Goal: Task Accomplishment & Management: Complete application form

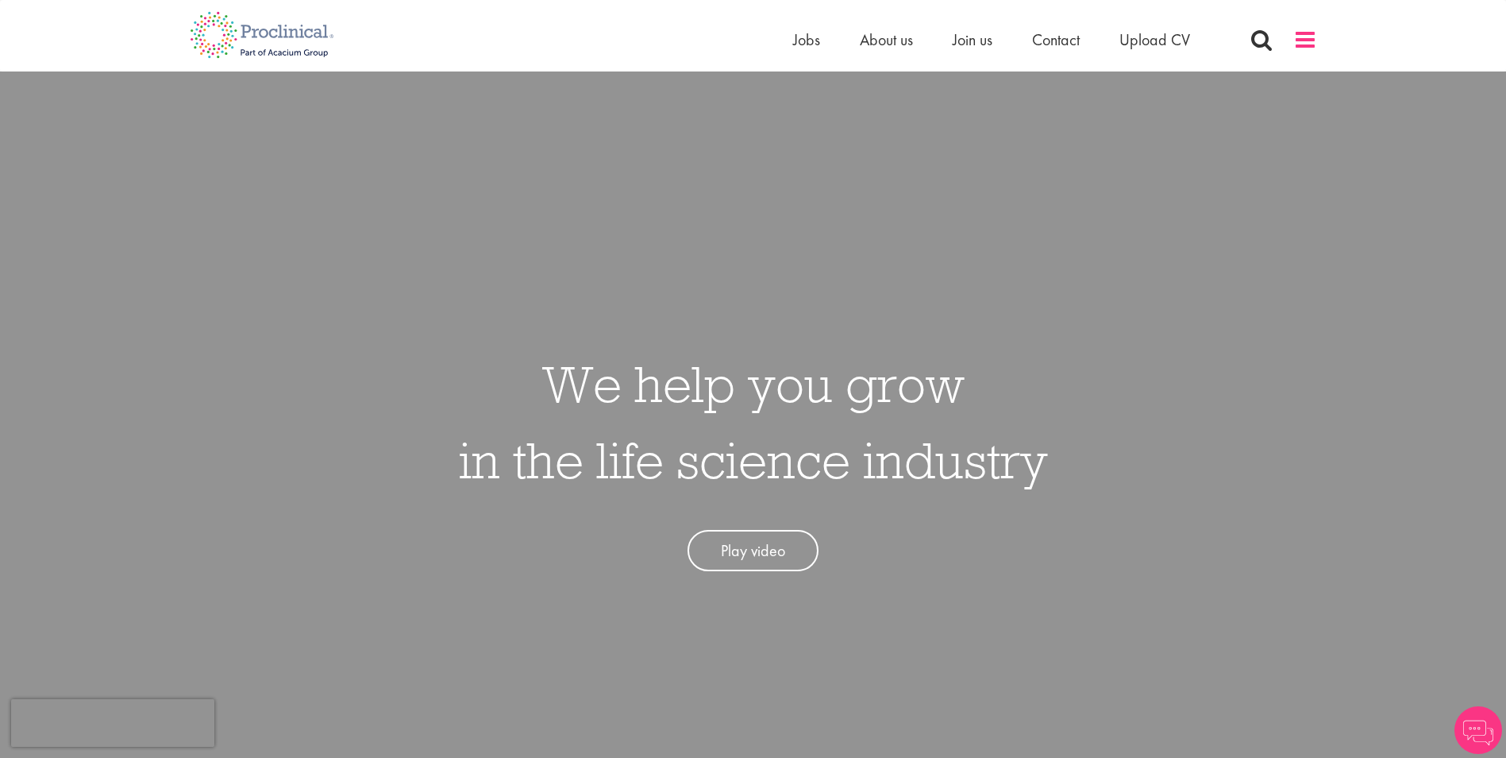
click at [1300, 37] on span at bounding box center [1306, 40] width 24 height 24
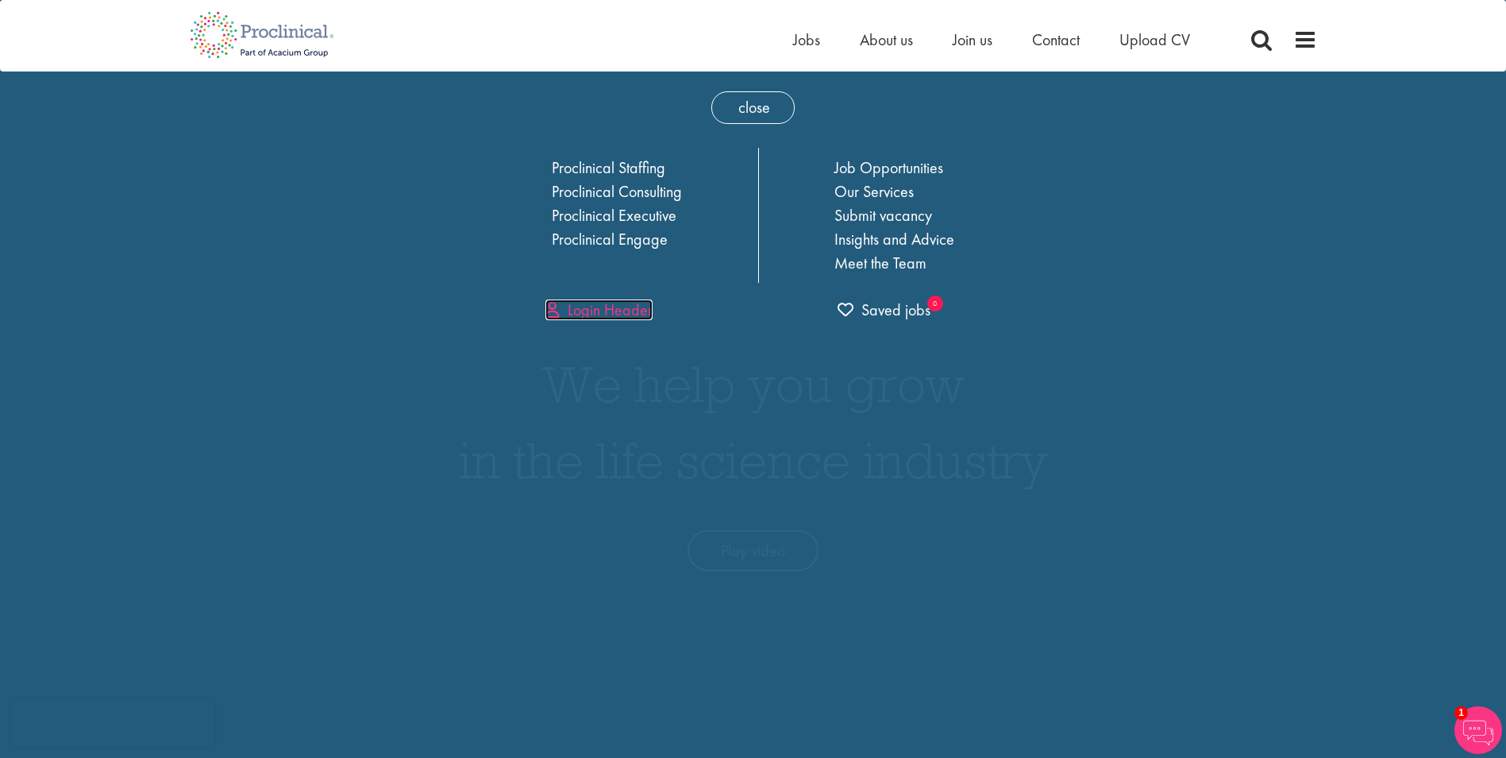
click at [614, 309] on link "Login Header" at bounding box center [599, 309] width 107 height 21
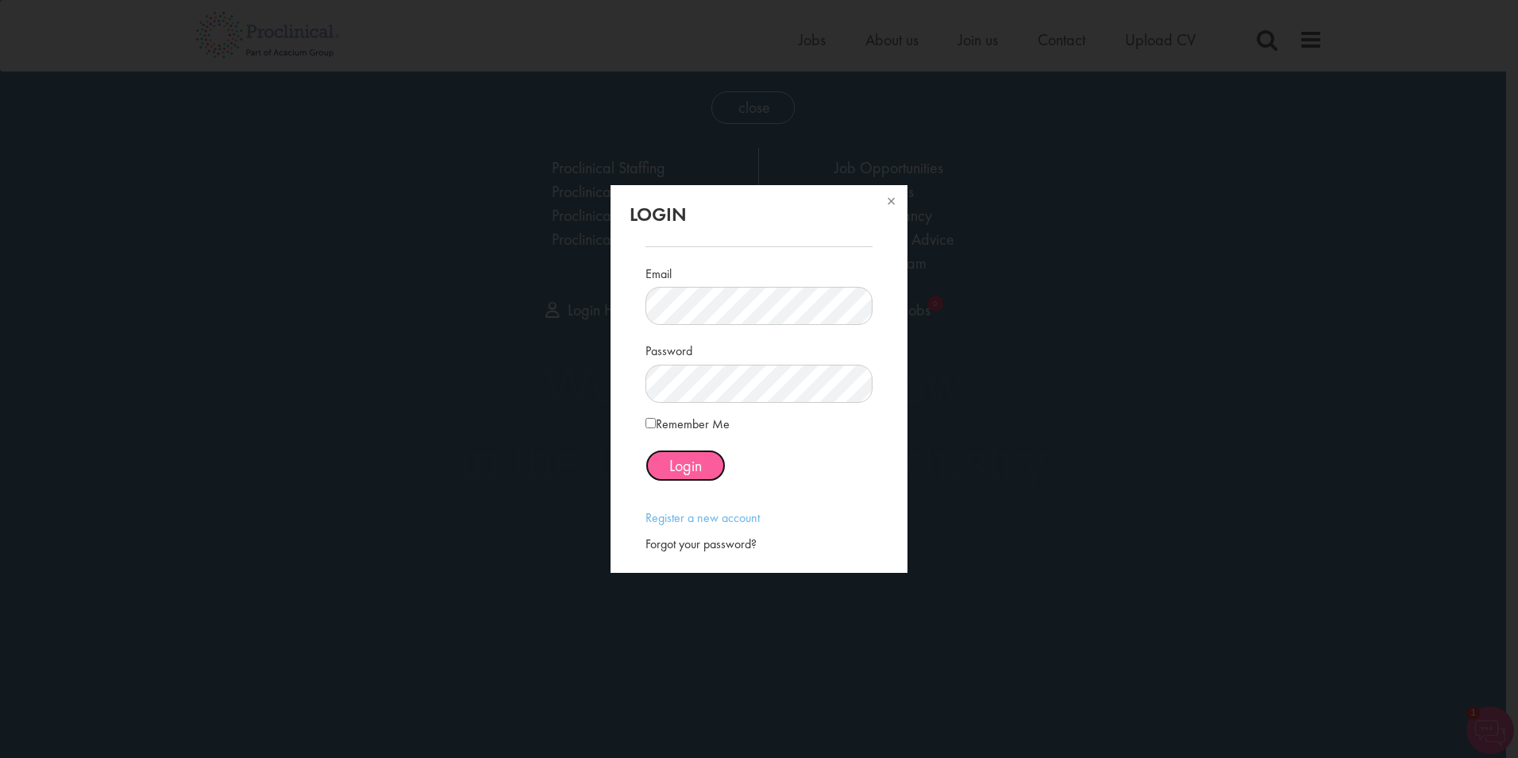
click at [686, 461] on span "Login" at bounding box center [685, 465] width 33 height 21
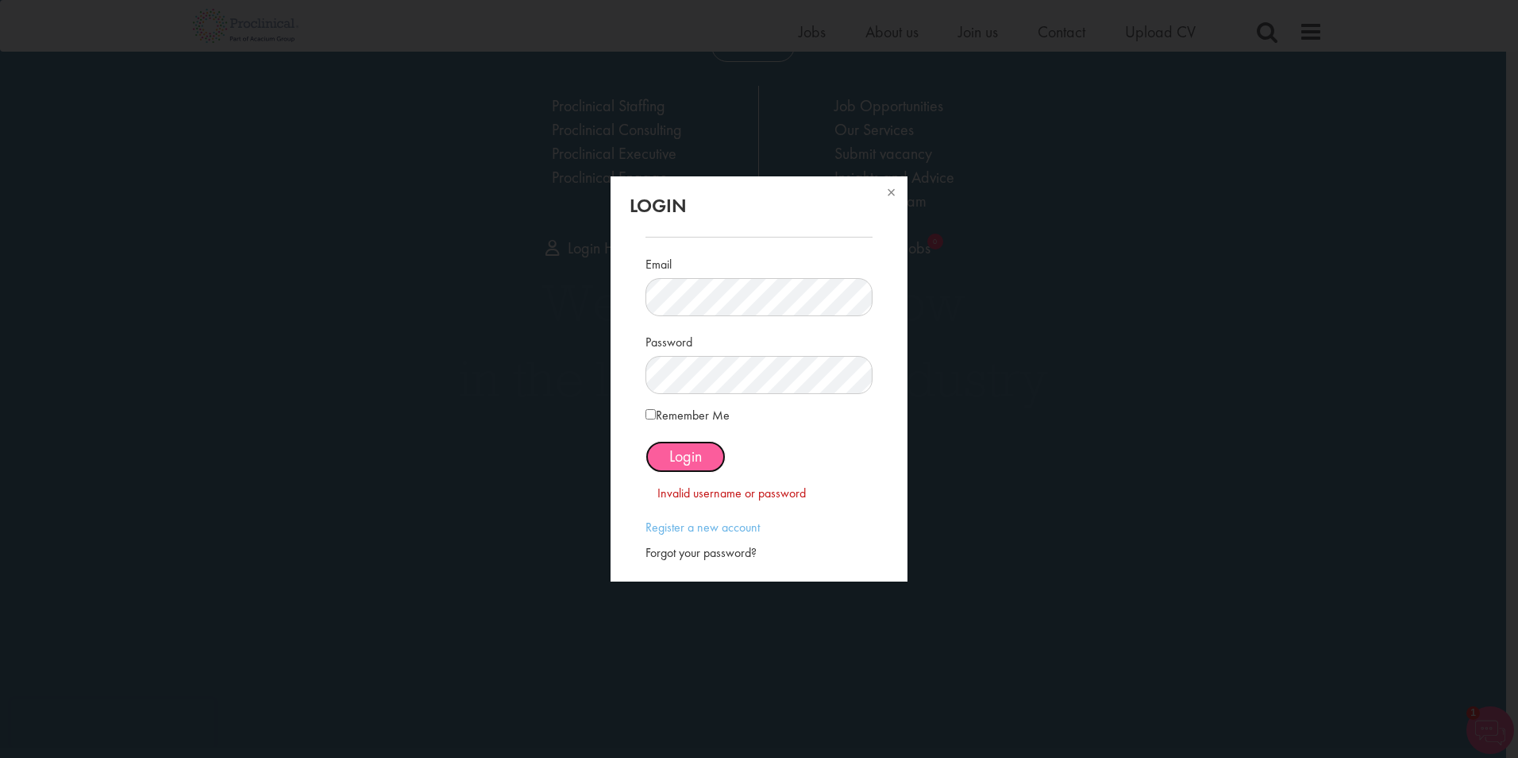
scroll to position [65, 0]
click at [707, 519] on link "Register a new account" at bounding box center [703, 527] width 114 height 17
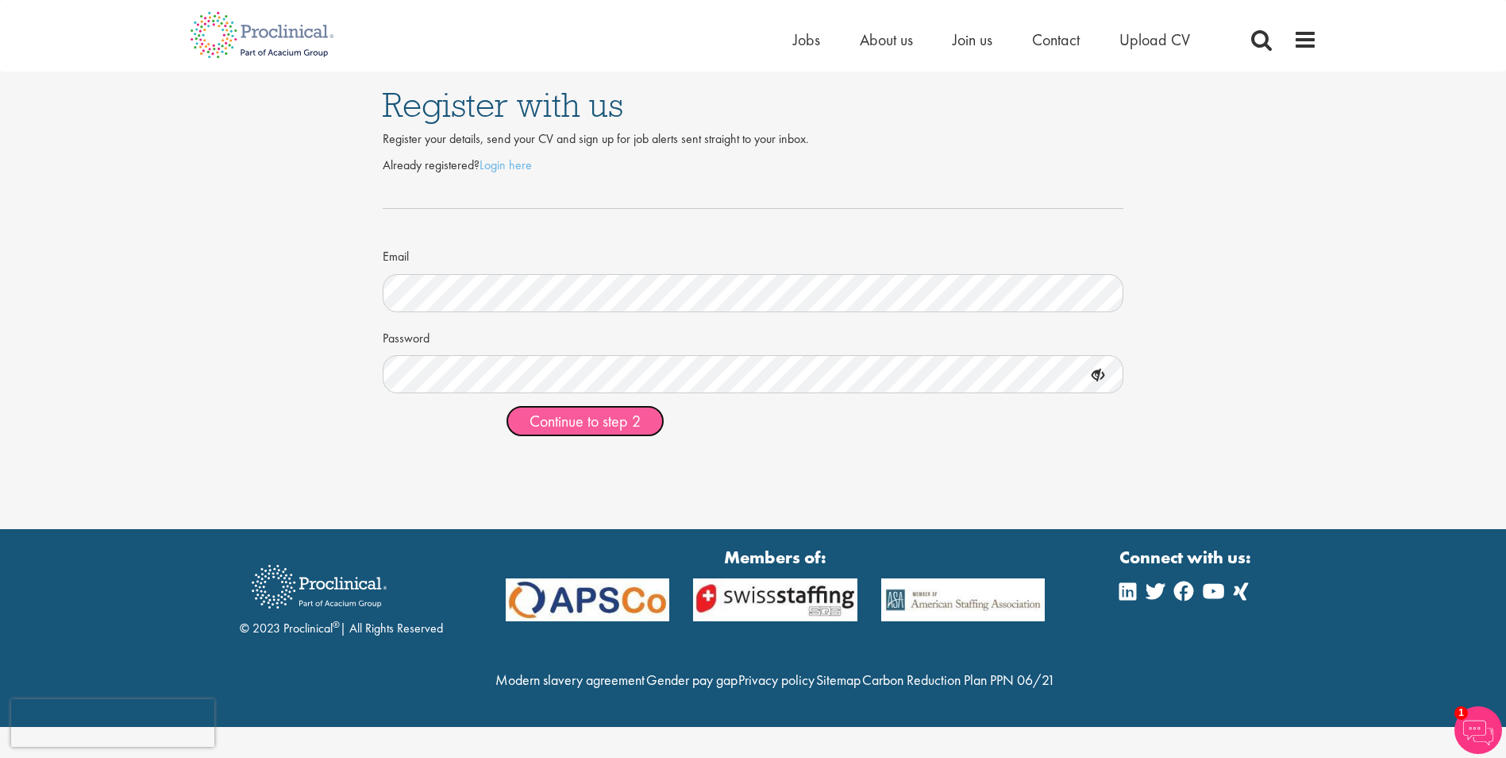
click at [604, 419] on span "Continue to step 2" at bounding box center [585, 421] width 111 height 21
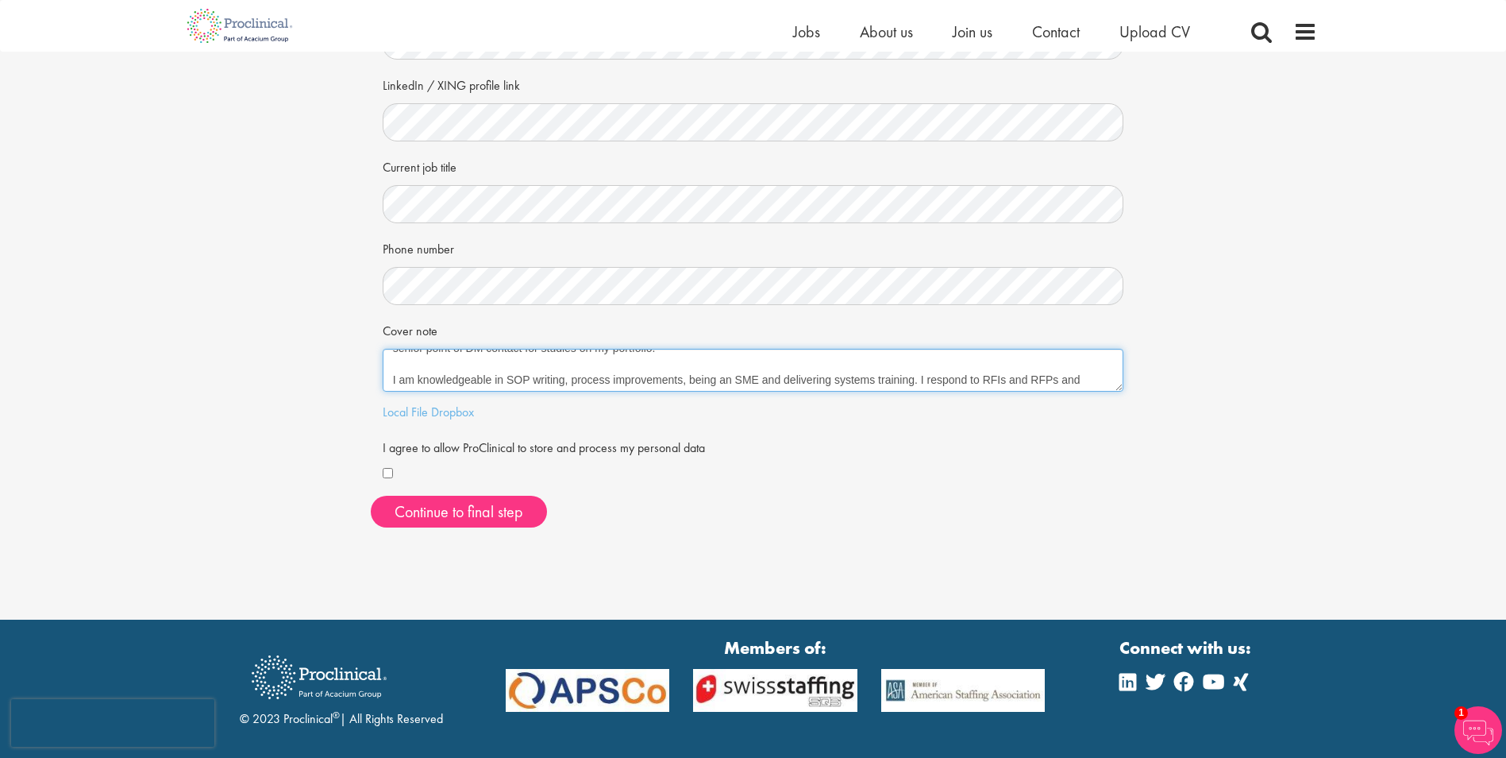
scroll to position [111, 0]
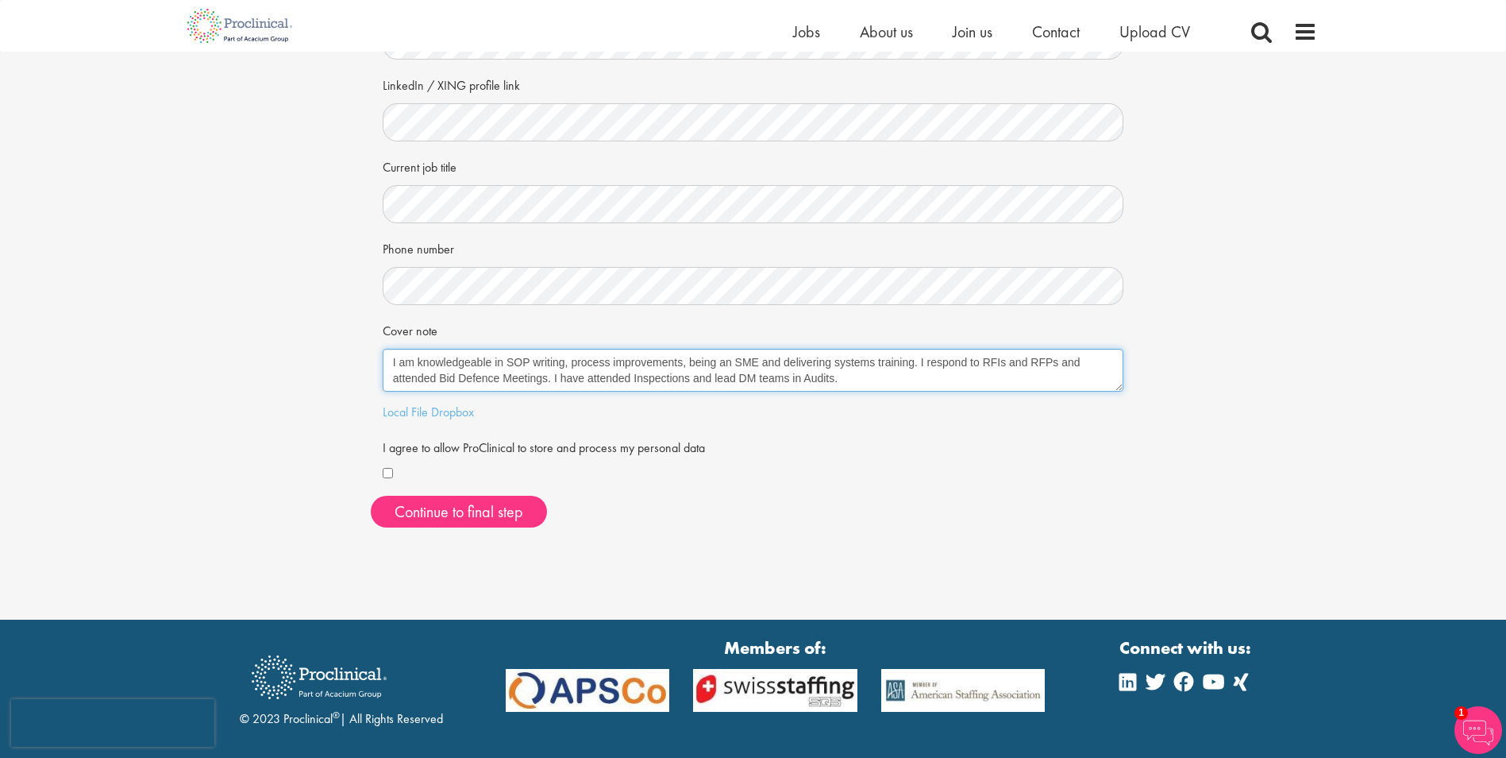
drag, startPoint x: 394, startPoint y: 361, endPoint x: 1030, endPoint y: 442, distance: 641.1
click at [1030, 442] on form "First Name Last Name LinkedIn / XING profile link Current job title Phone numbe…" at bounding box center [754, 197] width 718 height 576
paste textarea "Almost 20 years in CROs bringing expertise in cross-functional operations, vend…"
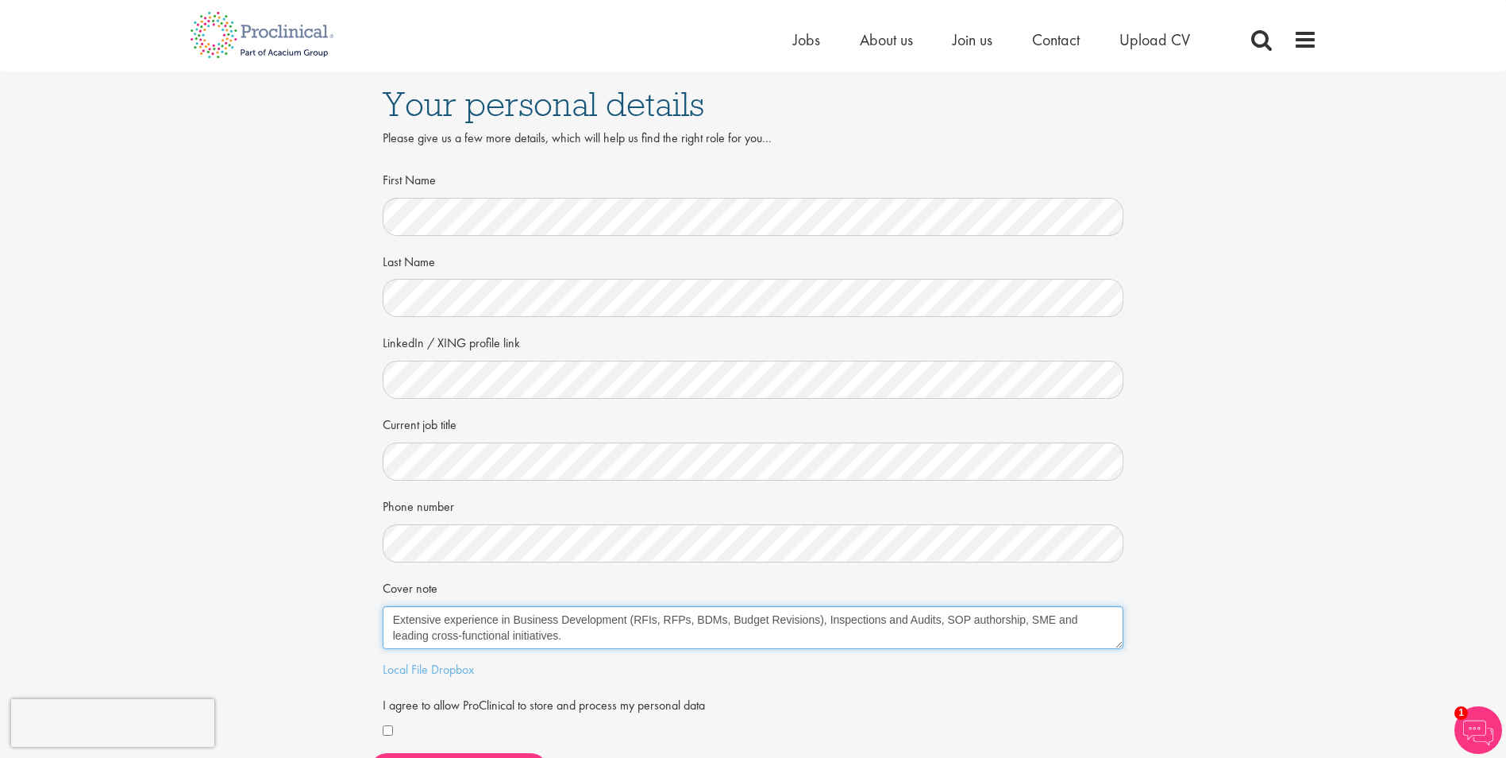
scroll to position [0, 0]
type textarea "Almost 20 years in CROs bringing expertise in cross-functional operations, vend…"
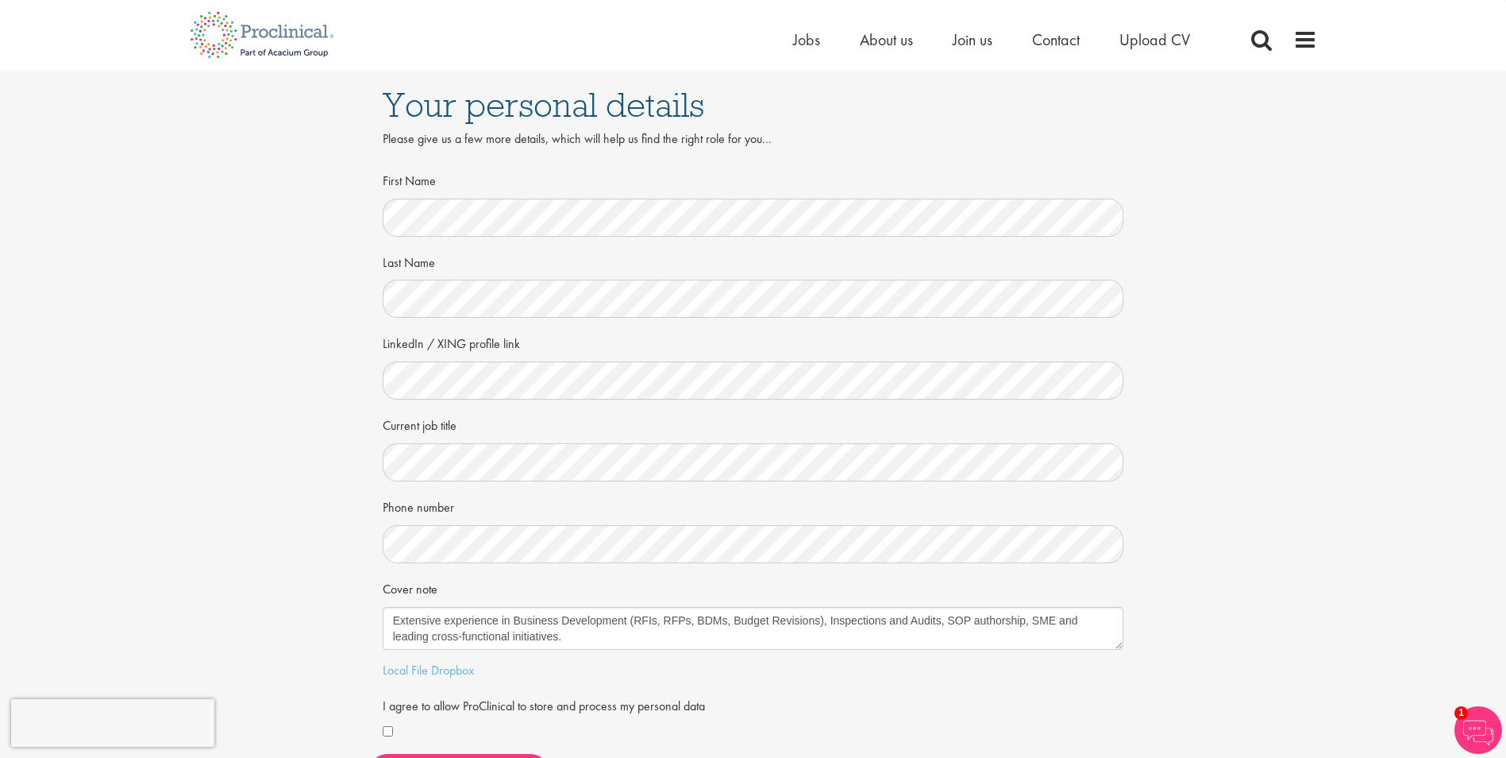
click at [1175, 508] on div "Your personal details Please give us a few more details, which will help us fin…" at bounding box center [753, 434] width 1530 height 727
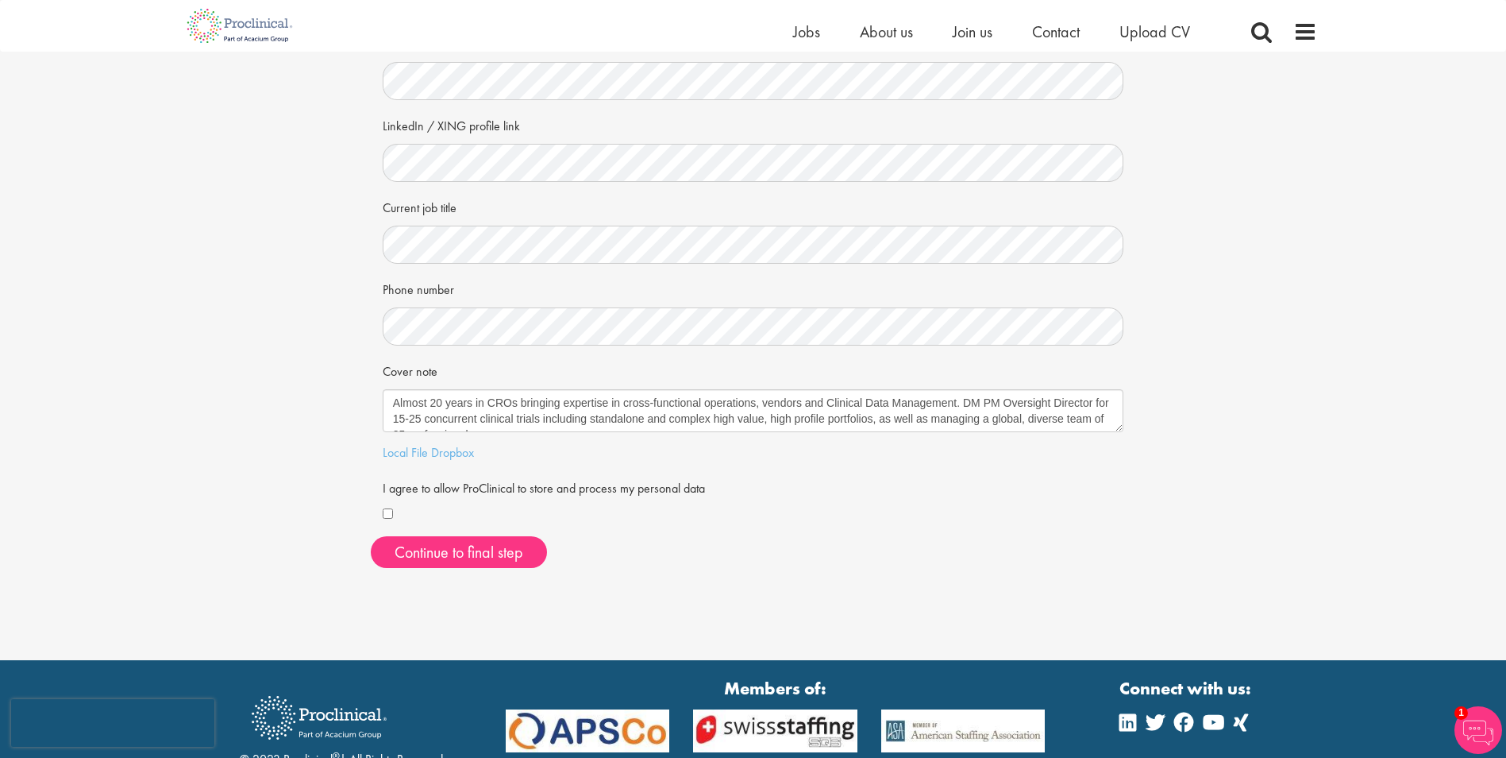
scroll to position [159, 0]
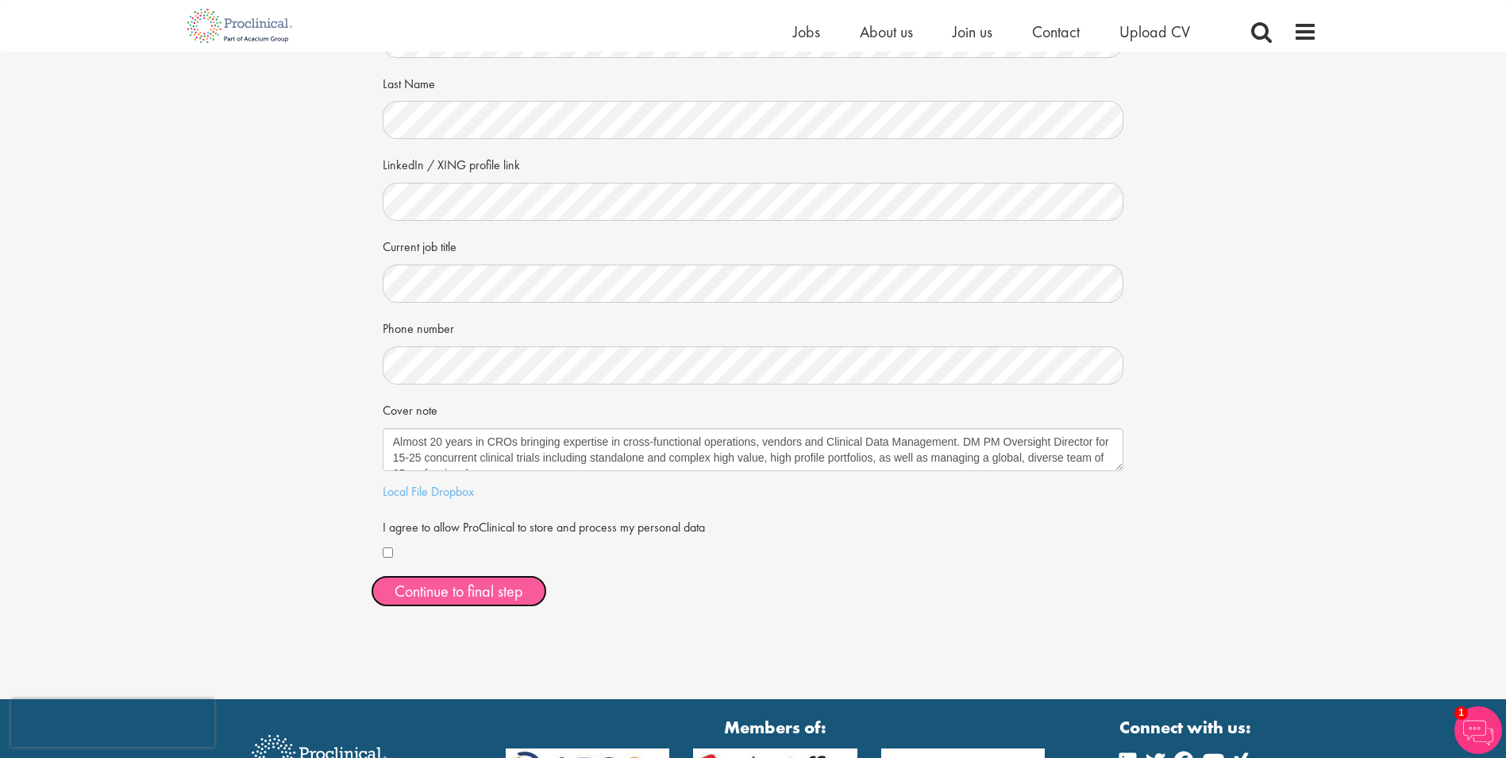
click at [436, 589] on button "Continue to final step" at bounding box center [459, 591] width 176 height 32
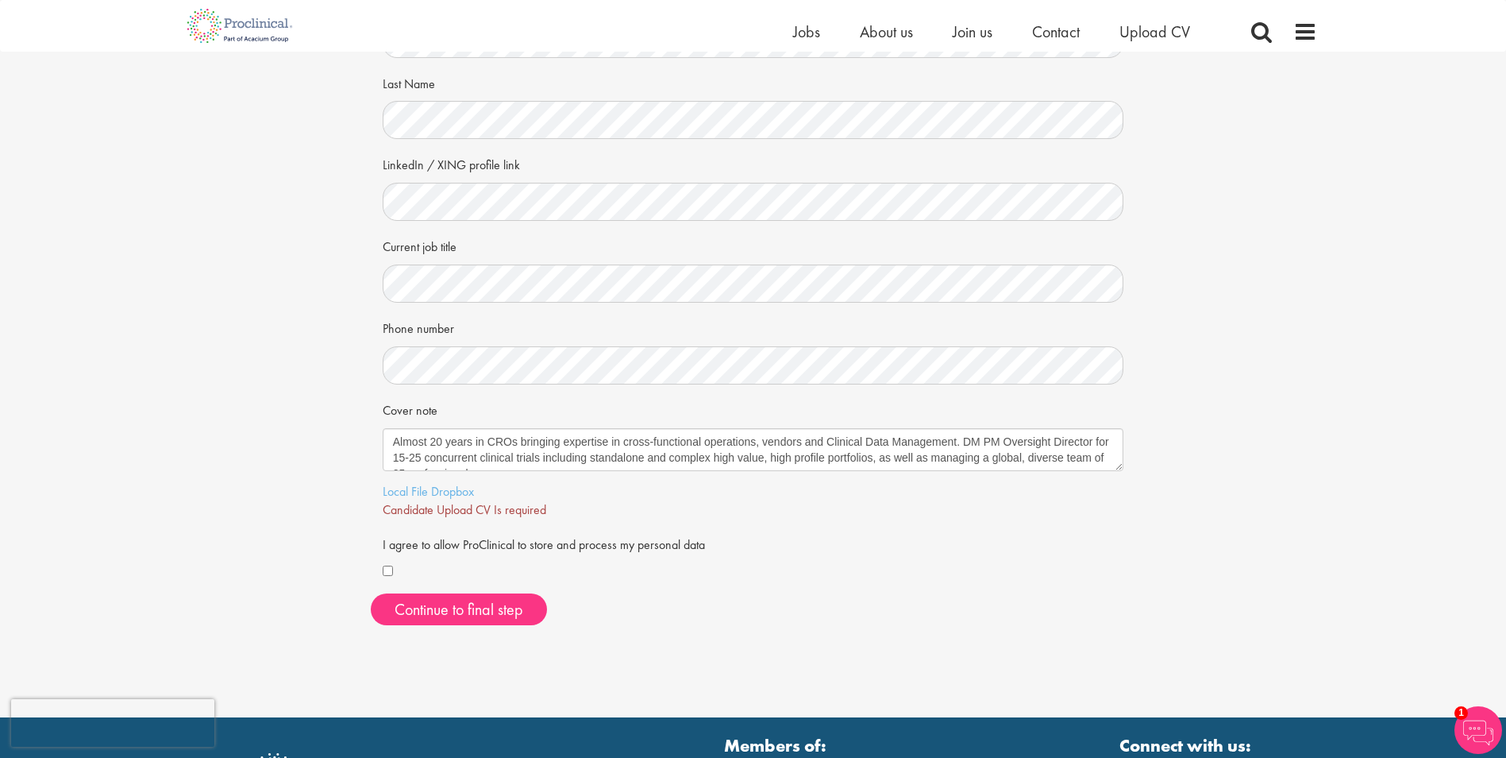
scroll to position [238, 0]
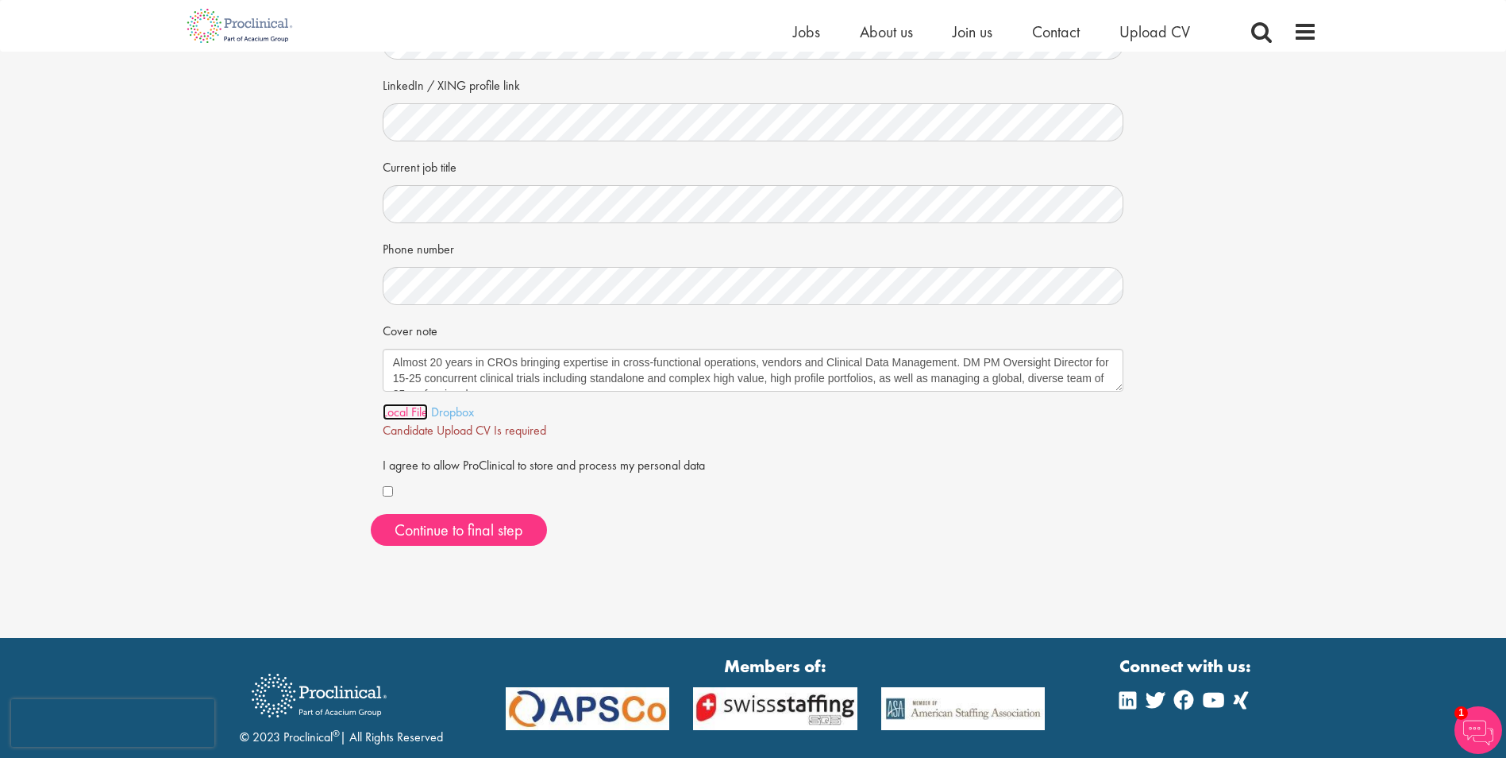
click at [399, 411] on link "Local File" at bounding box center [405, 411] width 45 height 17
click at [449, 530] on span "Continue to final step" at bounding box center [459, 529] width 129 height 21
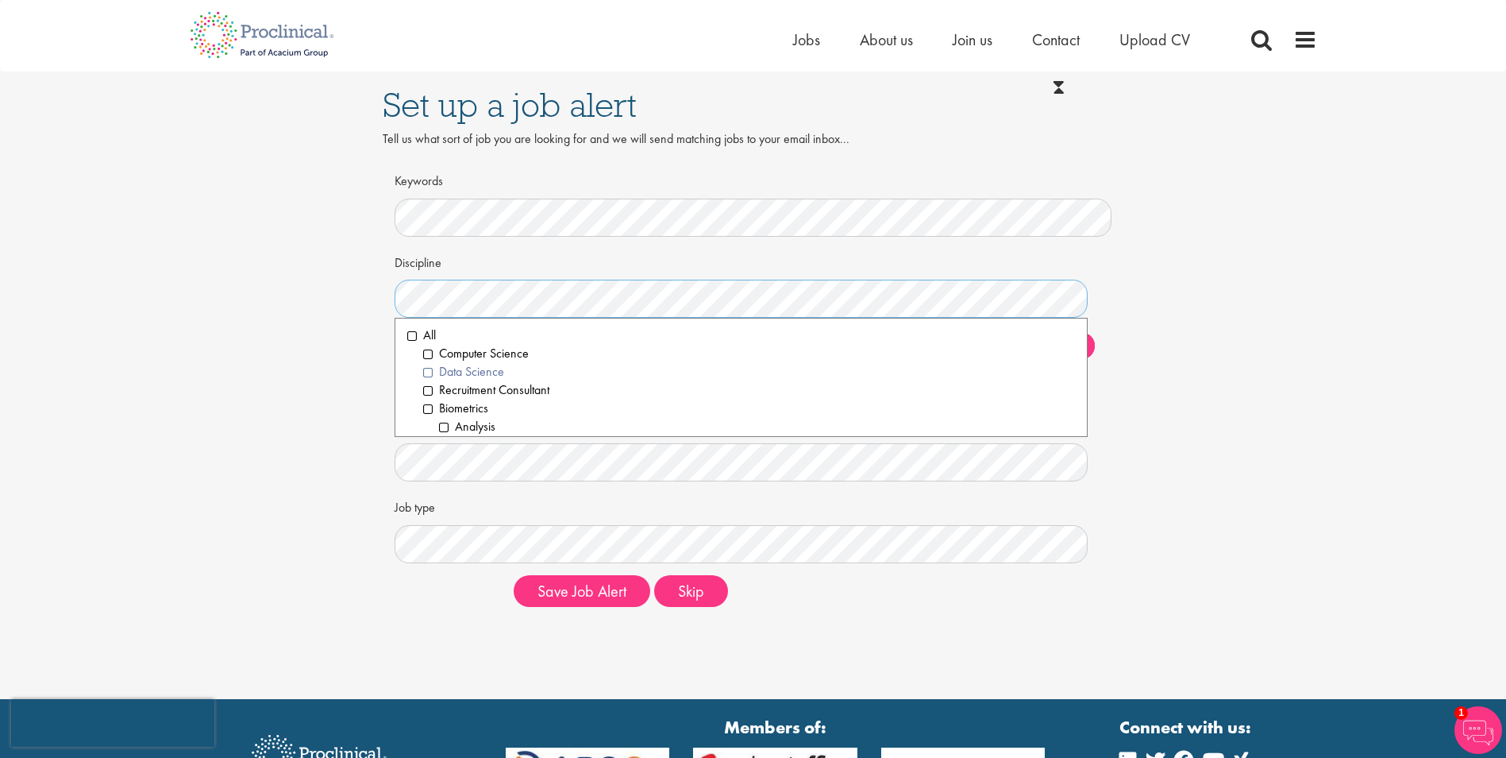
scroll to position [79, 0]
click at [444, 380] on li "Data Management" at bounding box center [757, 383] width 637 height 18
click at [430, 371] on li "Data Science" at bounding box center [749, 372] width 653 height 18
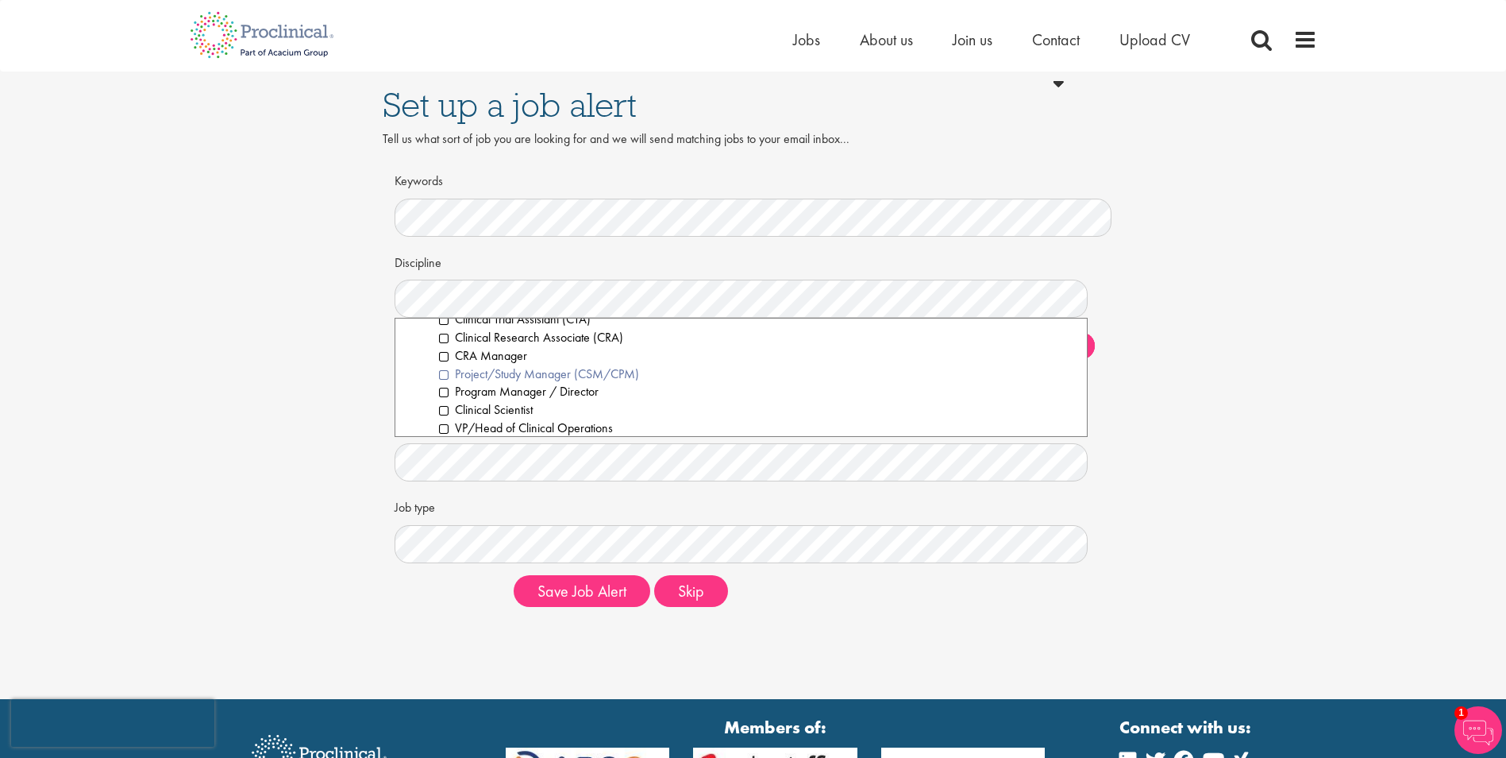
click at [443, 373] on li "Project/Study Manager (CSM/CPM)" at bounding box center [757, 374] width 637 height 18
click at [445, 392] on li "Program Manager / Director" at bounding box center [757, 392] width 637 height 18
click at [441, 331] on li "Clinical Scientist" at bounding box center [757, 331] width 637 height 18
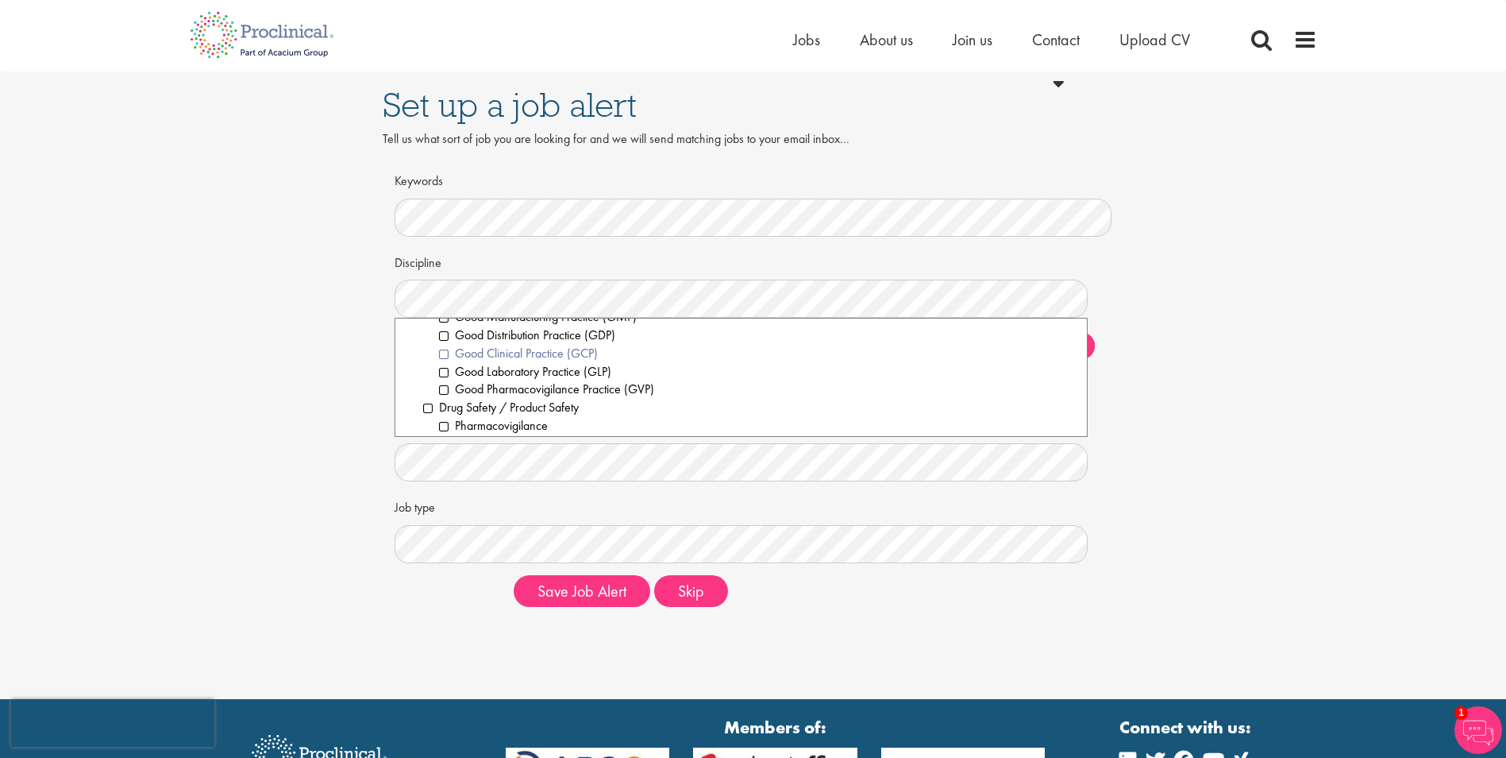
click at [442, 351] on li "Good Clinical Practice (GCP)" at bounding box center [757, 354] width 637 height 18
click at [431, 421] on li "Leadership" at bounding box center [749, 420] width 653 height 18
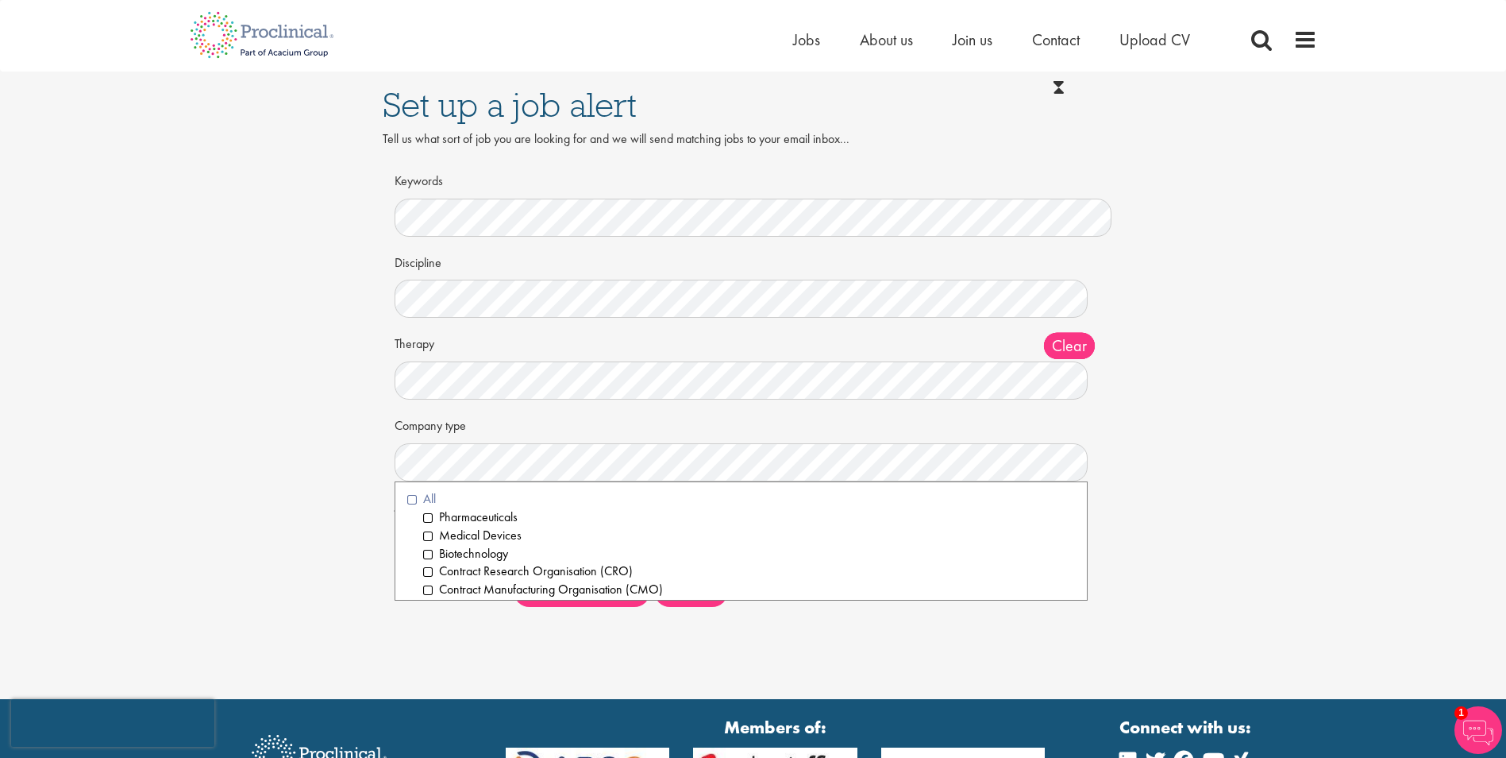
click at [412, 500] on li "All" at bounding box center [741, 499] width 669 height 18
click at [1152, 509] on div "Set up a job alert Tell us what sort of job you are looking for and we will sen…" at bounding box center [753, 345] width 1530 height 548
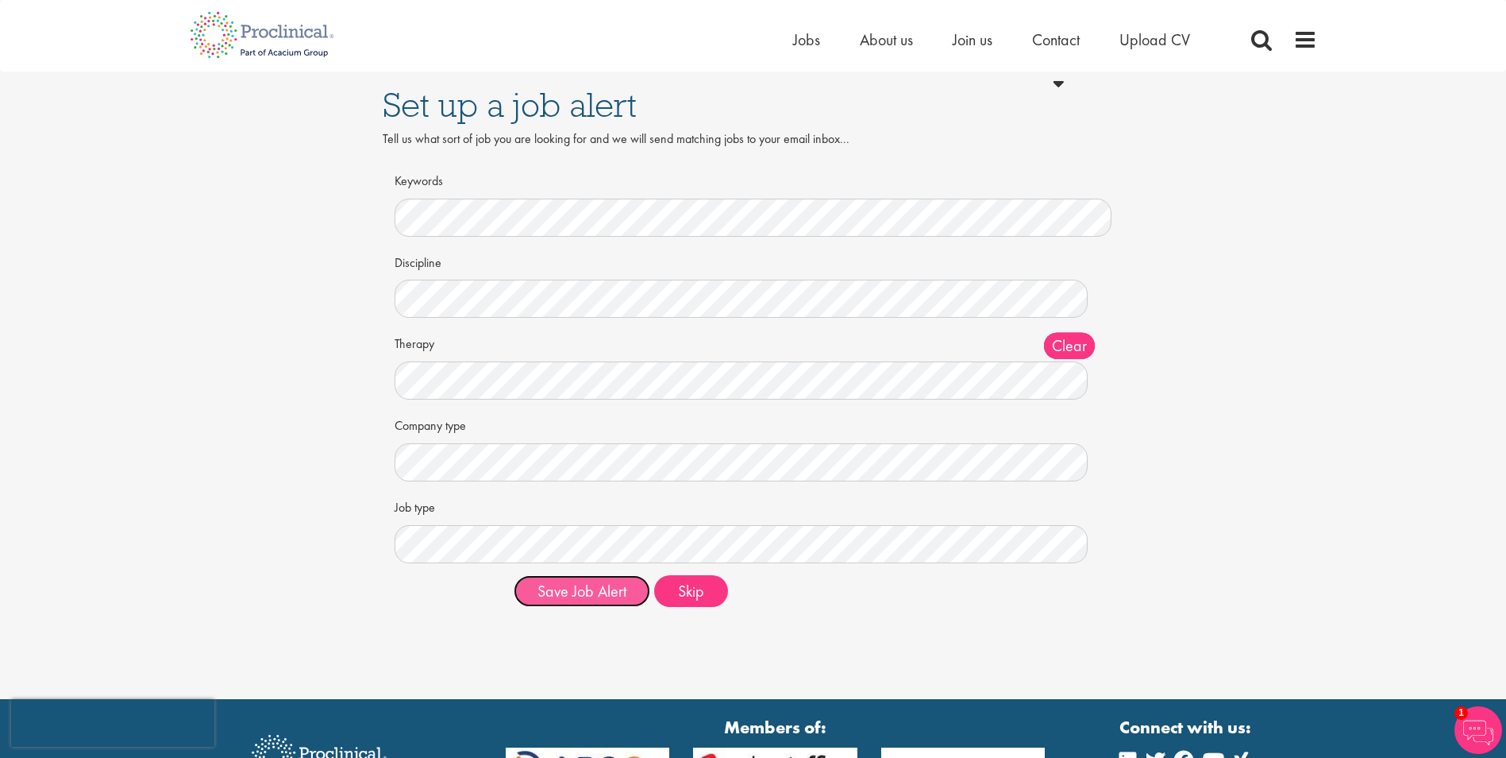
click at [586, 591] on button "Save Job Alert" at bounding box center [582, 591] width 137 height 32
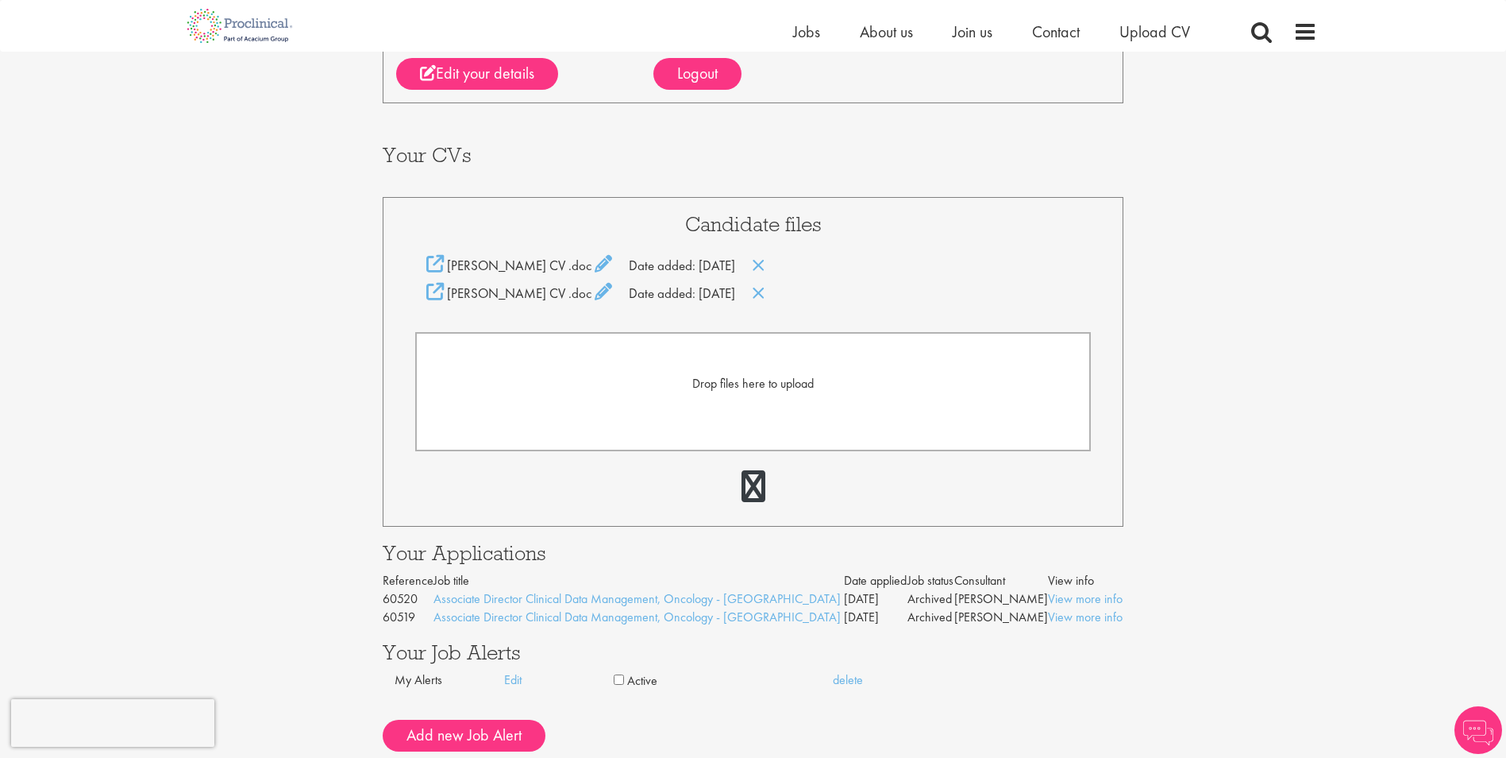
scroll to position [238, 0]
click at [766, 291] on icon at bounding box center [759, 292] width 14 height 17
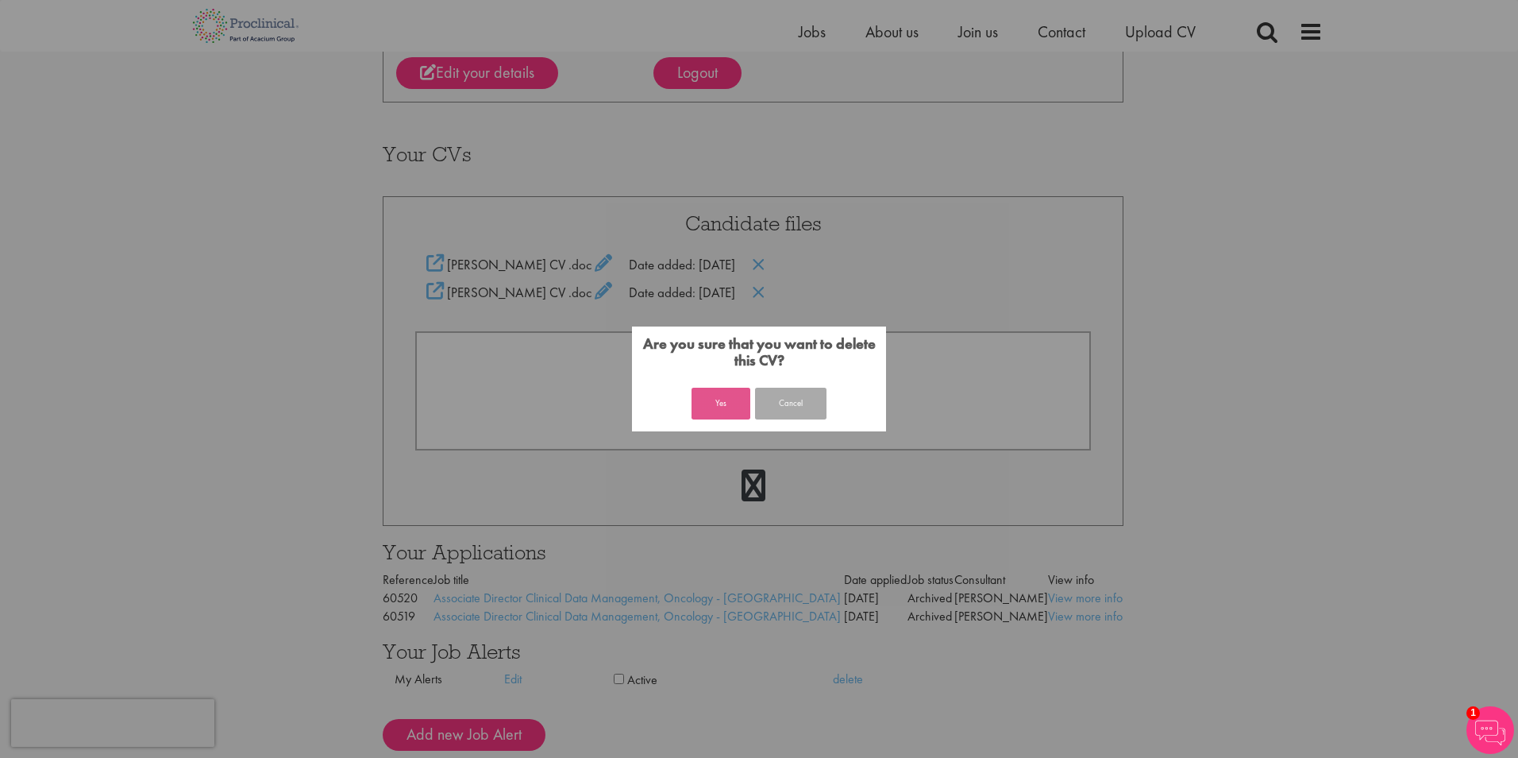
click at [716, 403] on button "Yes" at bounding box center [721, 404] width 59 height 32
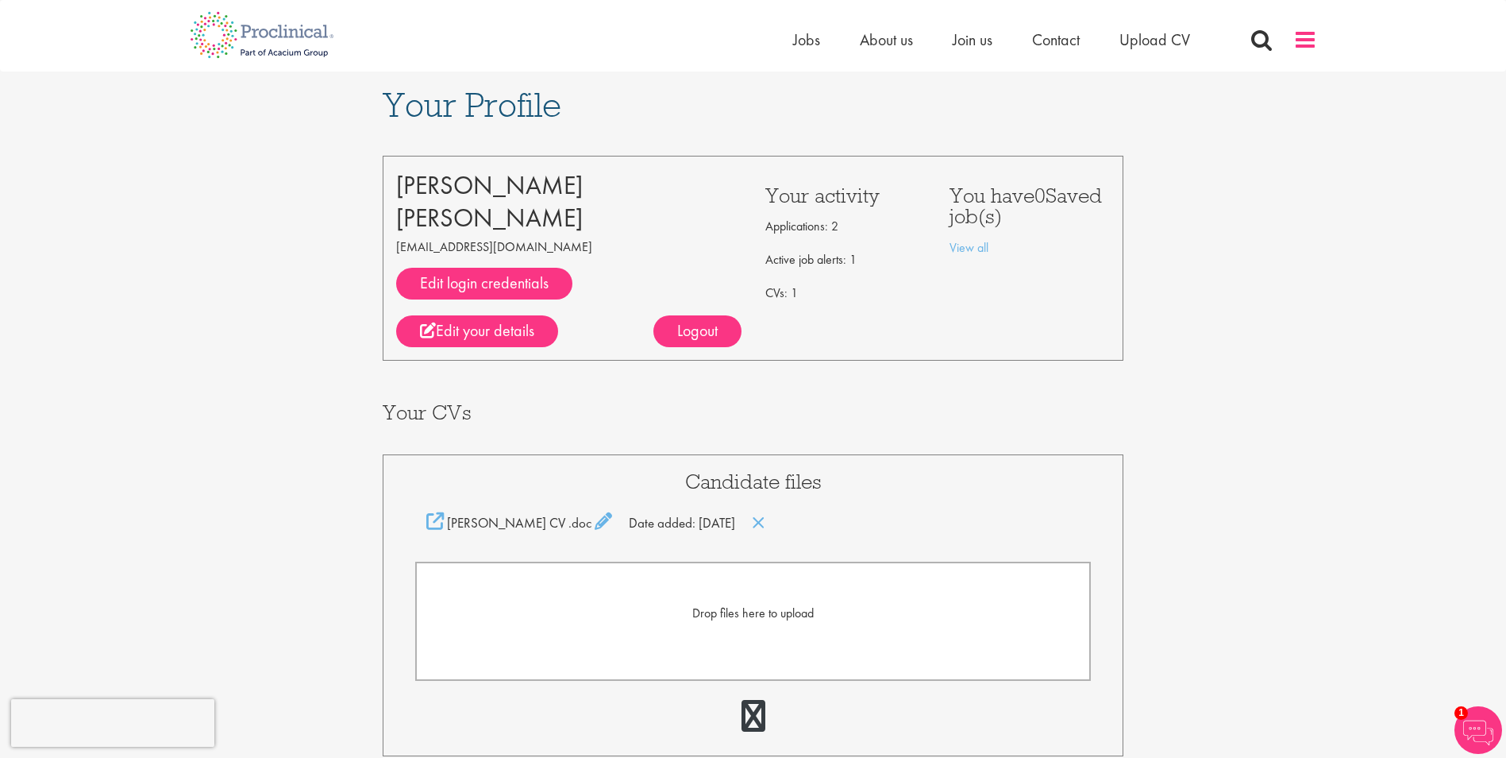
click at [1302, 38] on span at bounding box center [1306, 40] width 24 height 24
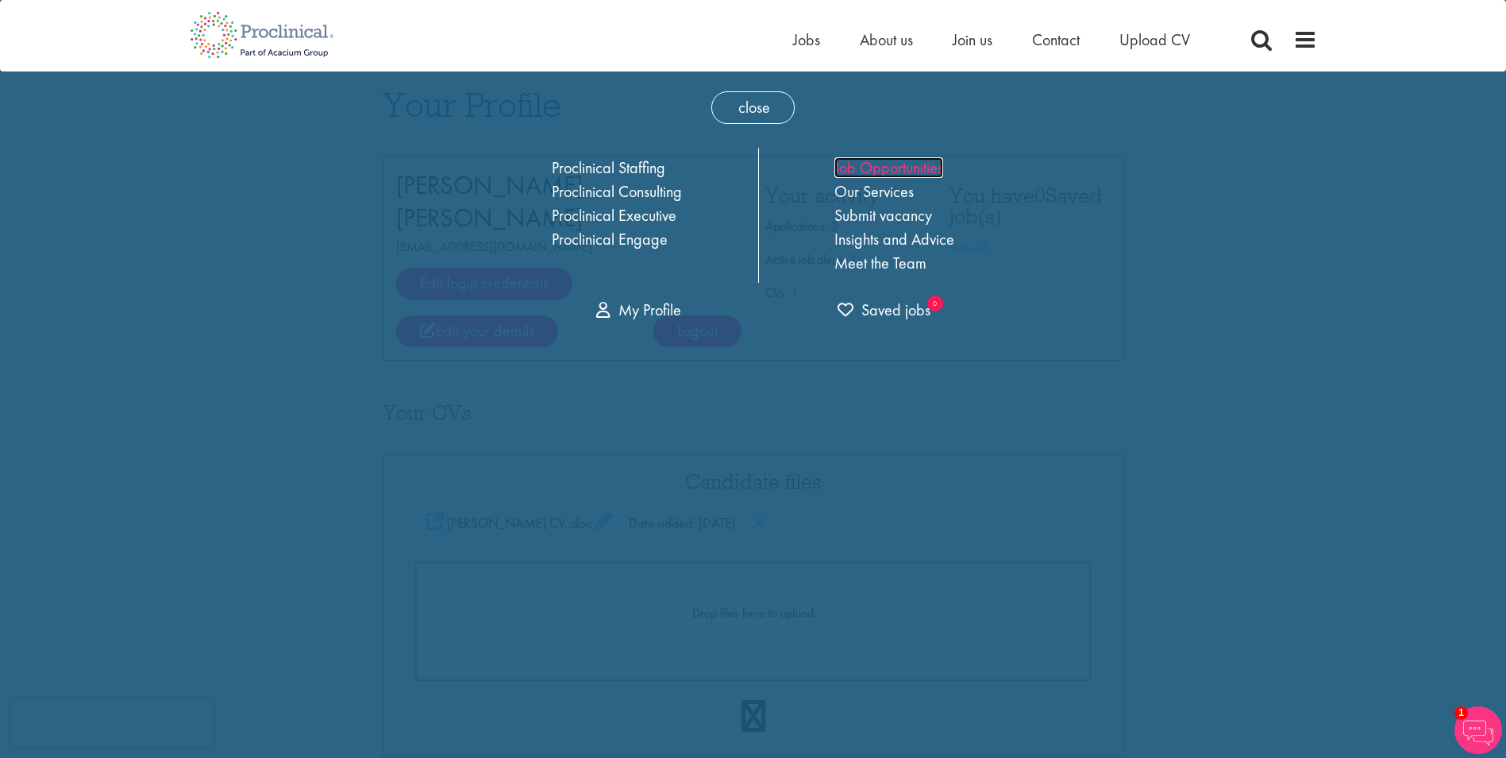
click at [895, 168] on link "Job Opportunities" at bounding box center [889, 167] width 109 height 21
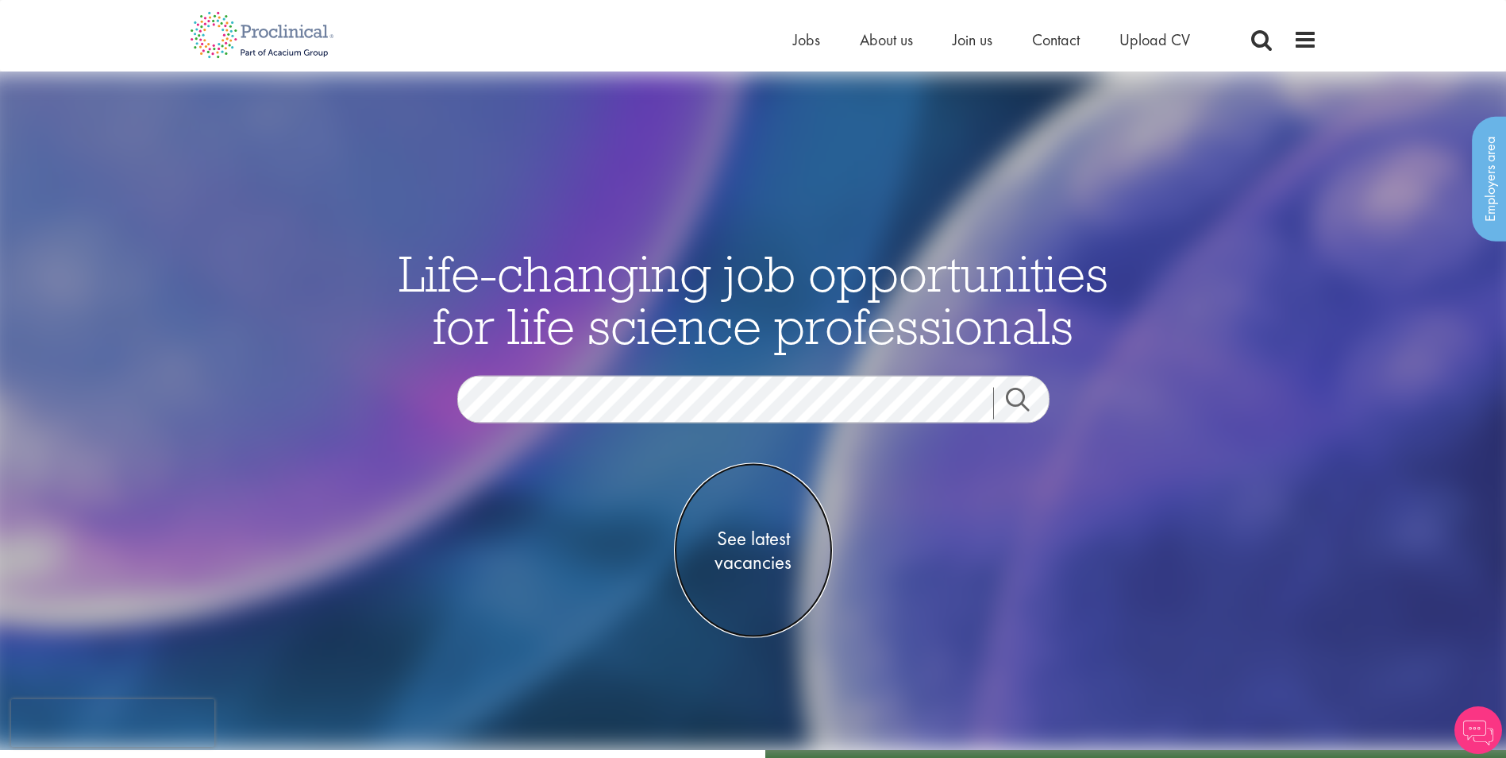
click at [739, 533] on span "See latest vacancies" at bounding box center [753, 550] width 159 height 48
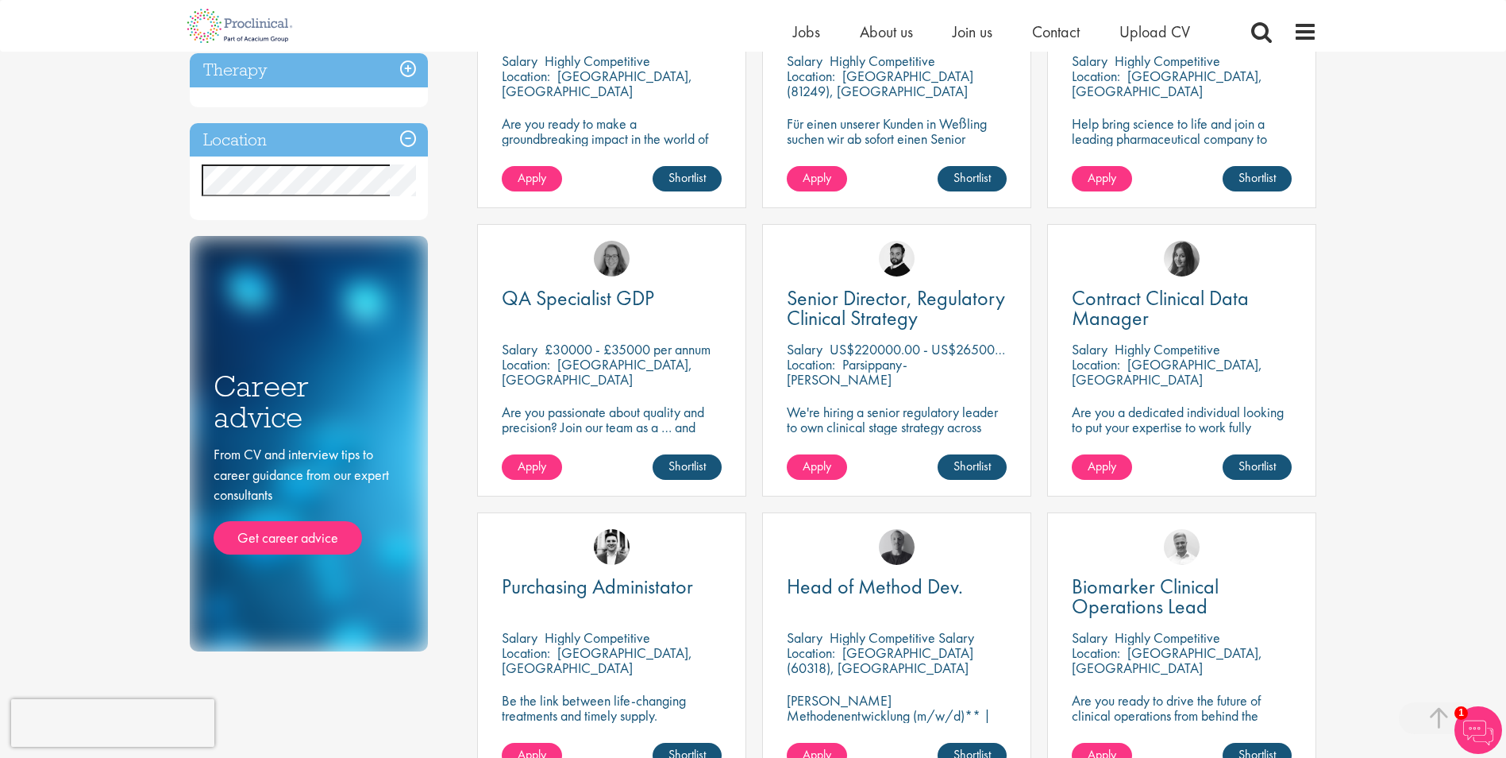
scroll to position [397, 0]
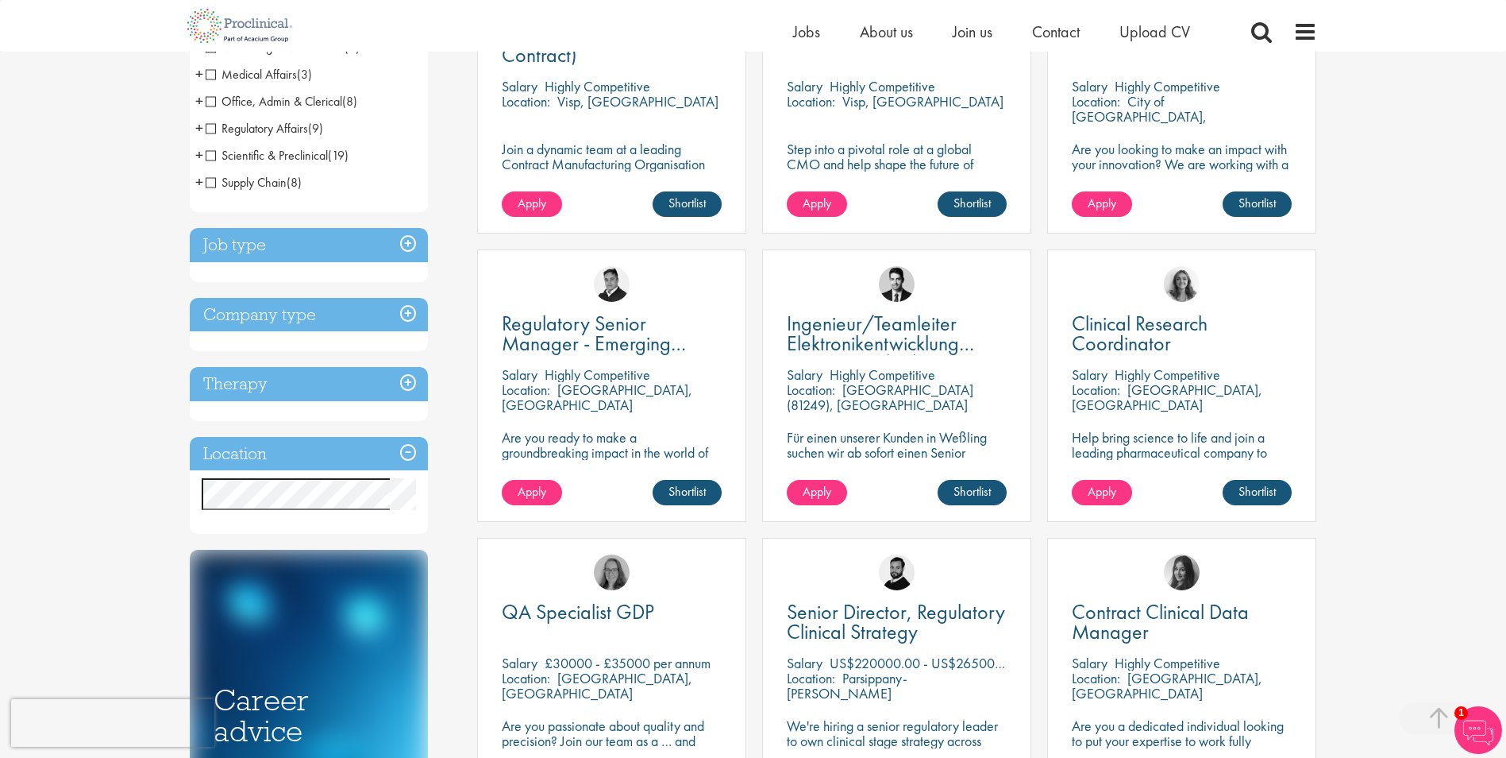
click at [461, 134] on div "Discipline Biometrics (6) - + Statistics (4) Data Management (1) Programming (1…" at bounding box center [322, 369] width 288 height 1193
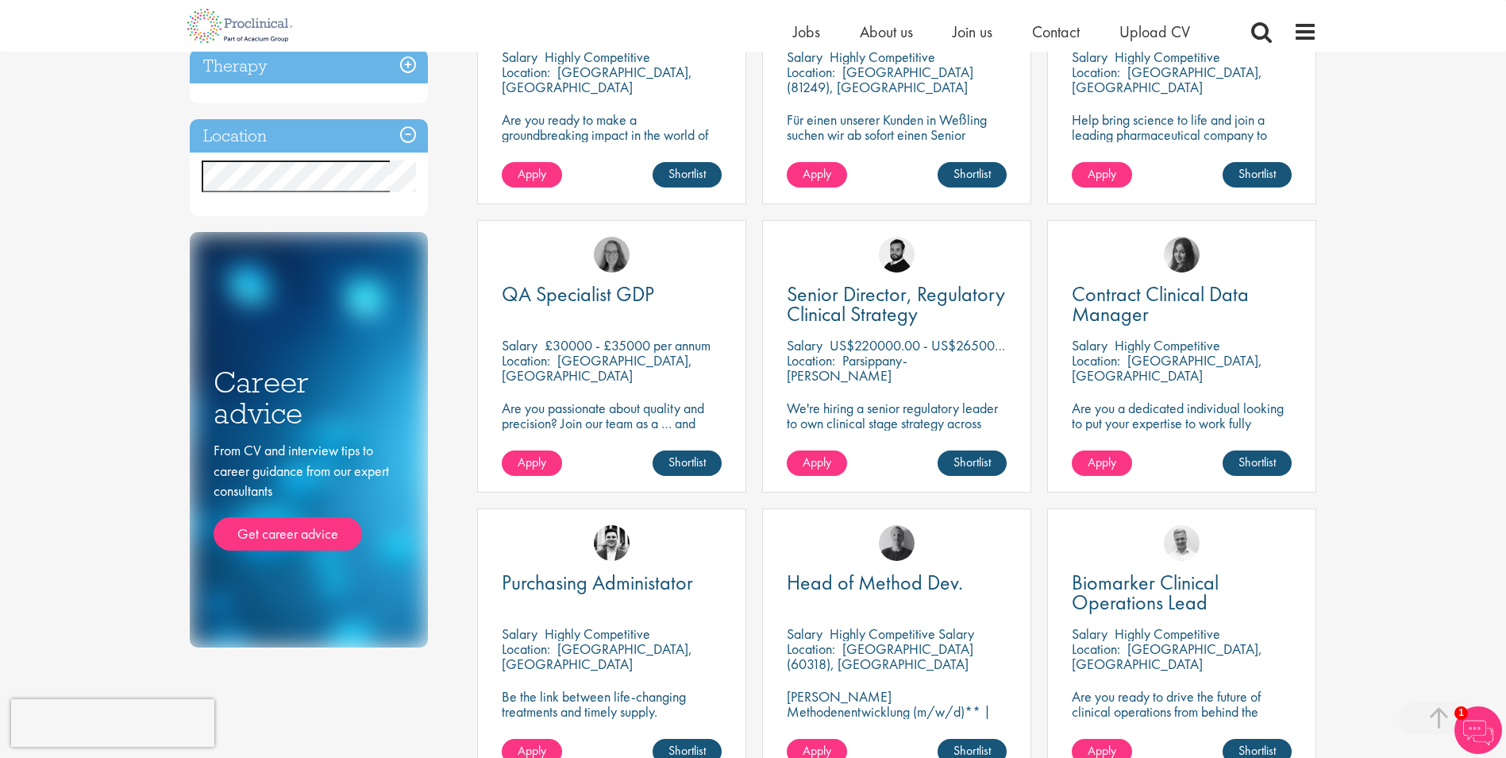
scroll to position [794, 0]
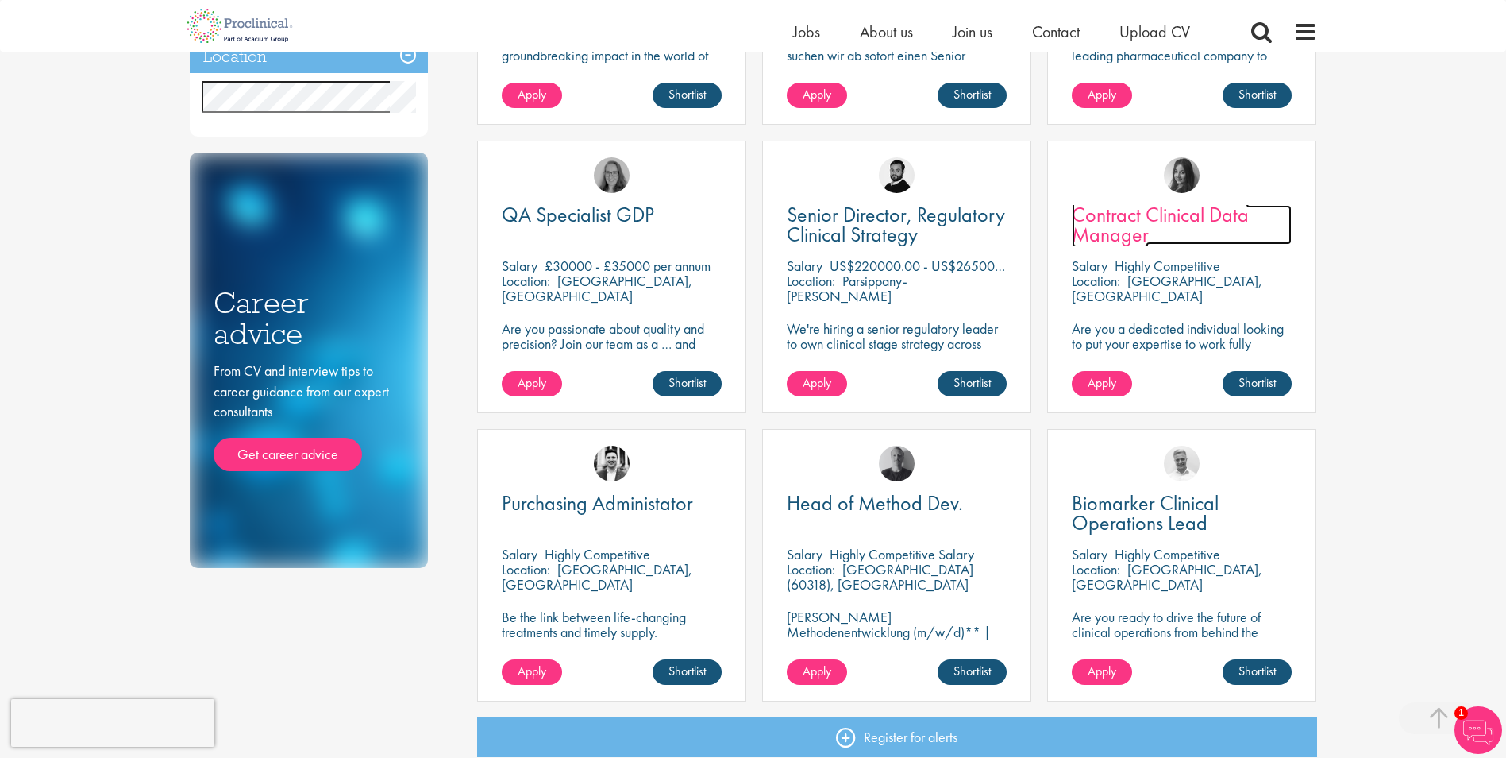
click at [1124, 211] on span "Contract Clinical Data Manager" at bounding box center [1160, 224] width 177 height 47
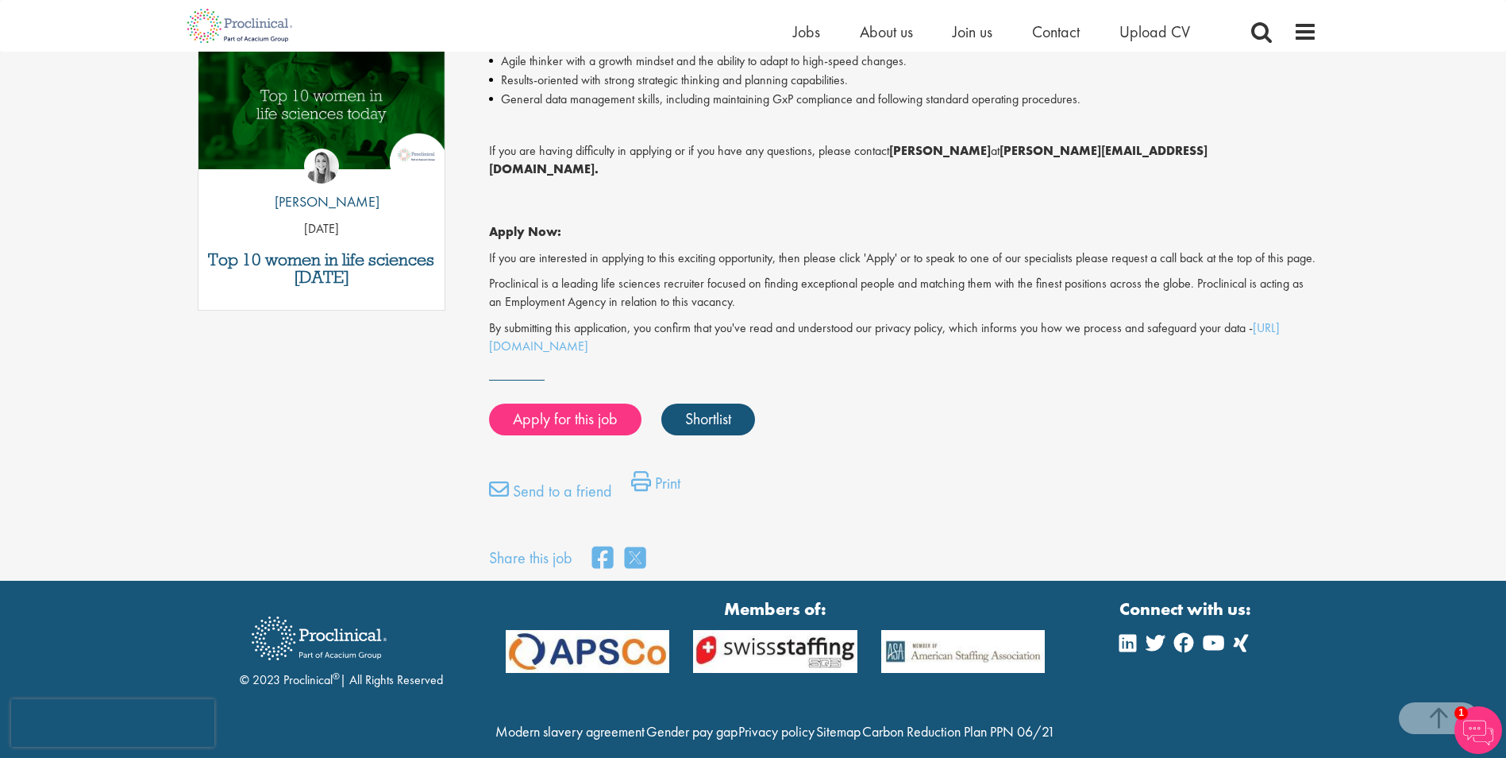
scroll to position [874, 0]
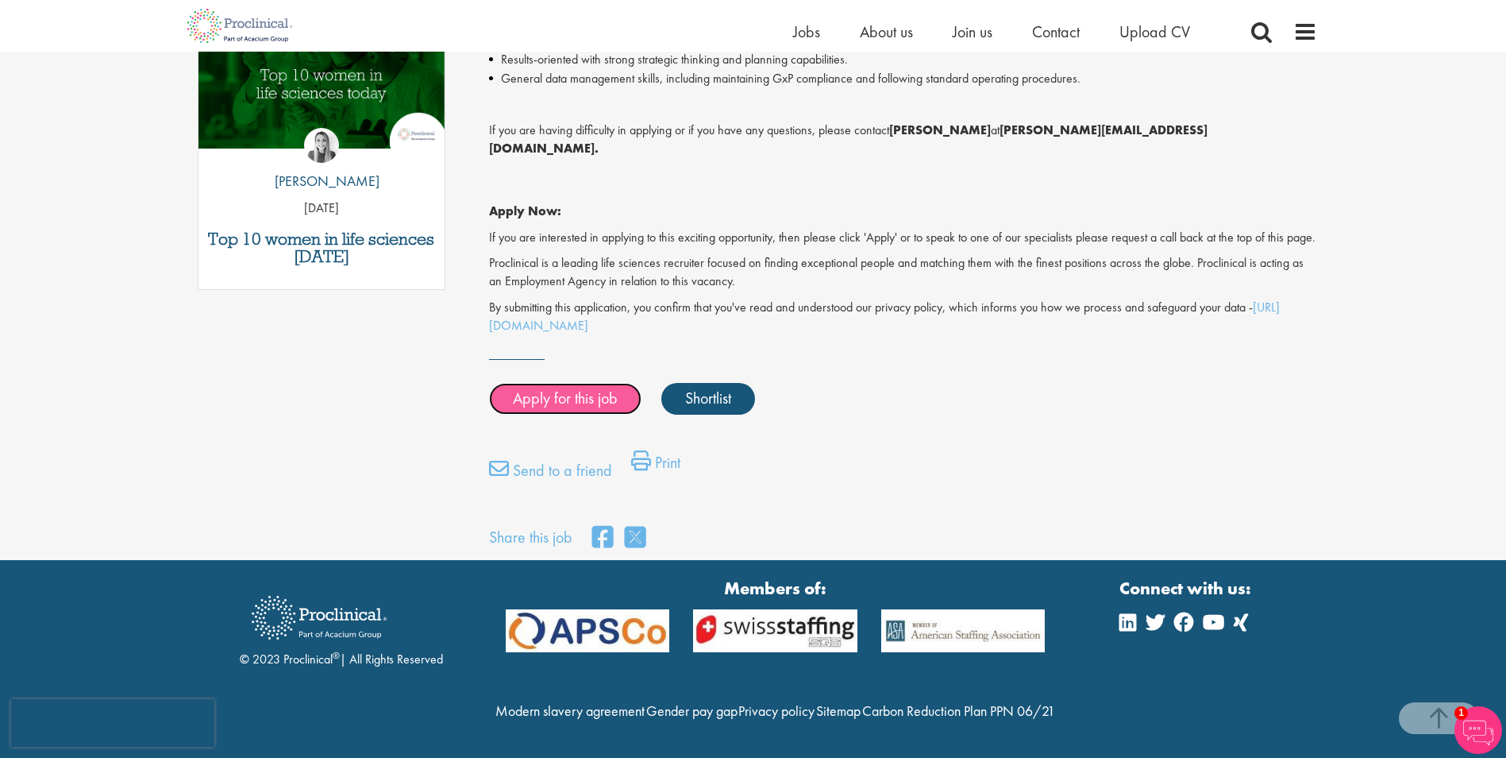
click at [568, 388] on link "Apply for this job" at bounding box center [565, 399] width 152 height 32
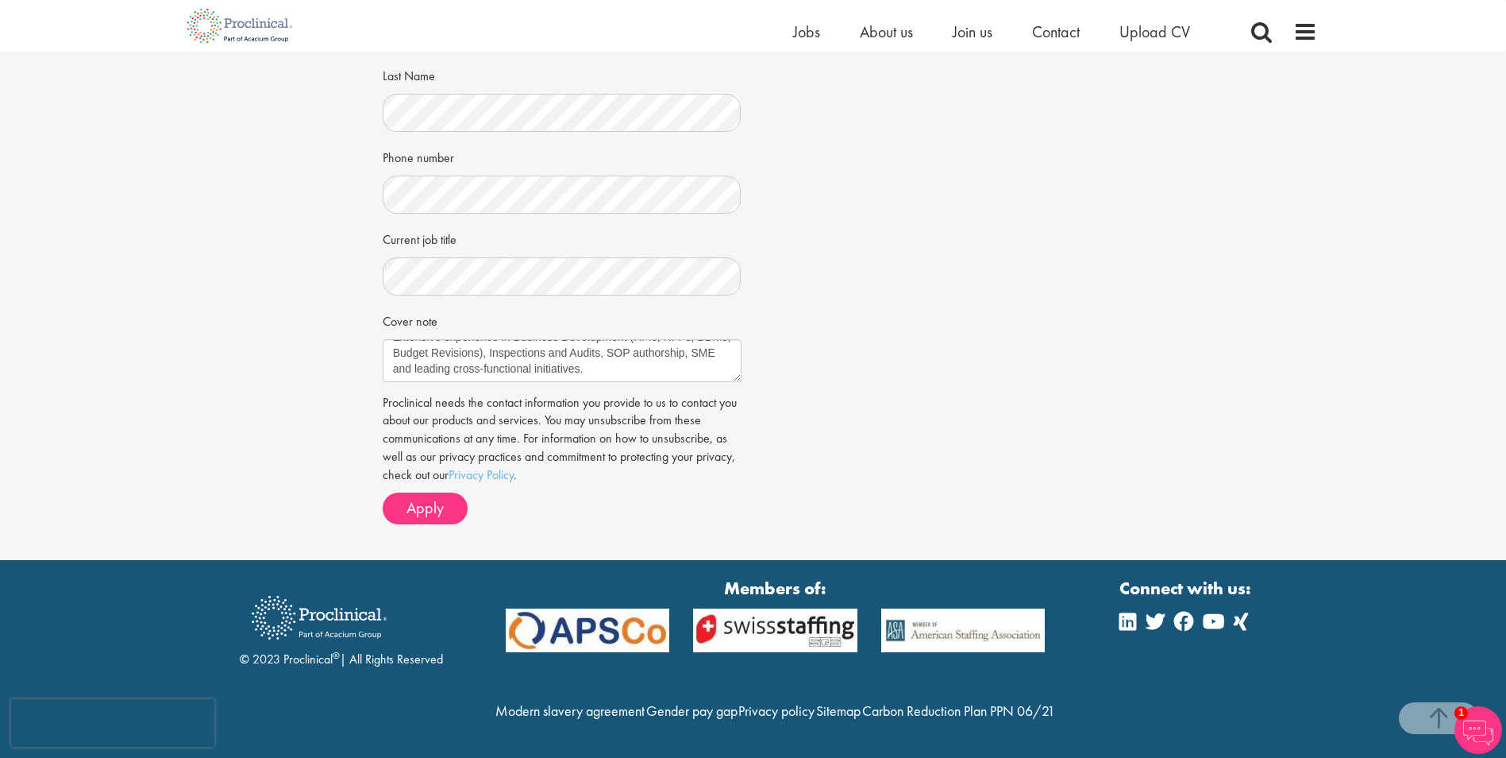
scroll to position [222, 0]
click at [430, 497] on span "Apply" at bounding box center [425, 507] width 37 height 21
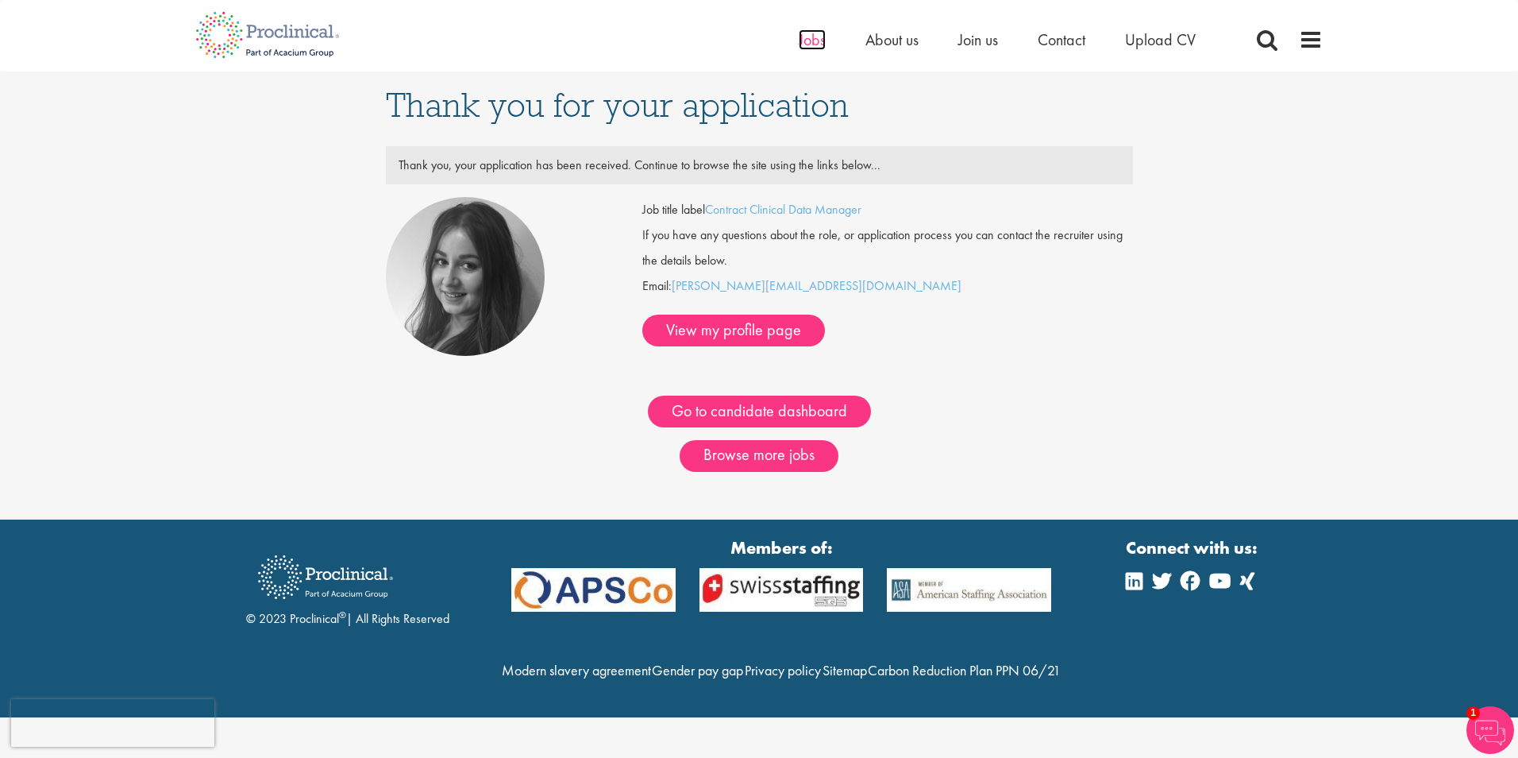
click at [812, 39] on span "Jobs" at bounding box center [812, 39] width 27 height 21
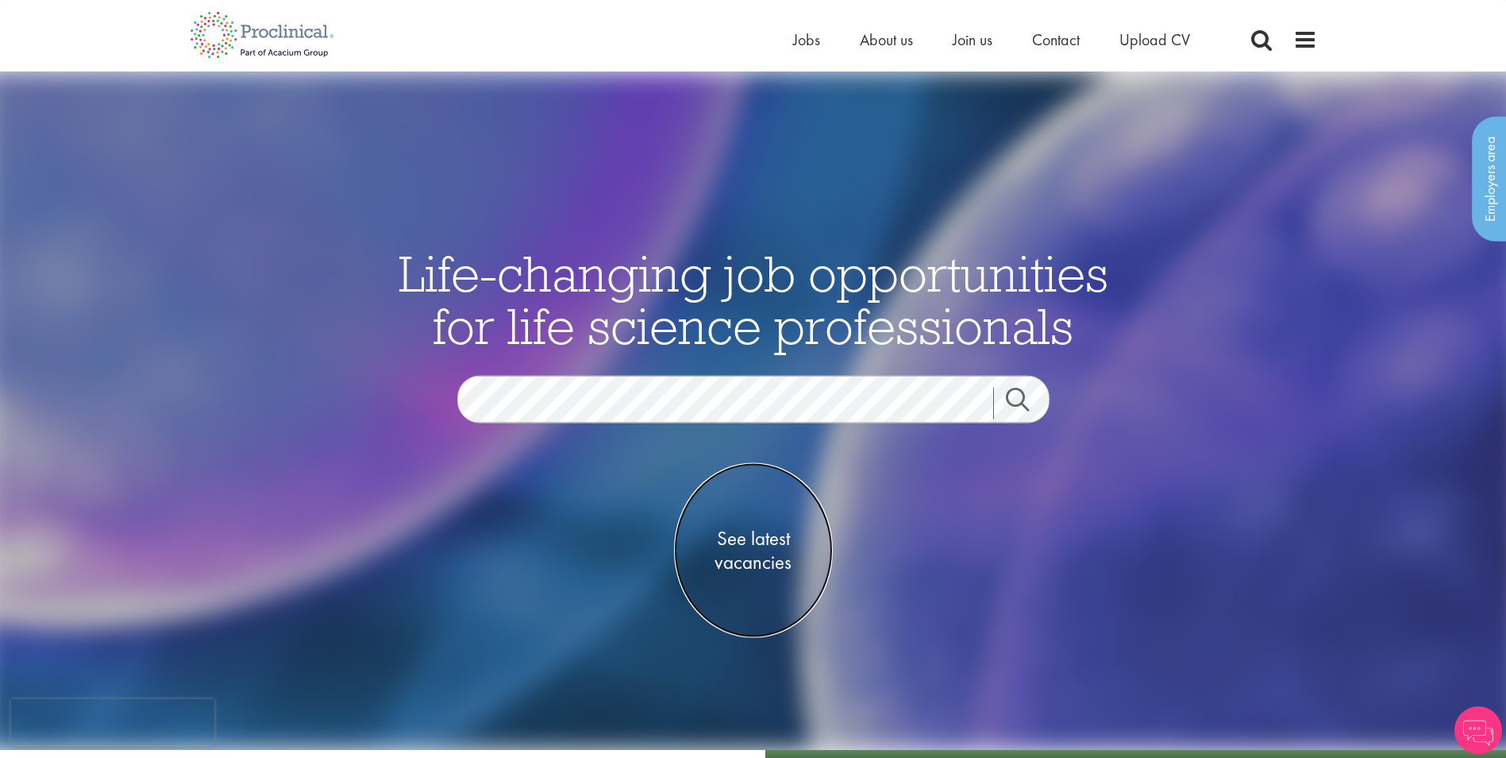
click at [773, 539] on span "See latest vacancies" at bounding box center [753, 550] width 159 height 48
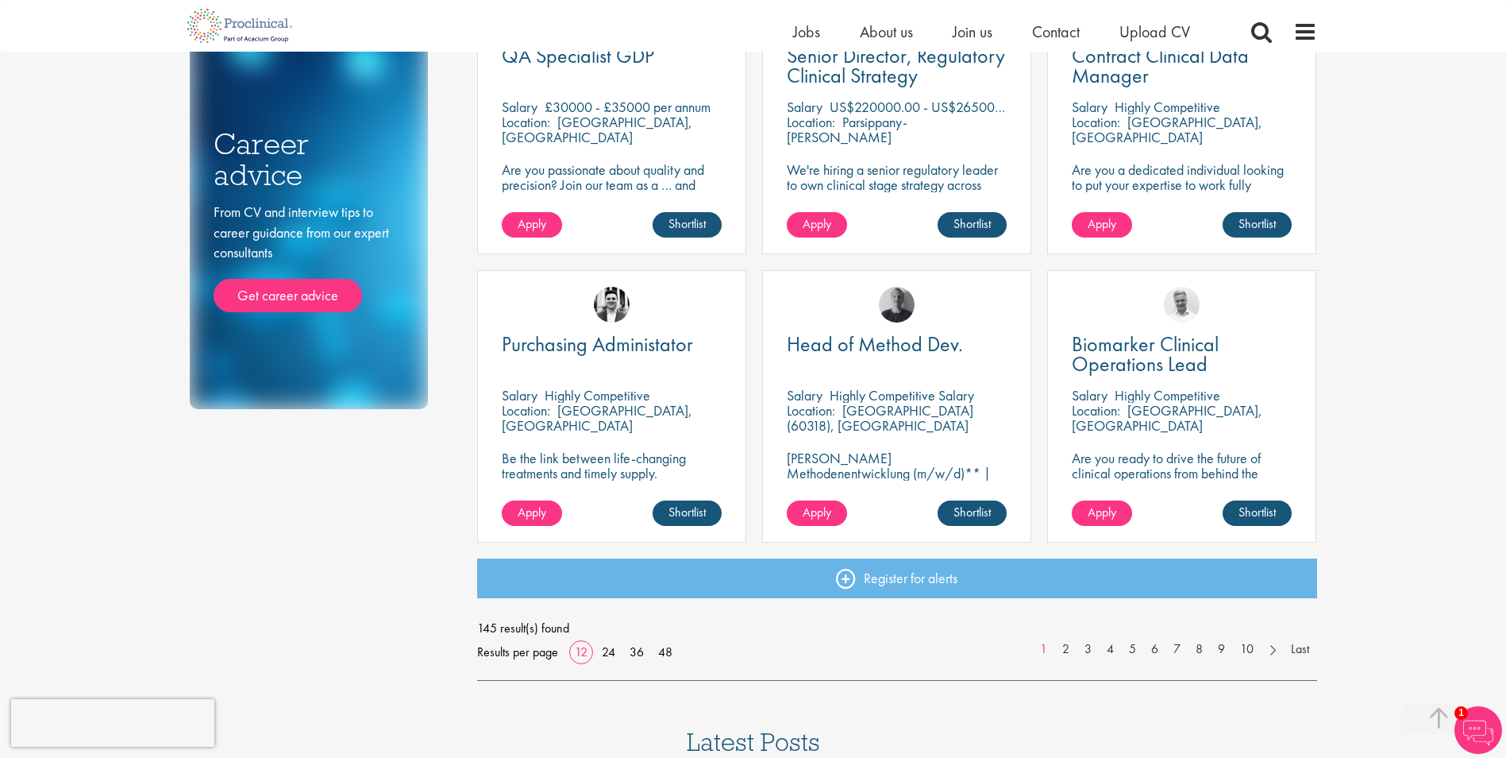
scroll to position [874, 0]
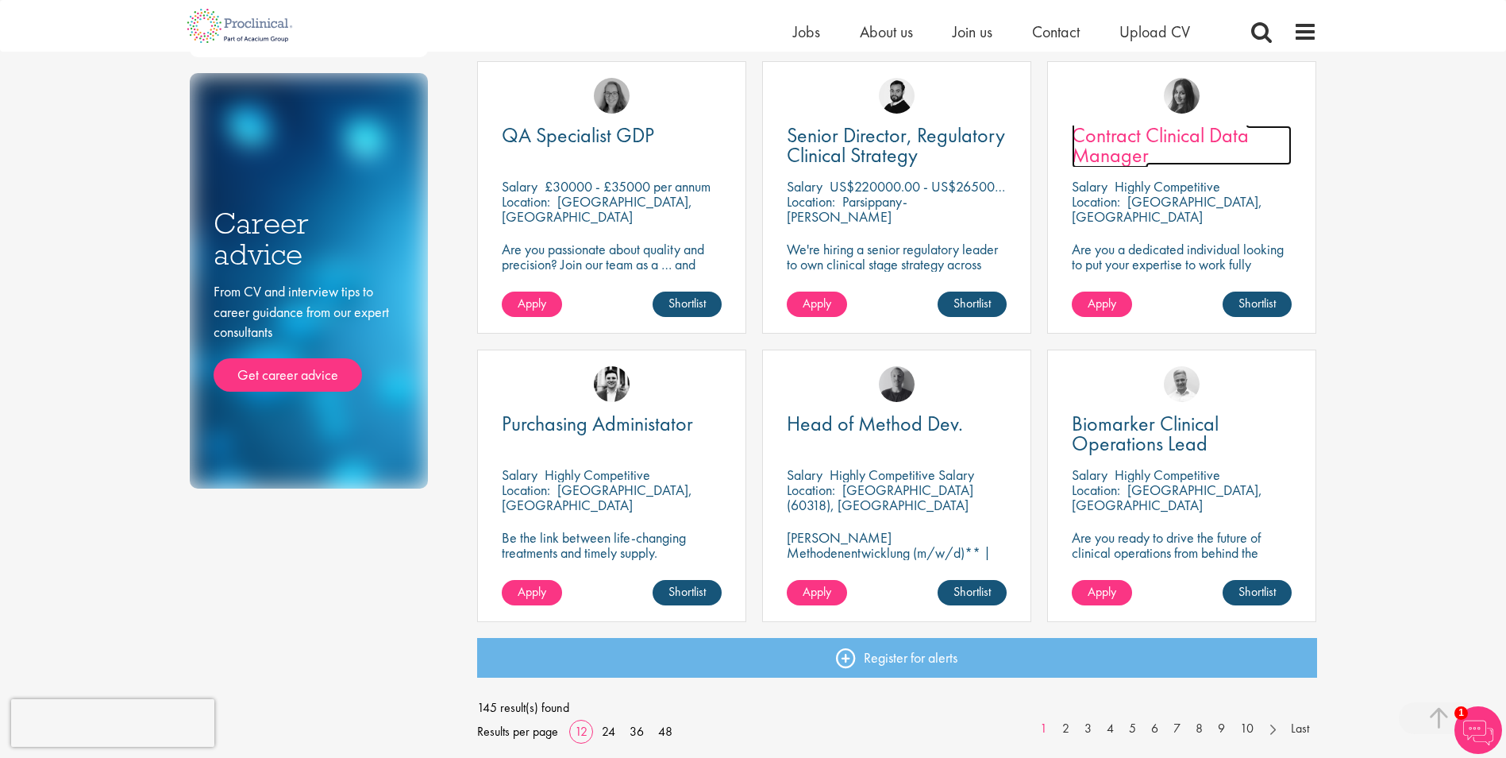
click at [1121, 137] on span "Contract Clinical Data Manager" at bounding box center [1160, 145] width 177 height 47
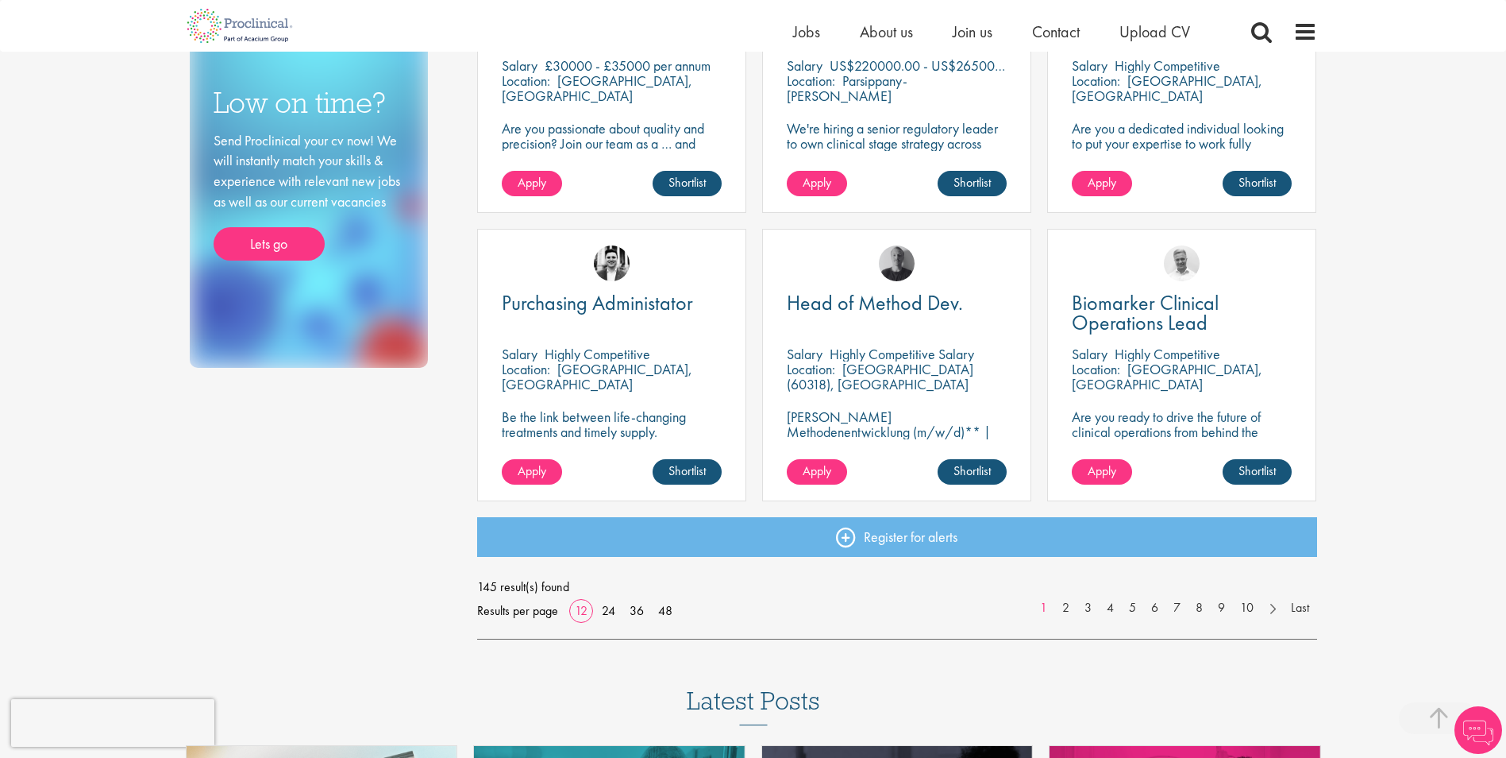
scroll to position [1032, 0]
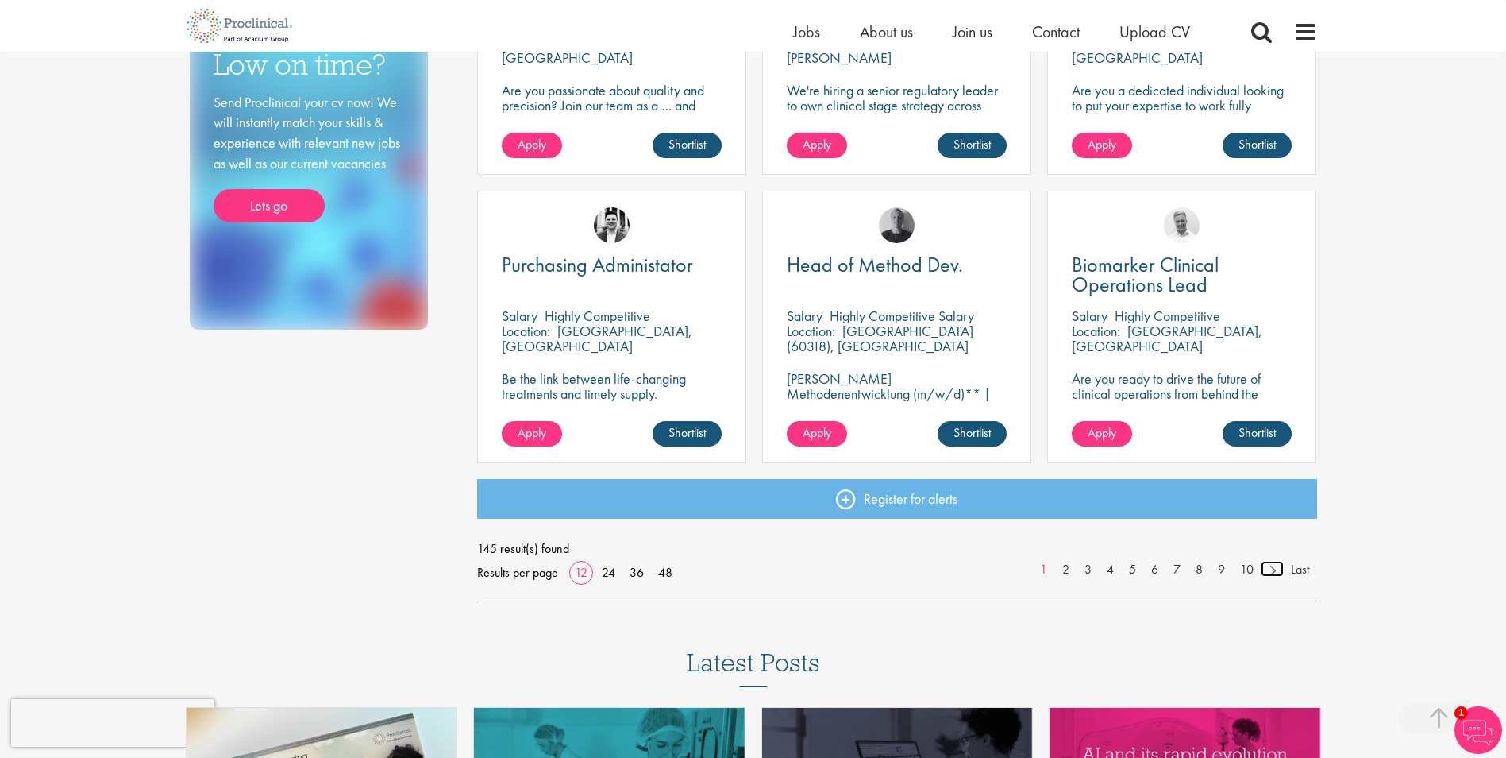
click at [1271, 569] on link at bounding box center [1272, 569] width 23 height 16
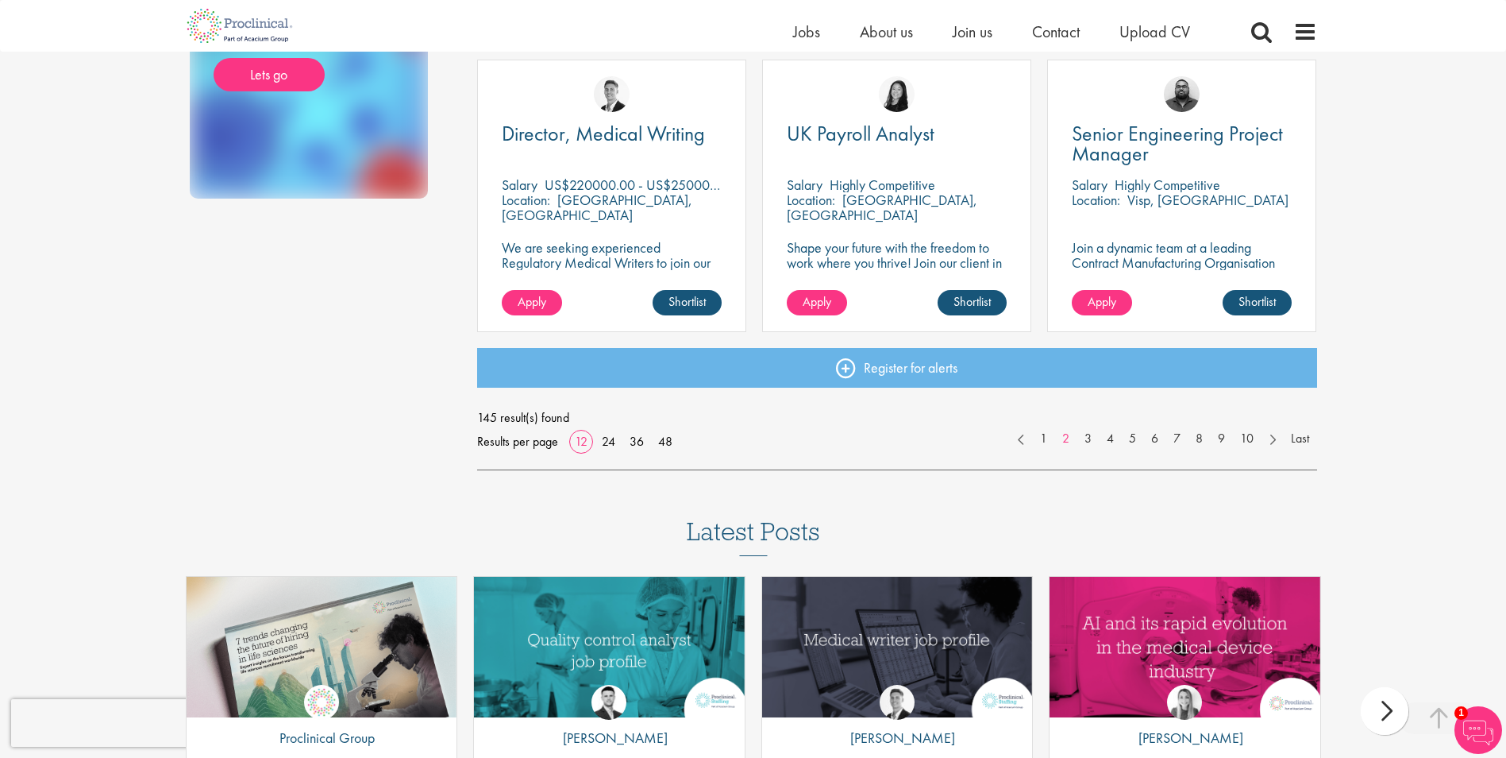
scroll to position [1191, 0]
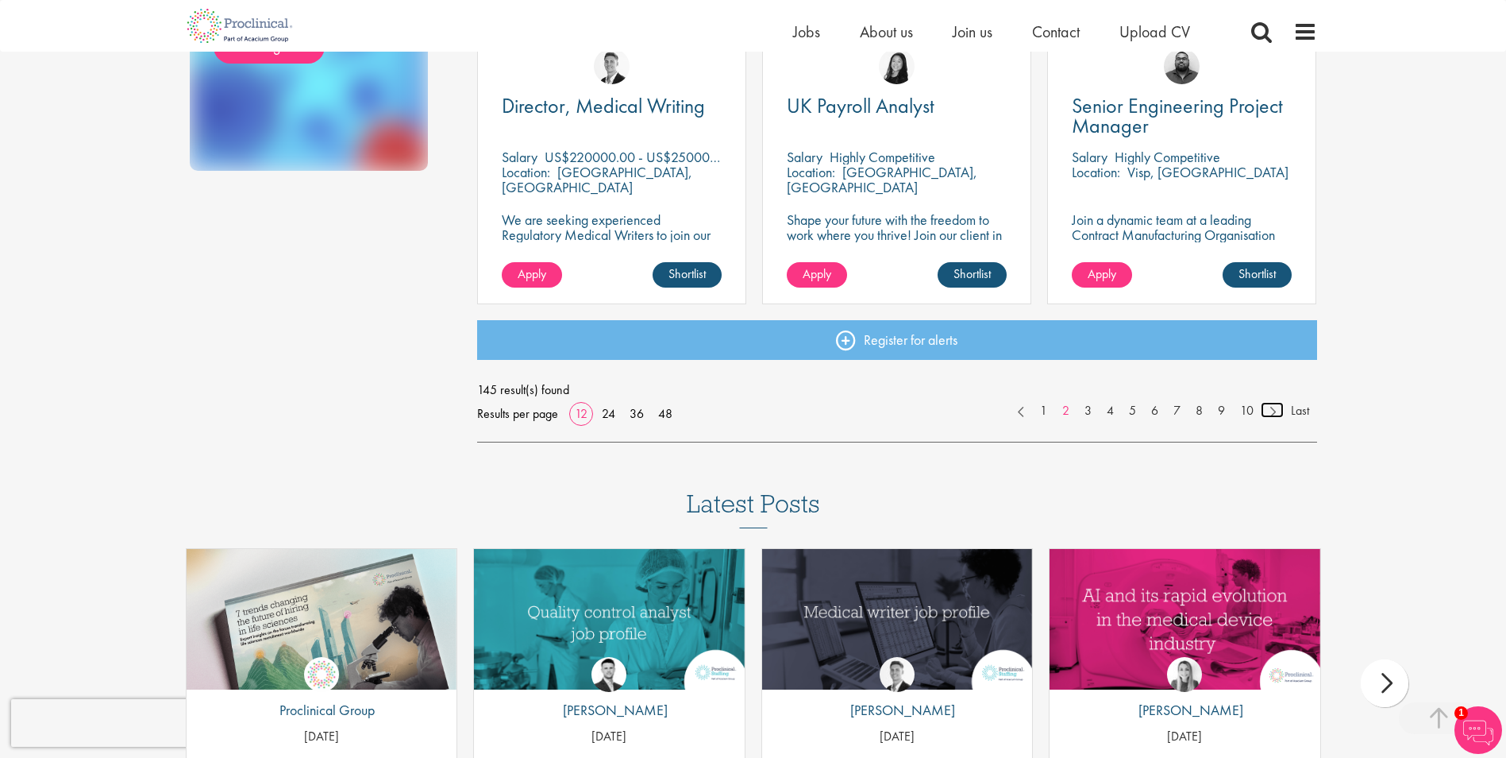
click at [1271, 406] on link at bounding box center [1272, 410] width 23 height 16
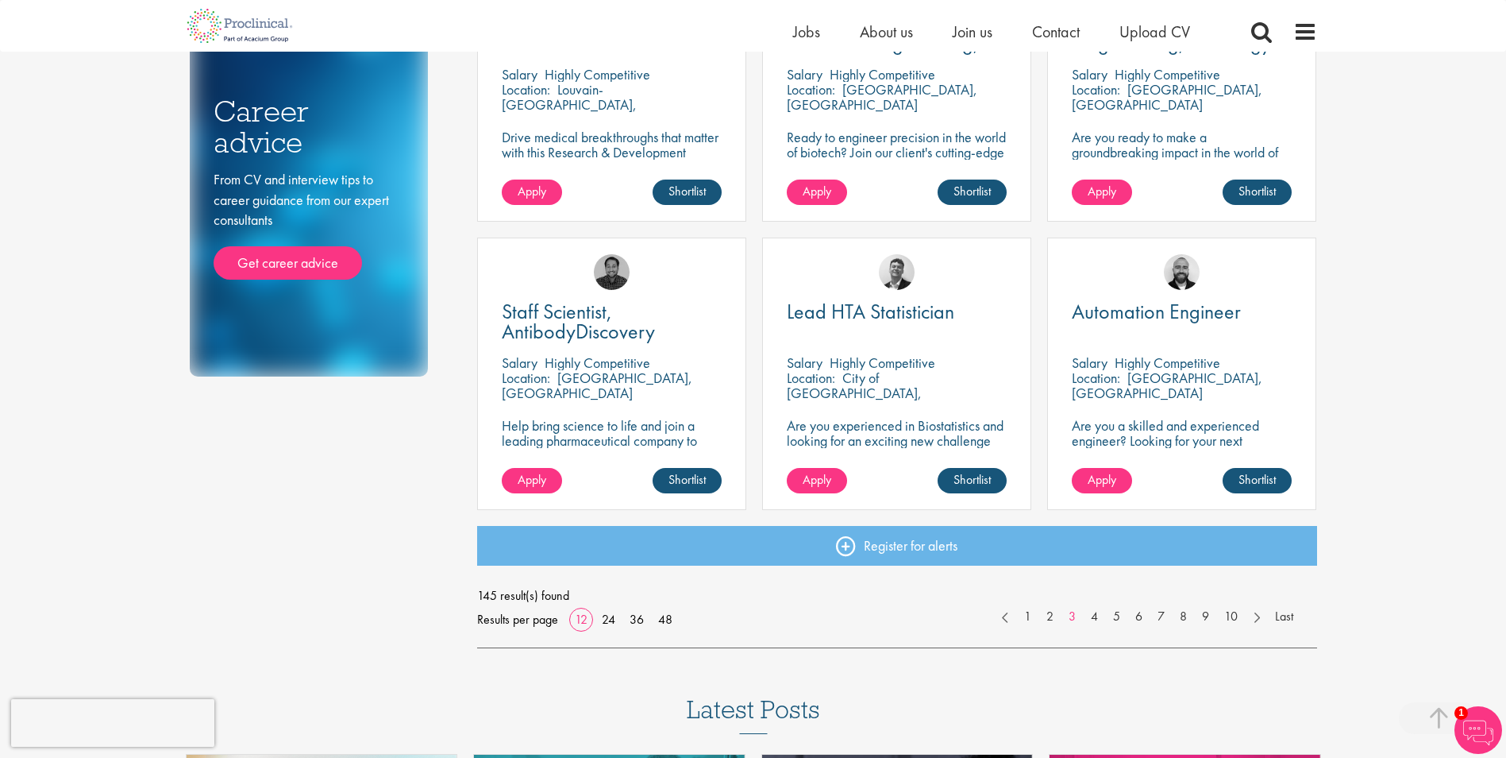
scroll to position [1032, 0]
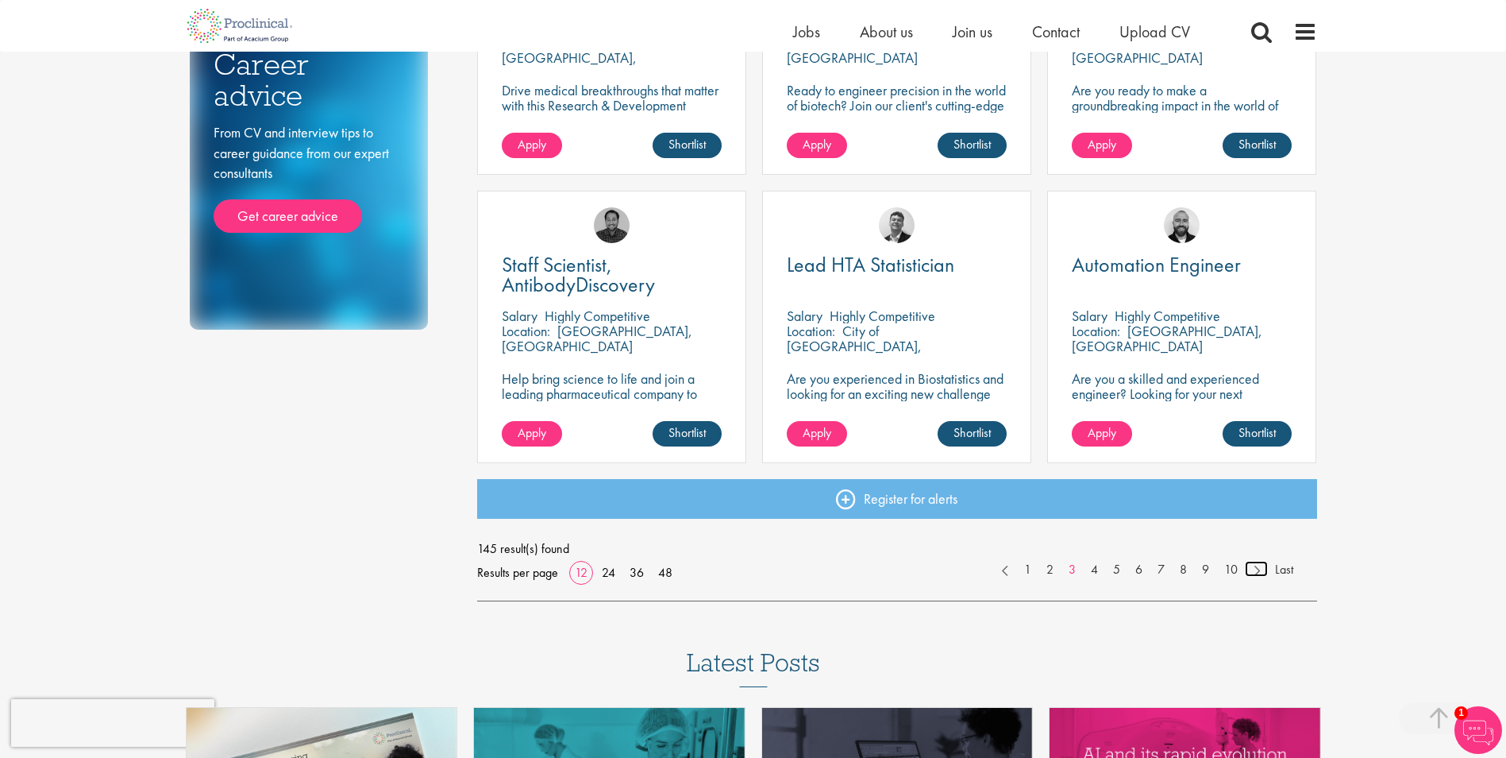
click at [1255, 570] on link at bounding box center [1256, 569] width 23 height 16
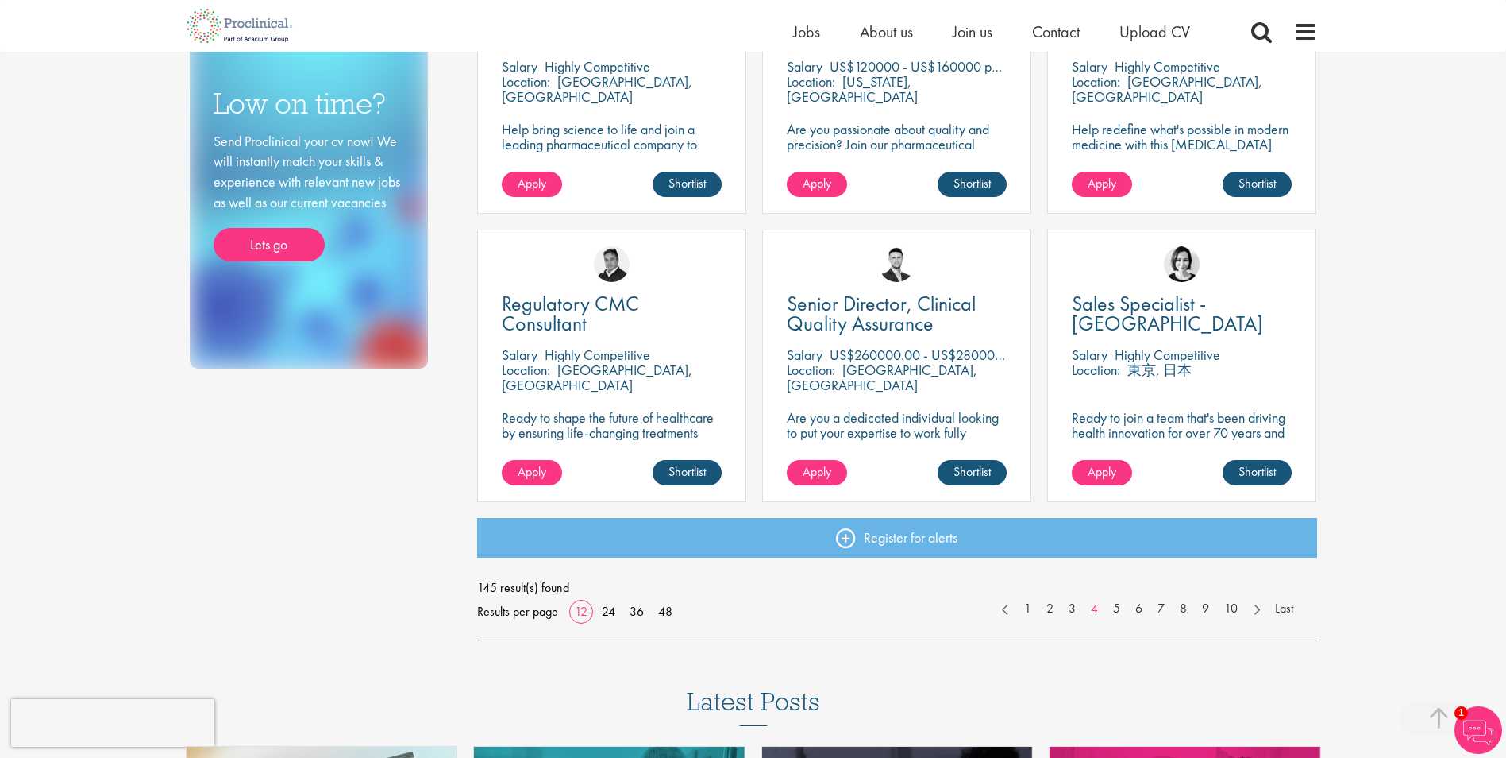
scroll to position [1032, 0]
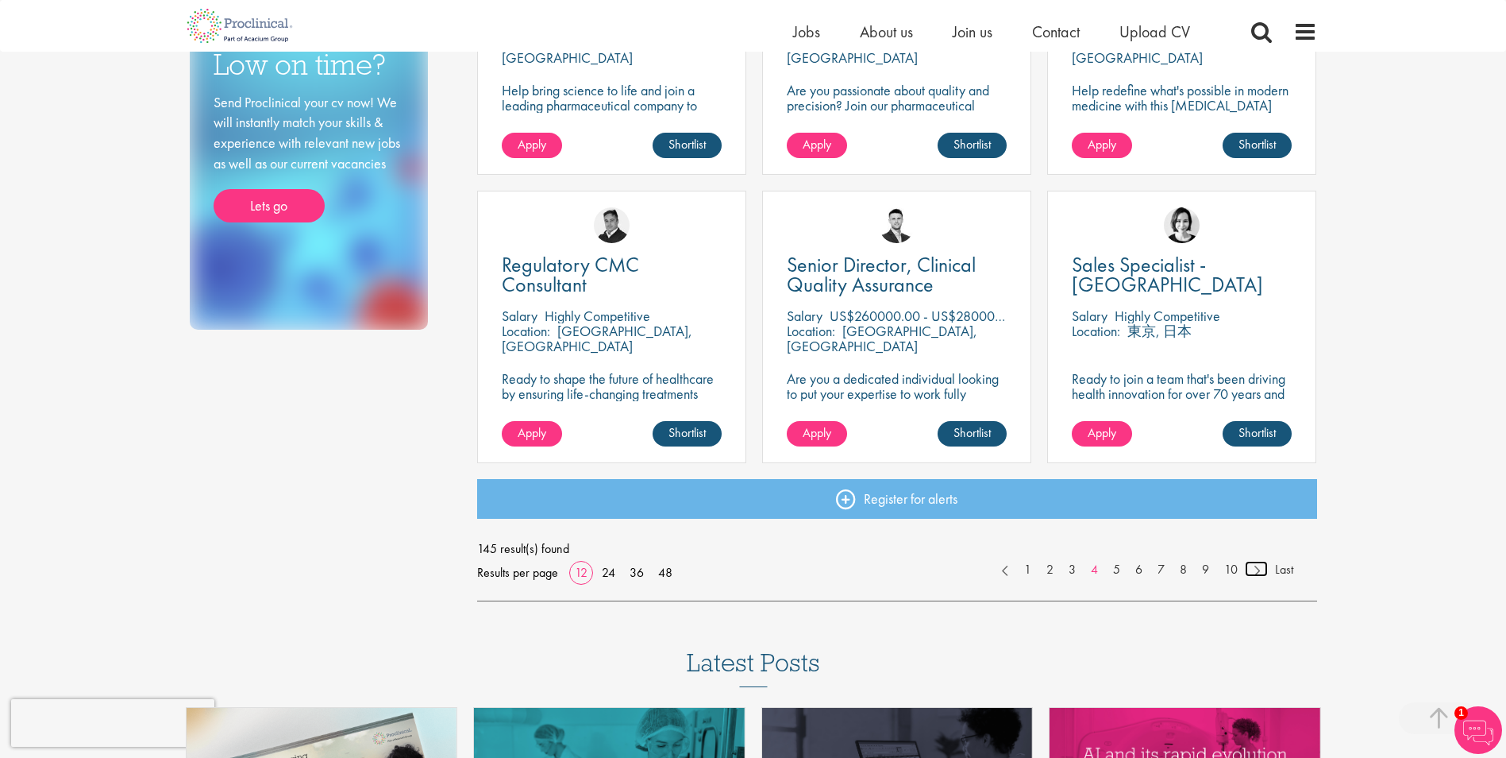
click at [1258, 570] on link at bounding box center [1256, 569] width 23 height 16
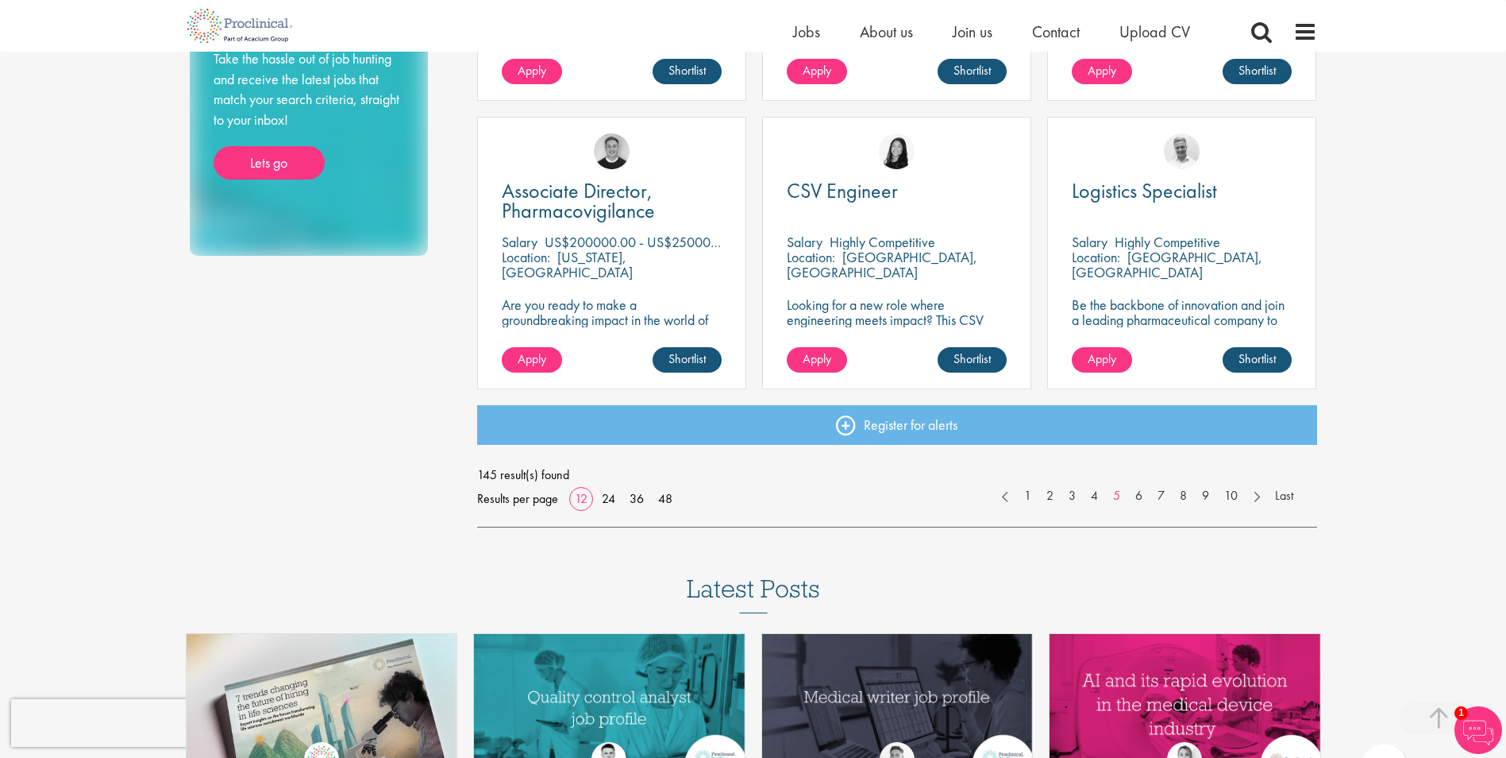
scroll to position [1112, 0]
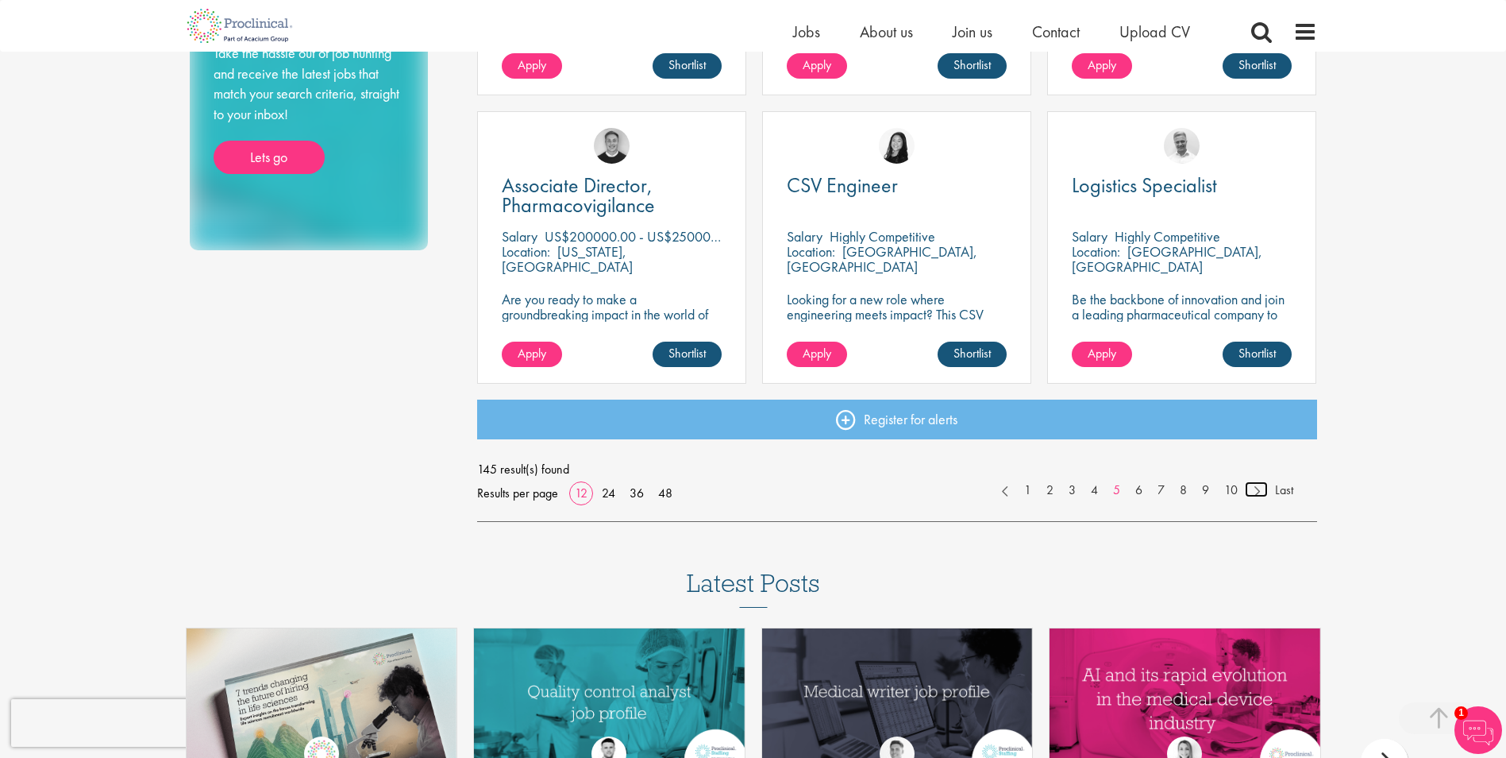
click at [1253, 484] on link at bounding box center [1256, 489] width 23 height 16
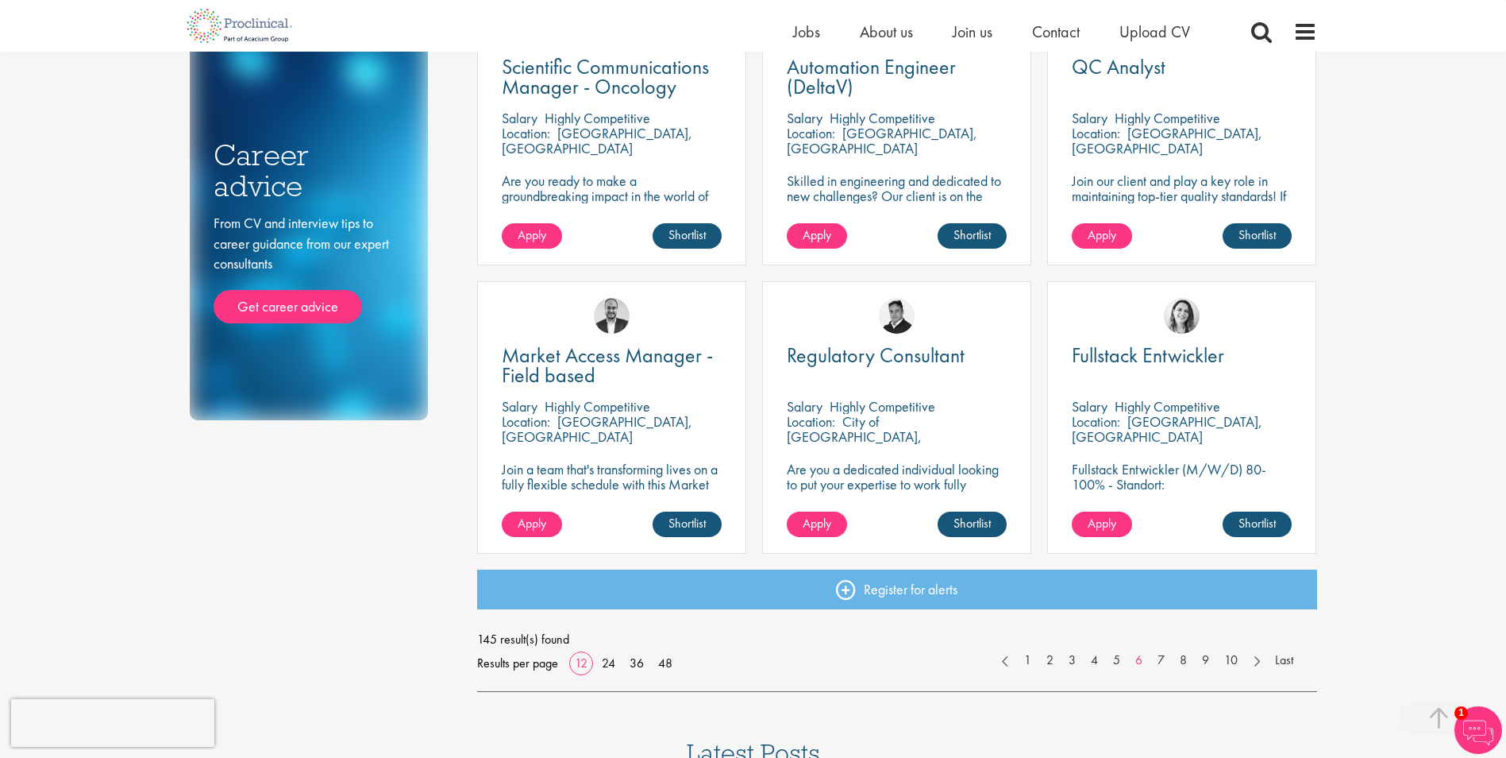
scroll to position [953, 0]
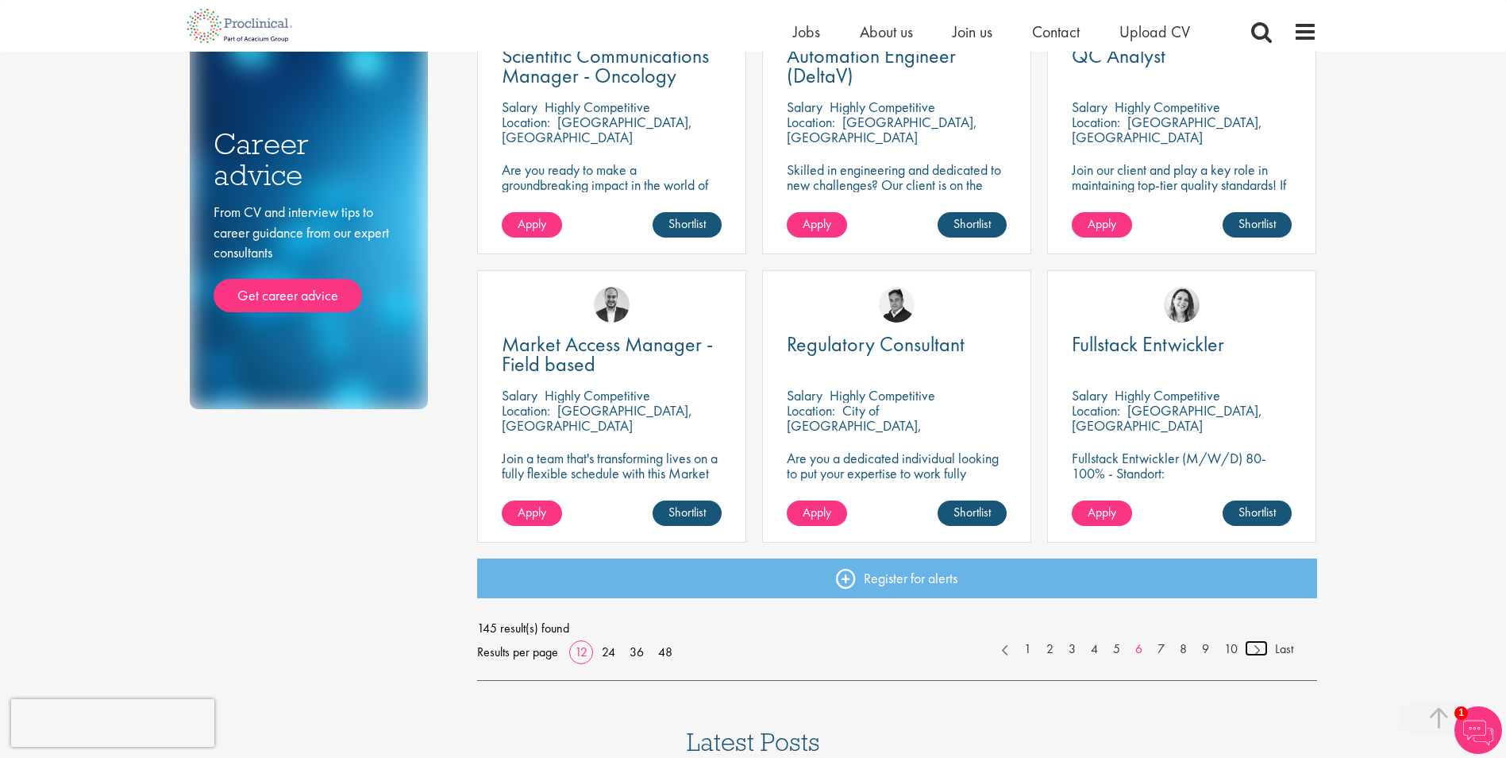
click at [1253, 642] on link at bounding box center [1256, 648] width 23 height 16
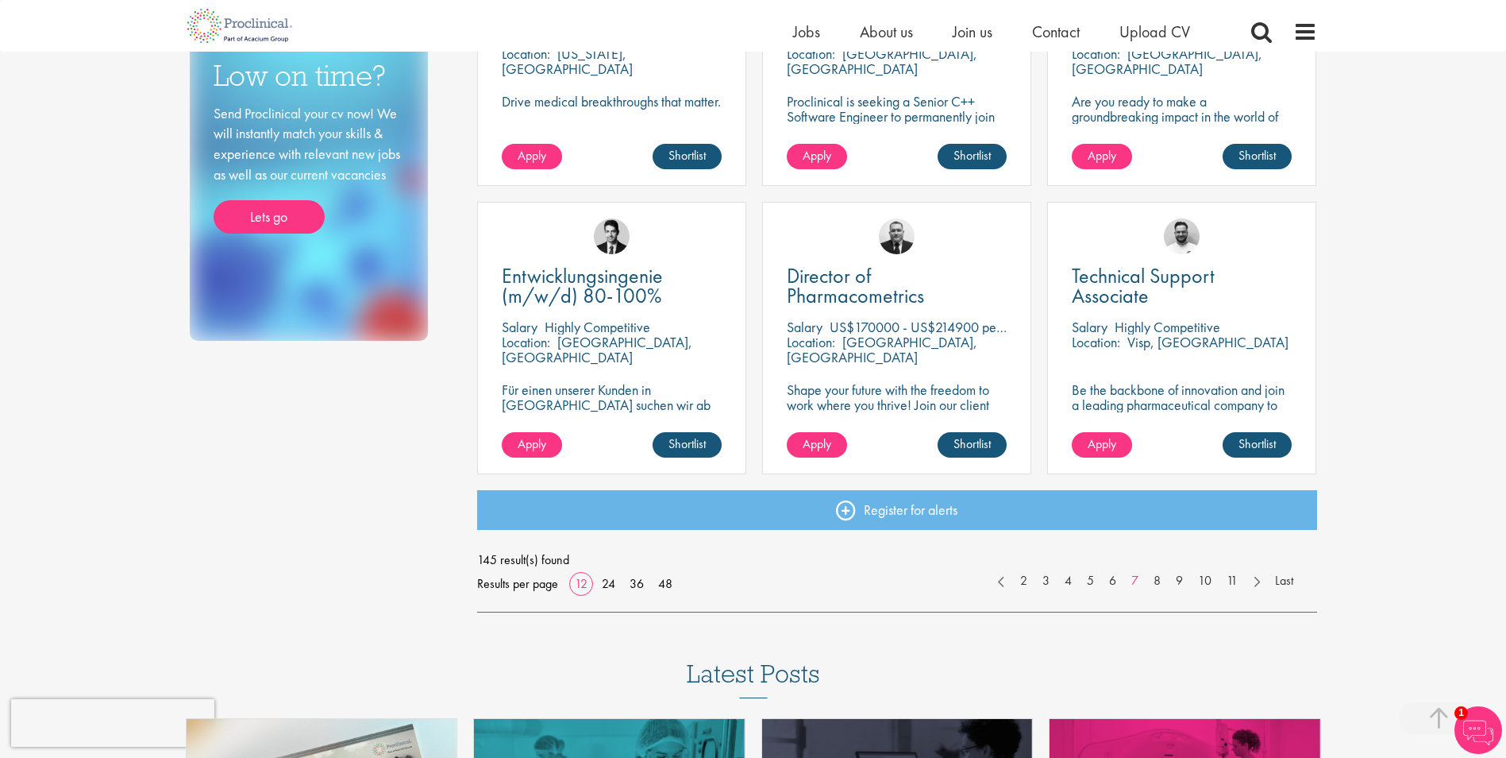
scroll to position [1032, 0]
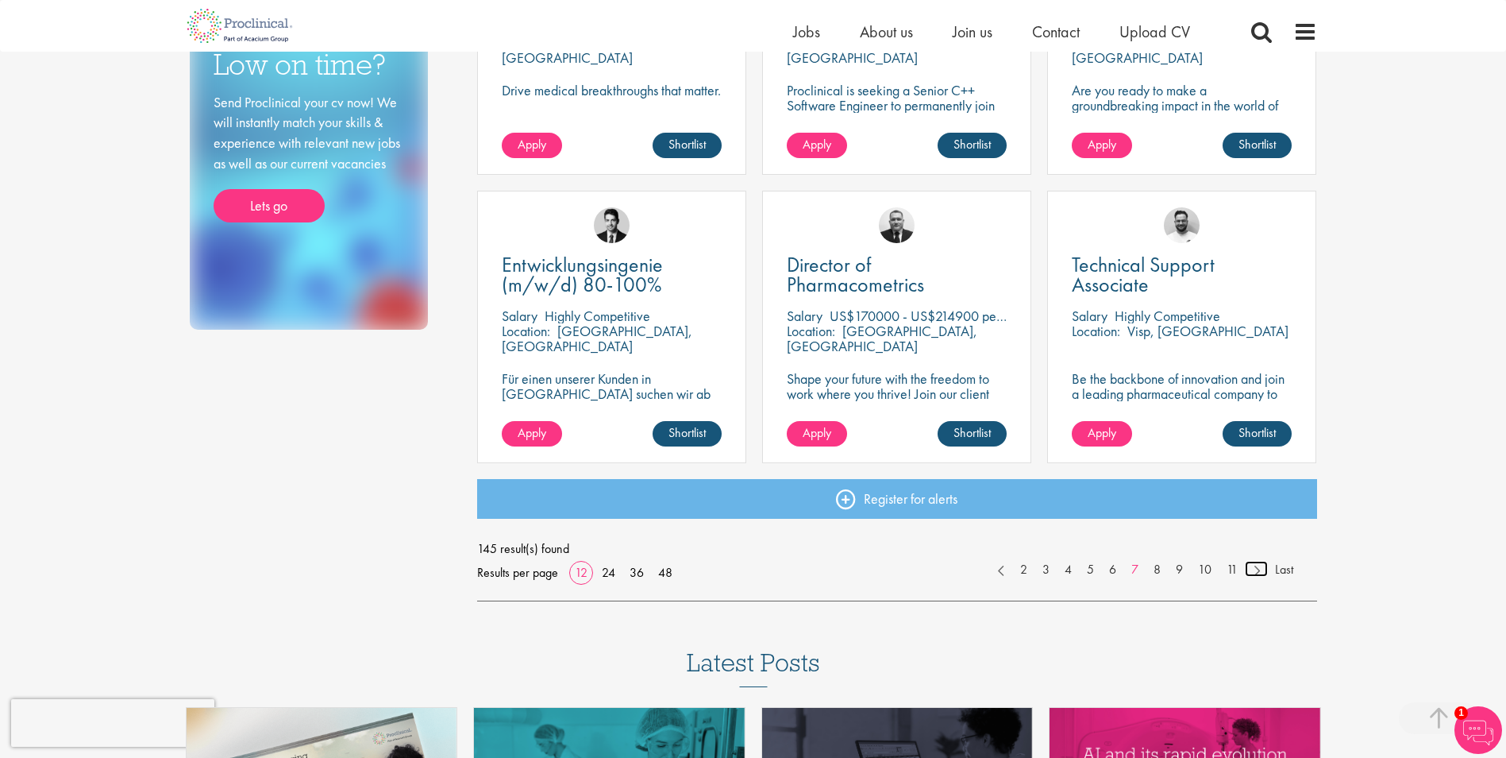
click at [1256, 570] on link at bounding box center [1256, 569] width 23 height 16
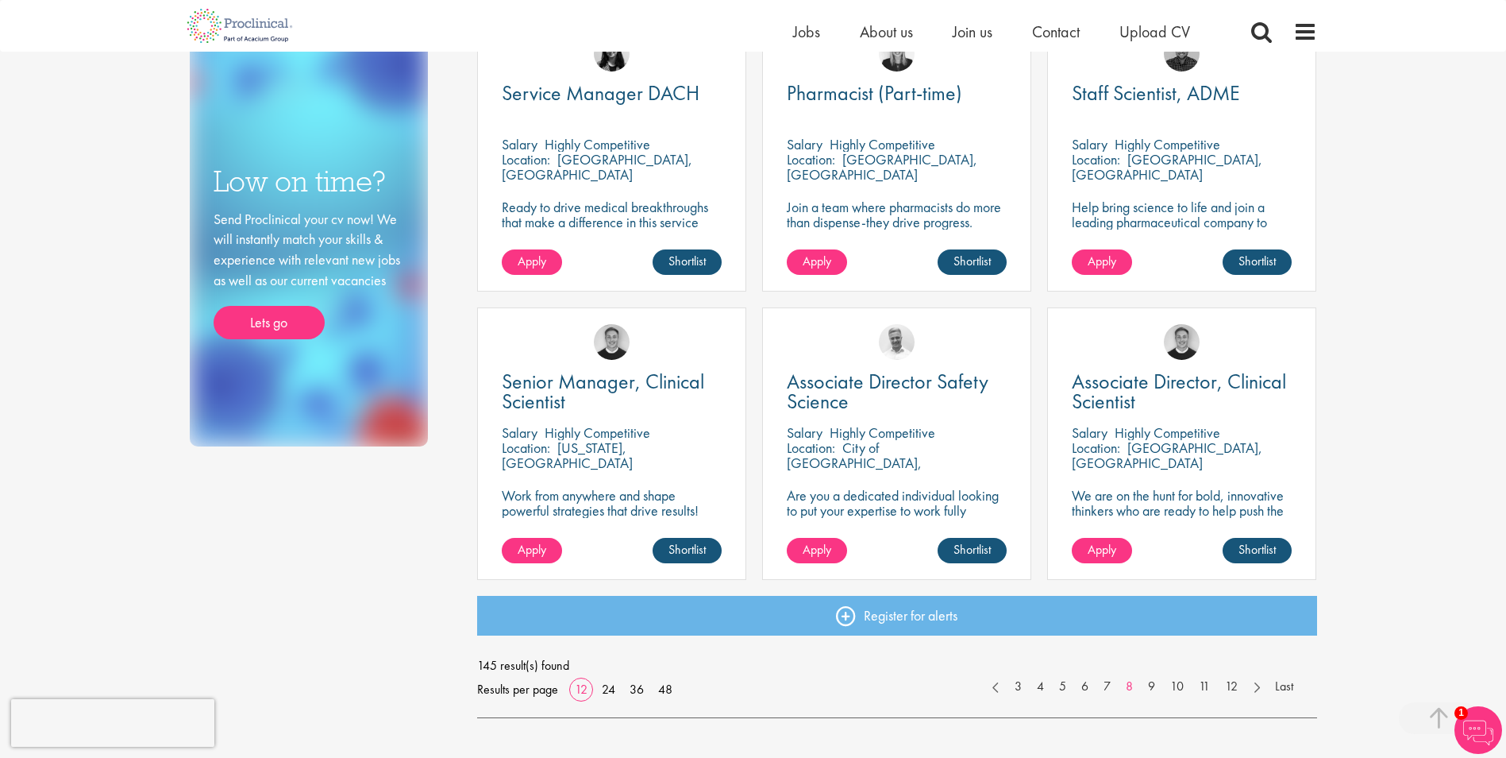
scroll to position [953, 0]
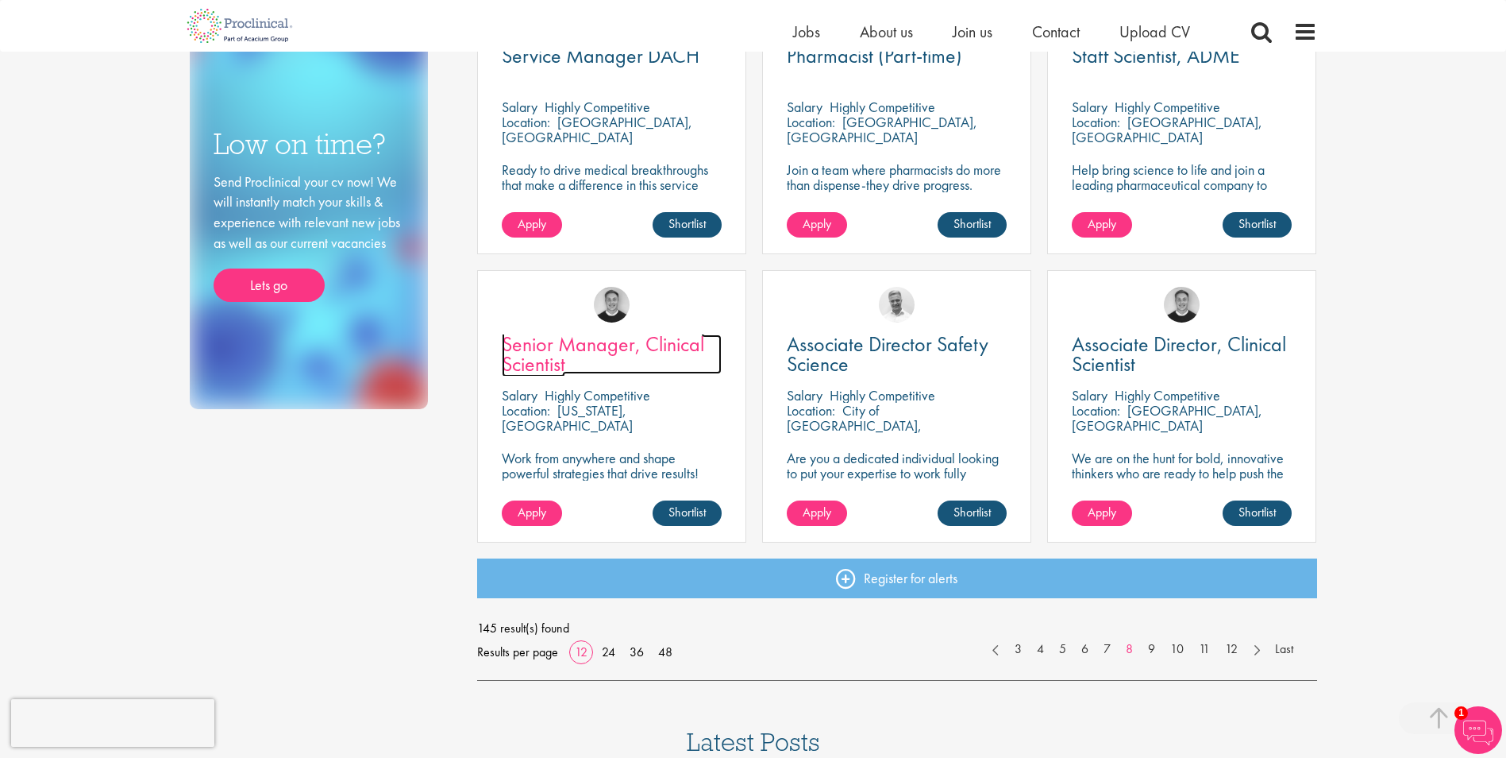
click at [548, 350] on span "Senior Manager, Clinical Scientist" at bounding box center [603, 353] width 203 height 47
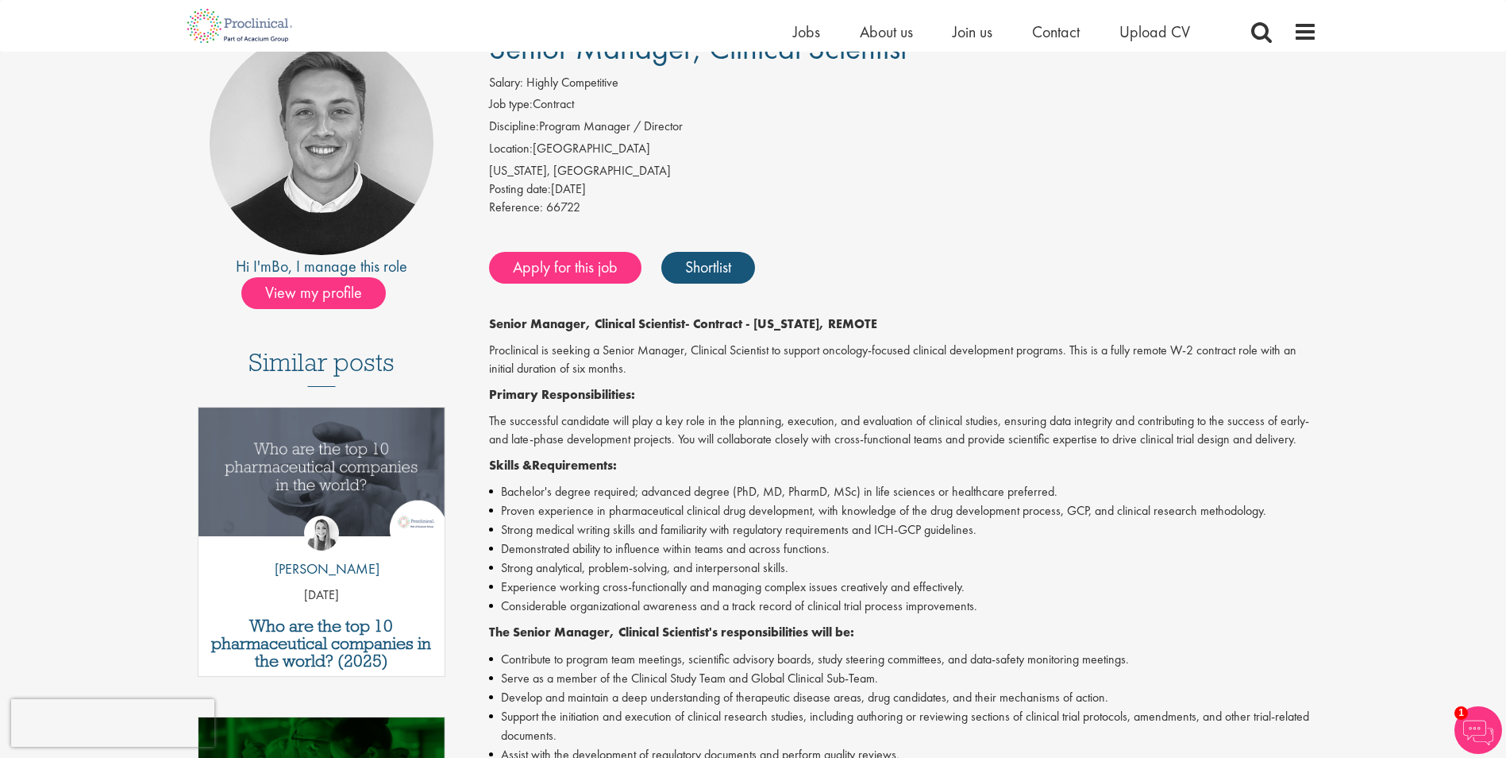
scroll to position [238, 0]
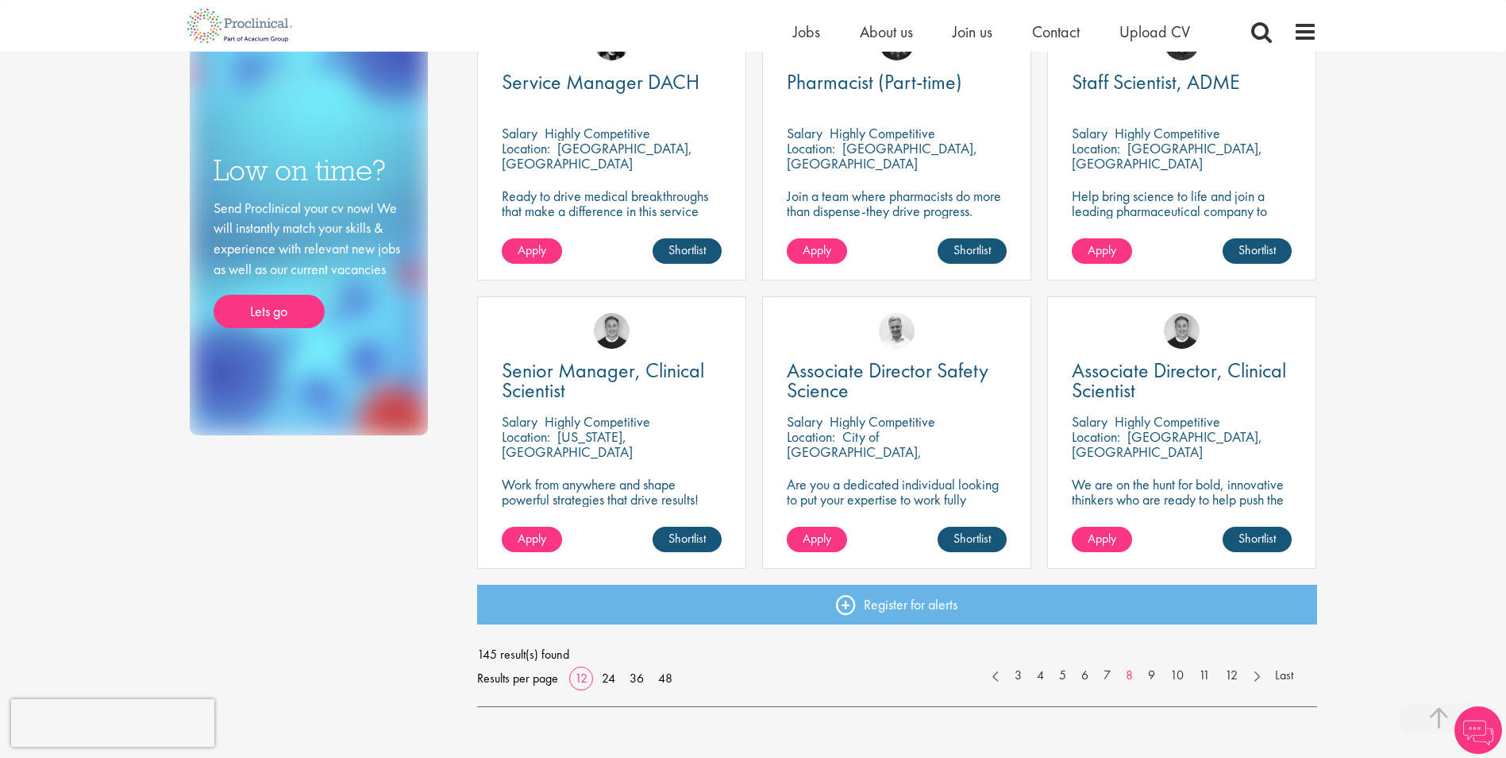
scroll to position [955, 0]
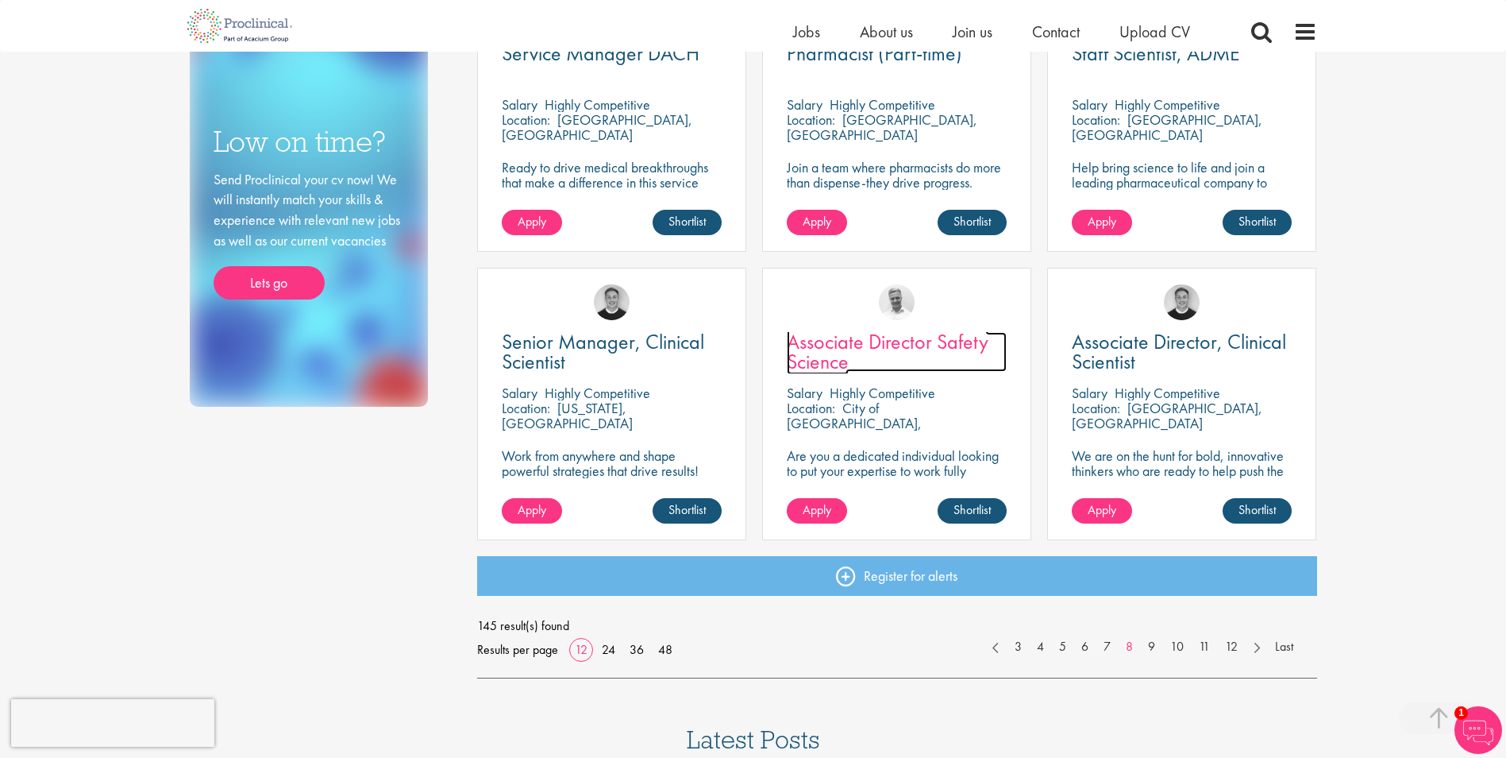
click at [823, 342] on span "Associate Director Safety Science" at bounding box center [888, 351] width 202 height 47
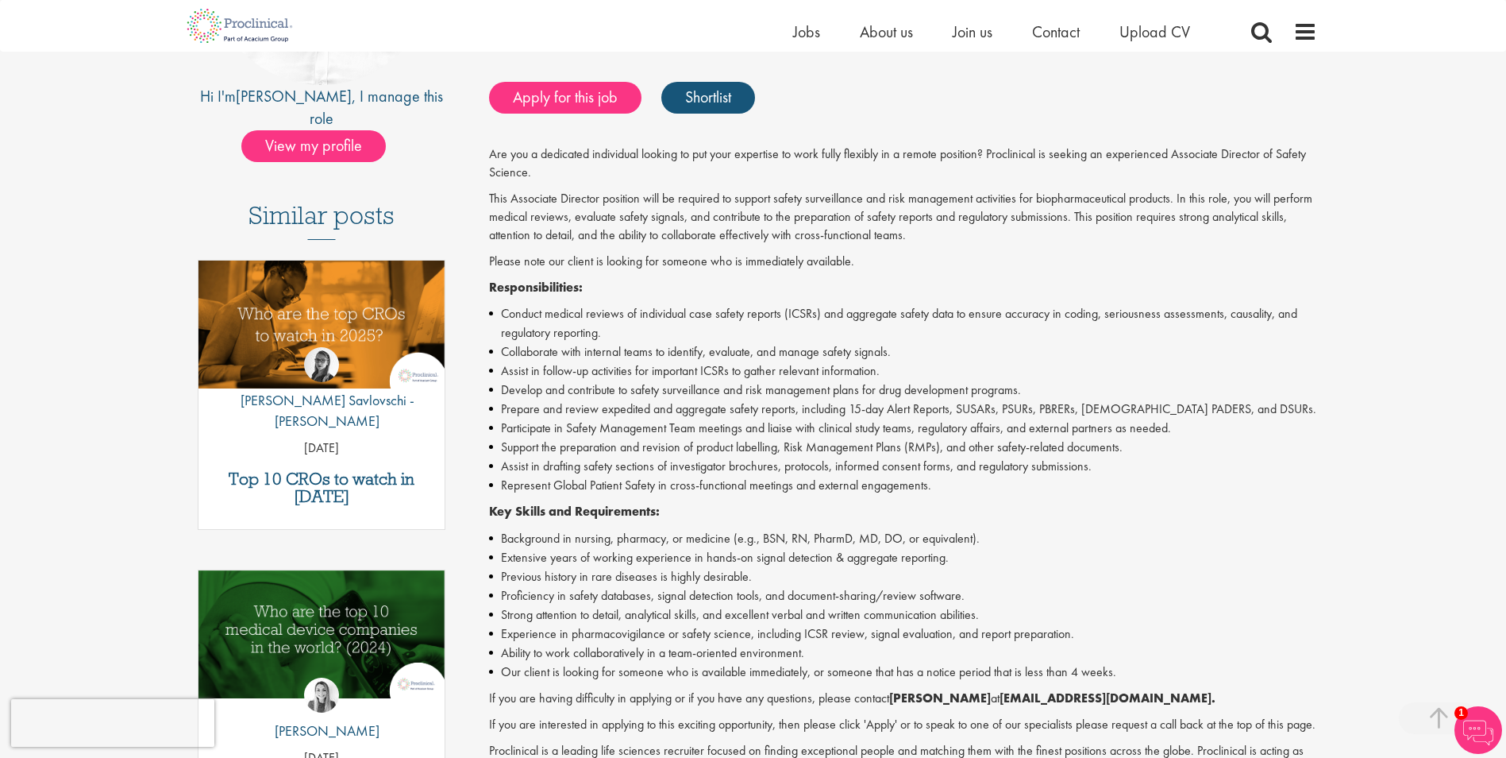
scroll to position [318, 0]
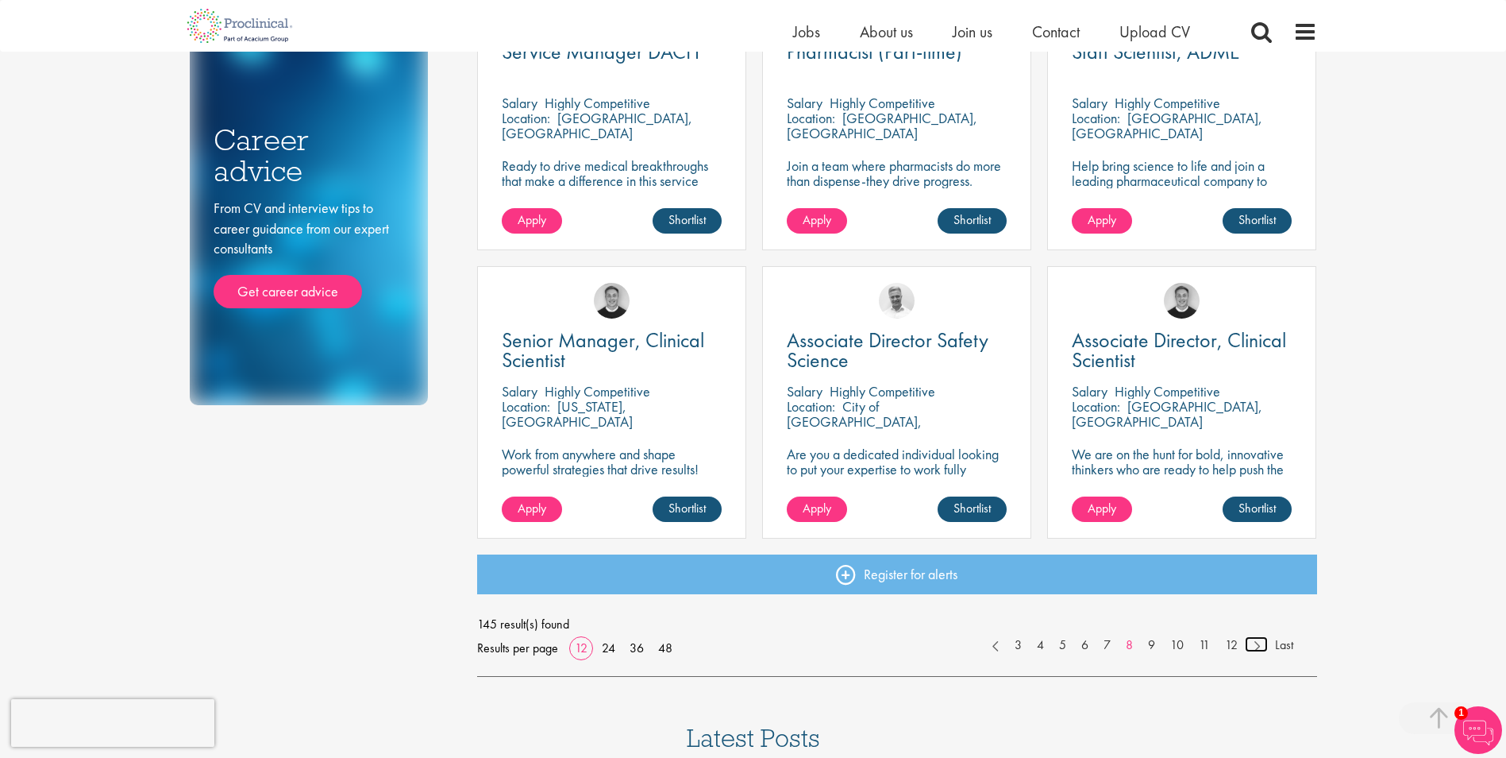
click at [1250, 639] on link at bounding box center [1256, 644] width 23 height 16
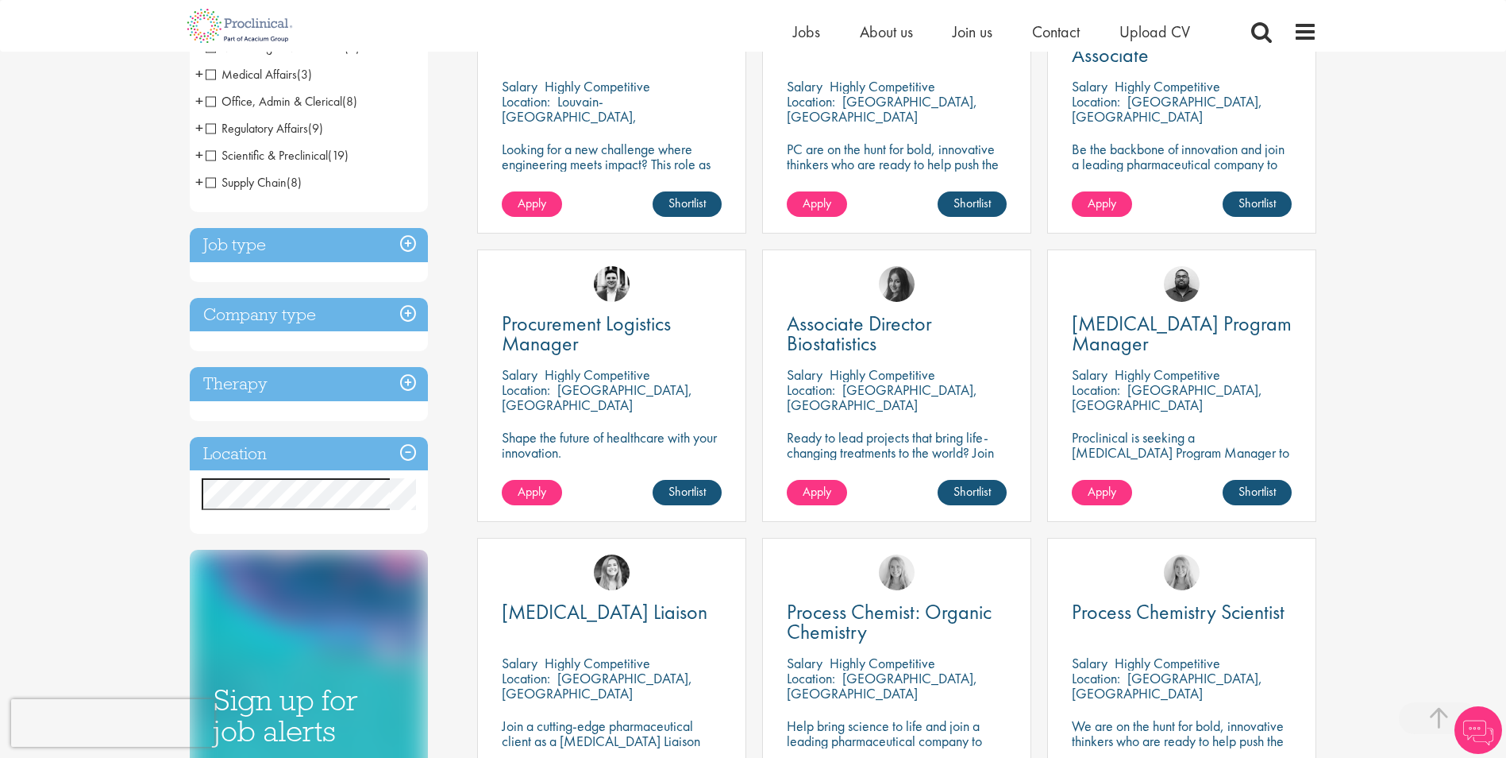
scroll to position [476, 0]
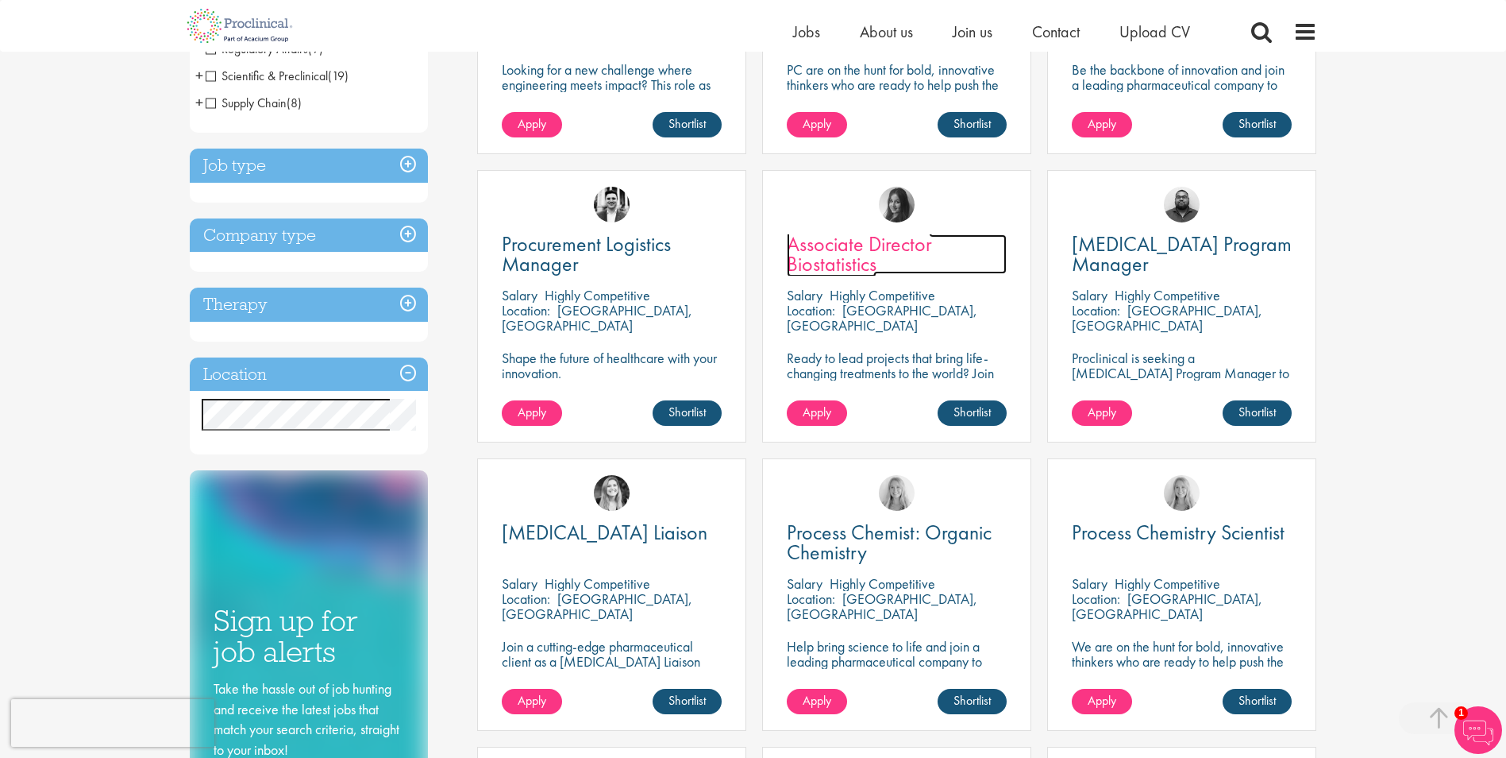
click at [815, 249] on span "Associate Director Biostatistics" at bounding box center [859, 253] width 145 height 47
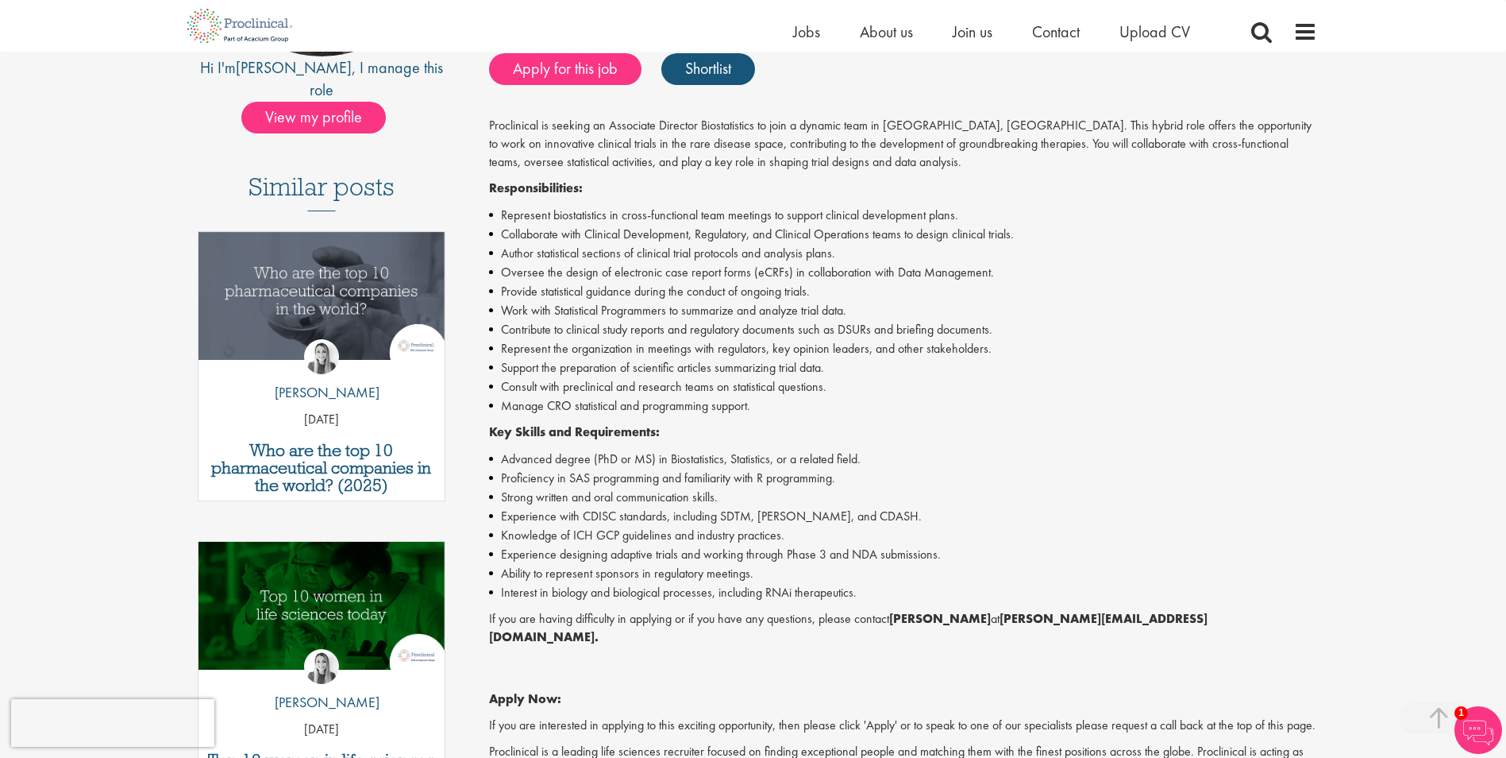
scroll to position [318, 0]
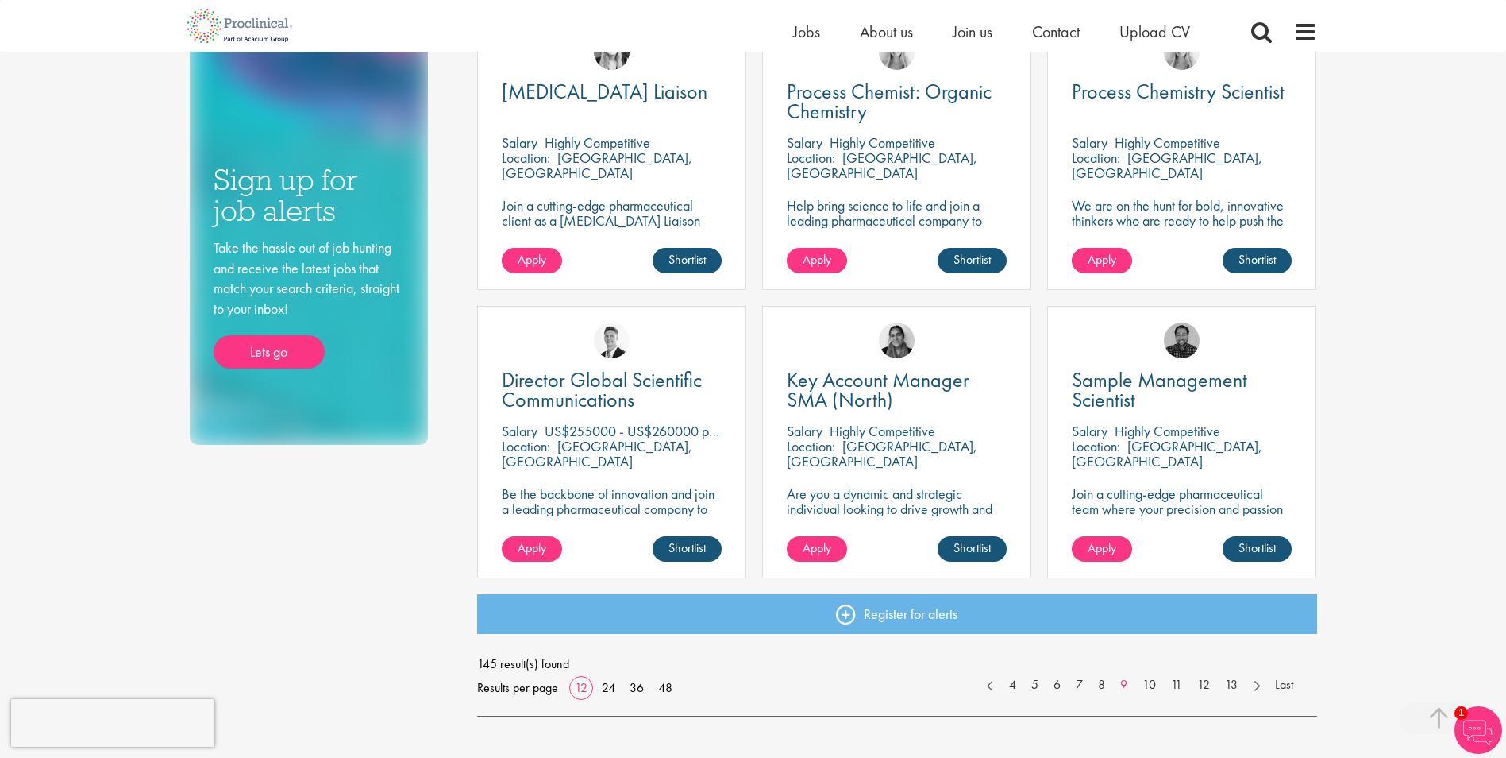
scroll to position [953, 0]
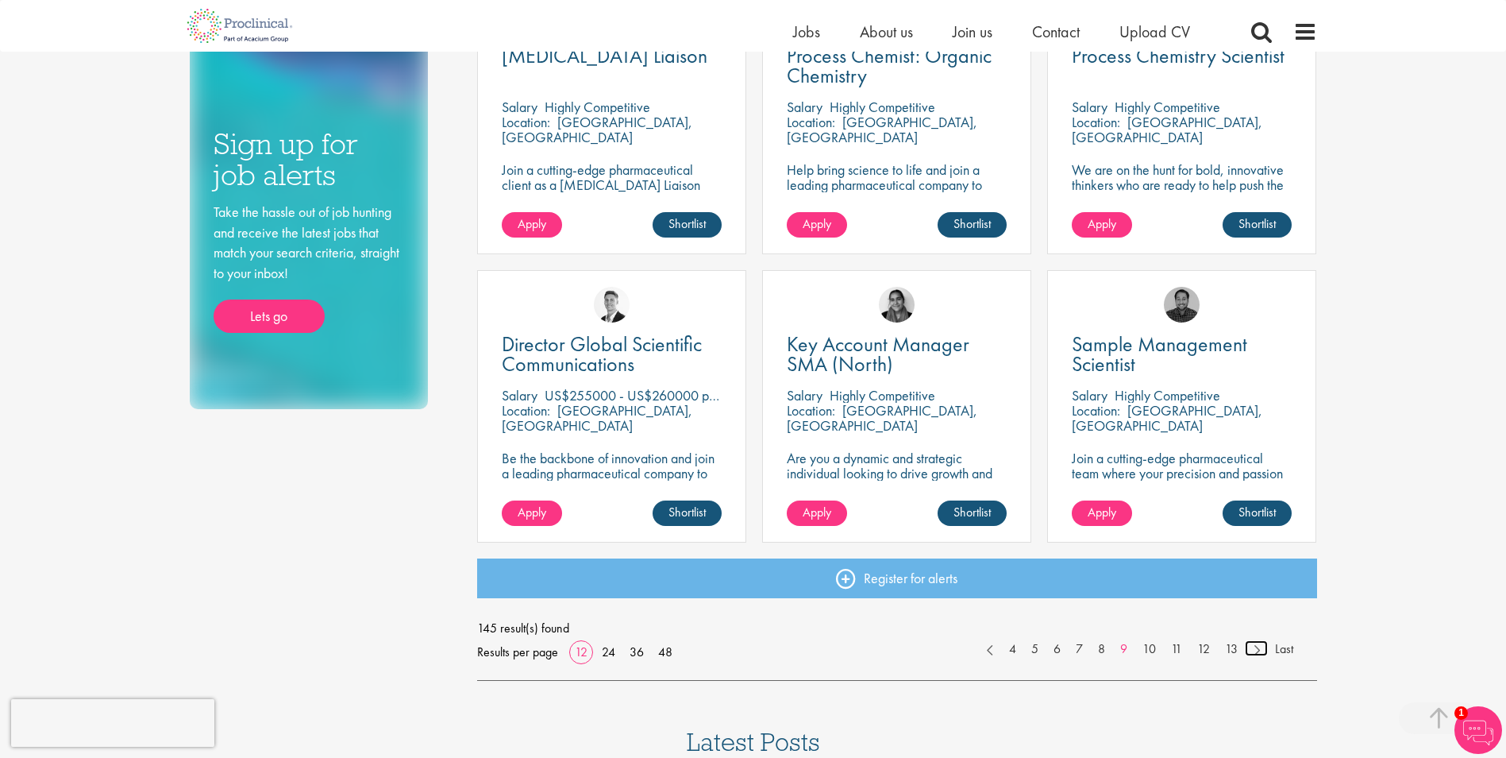
click at [1252, 649] on link at bounding box center [1256, 648] width 23 height 16
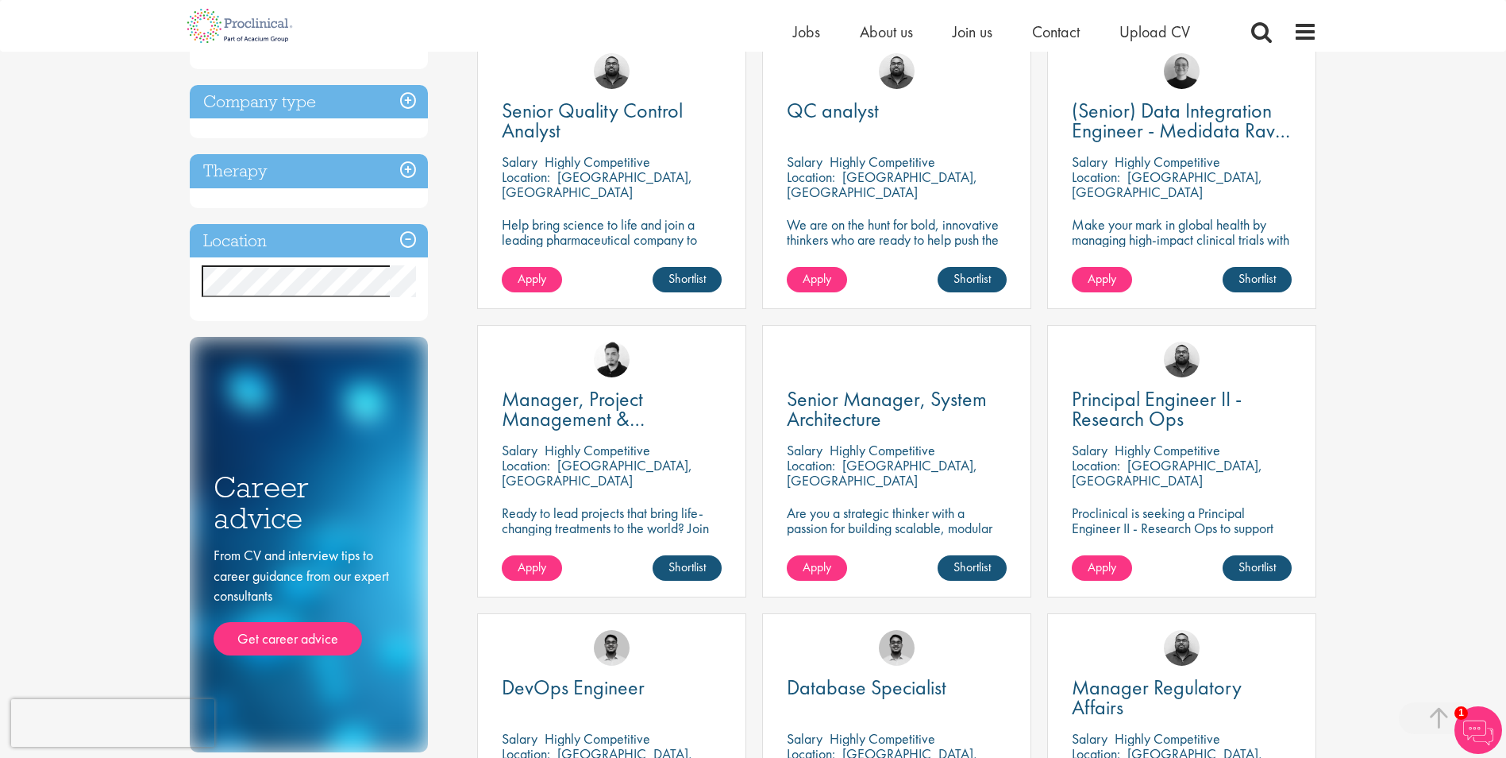
scroll to position [635, 0]
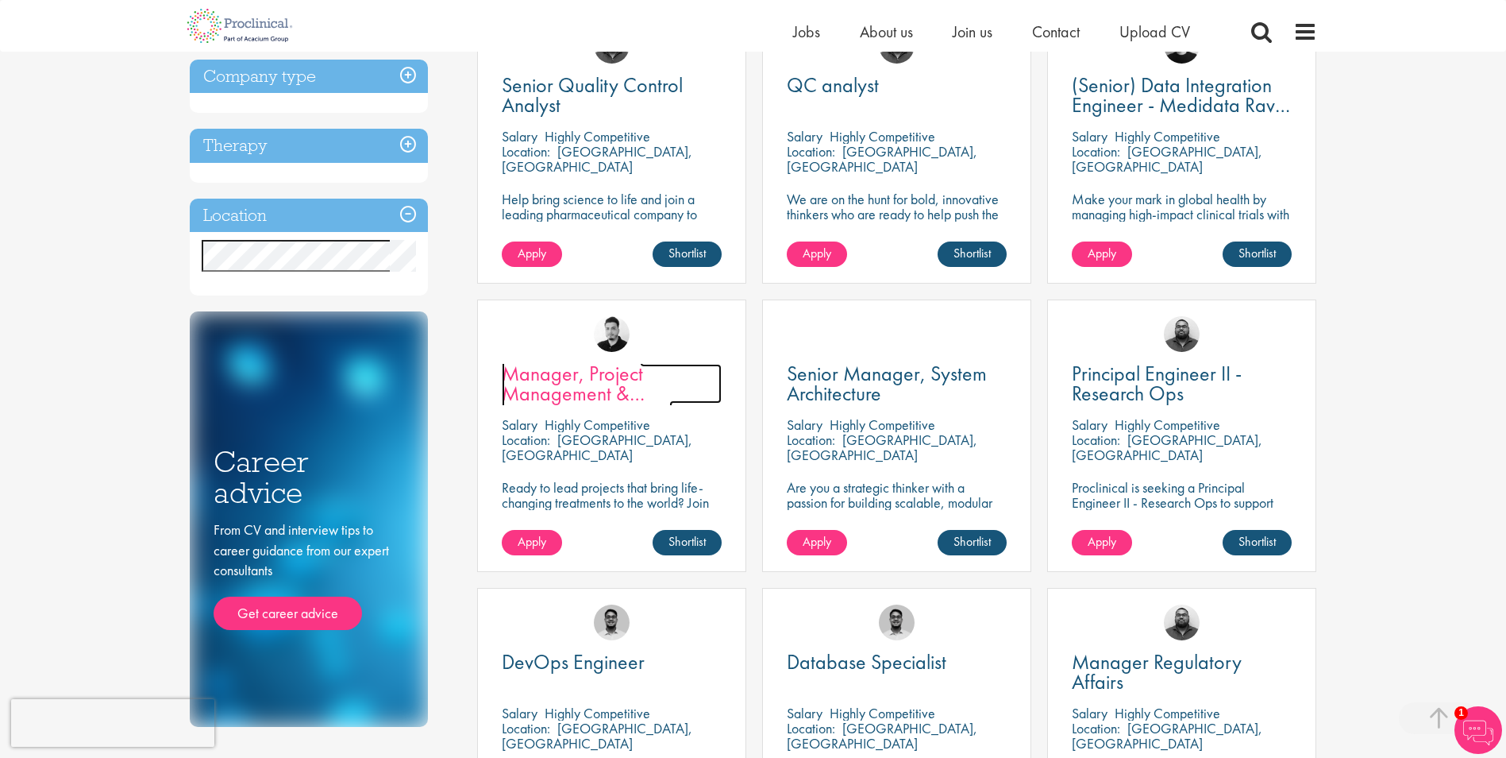
click at [549, 381] on span "Manager, Project Management & Operational Delivery" at bounding box center [587, 393] width 171 height 67
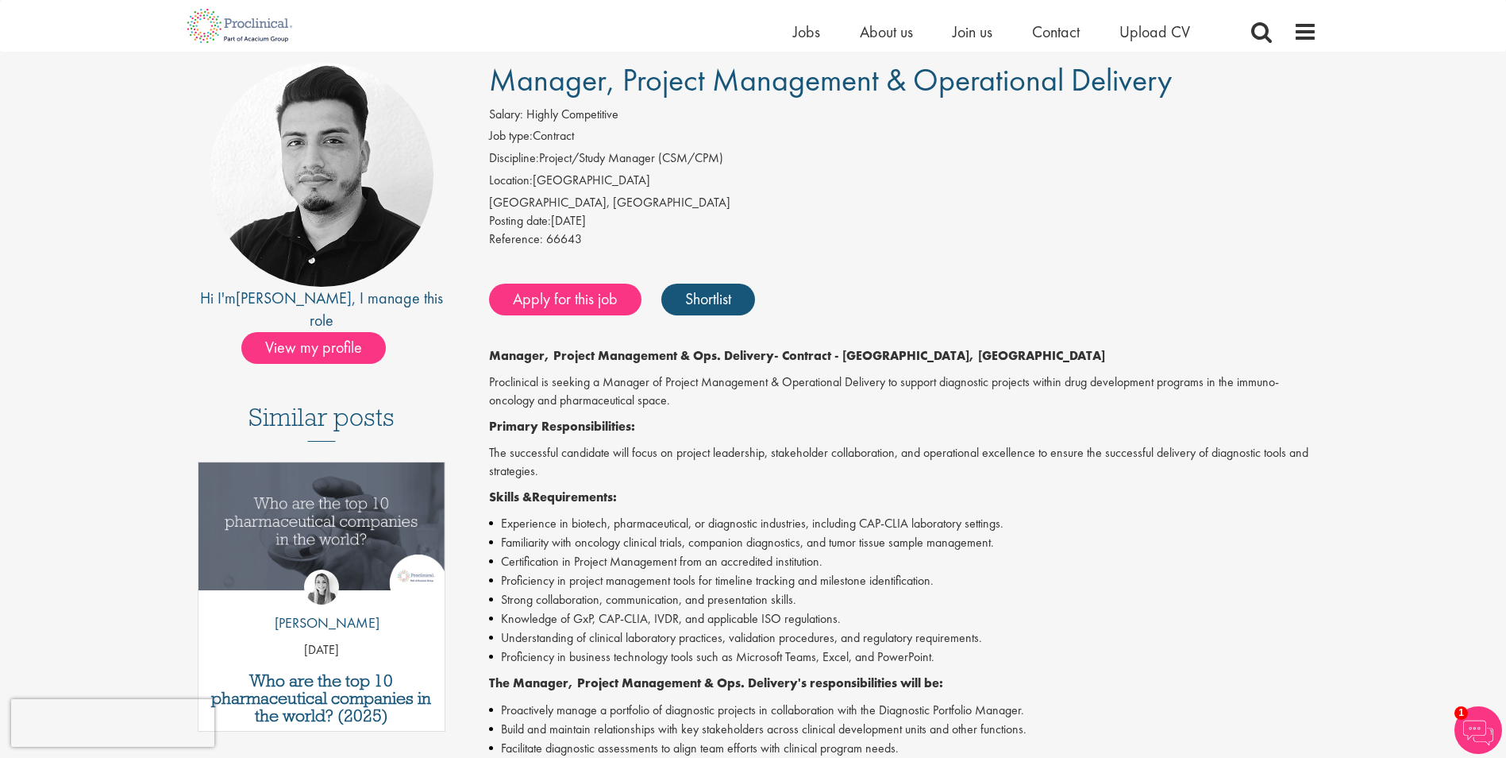
scroll to position [79, 0]
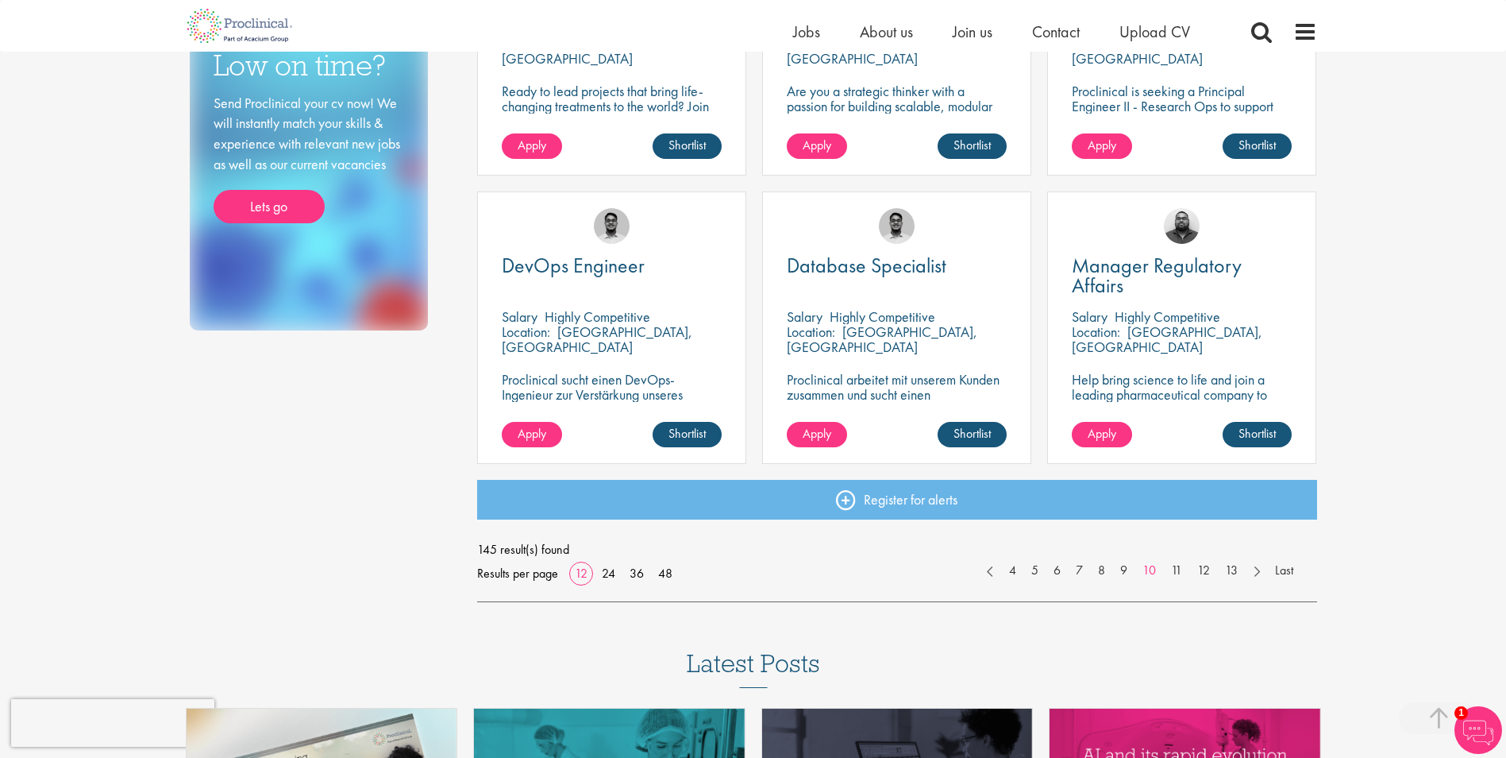
scroll to position [1032, 0]
click at [1257, 566] on link at bounding box center [1256, 569] width 23 height 16
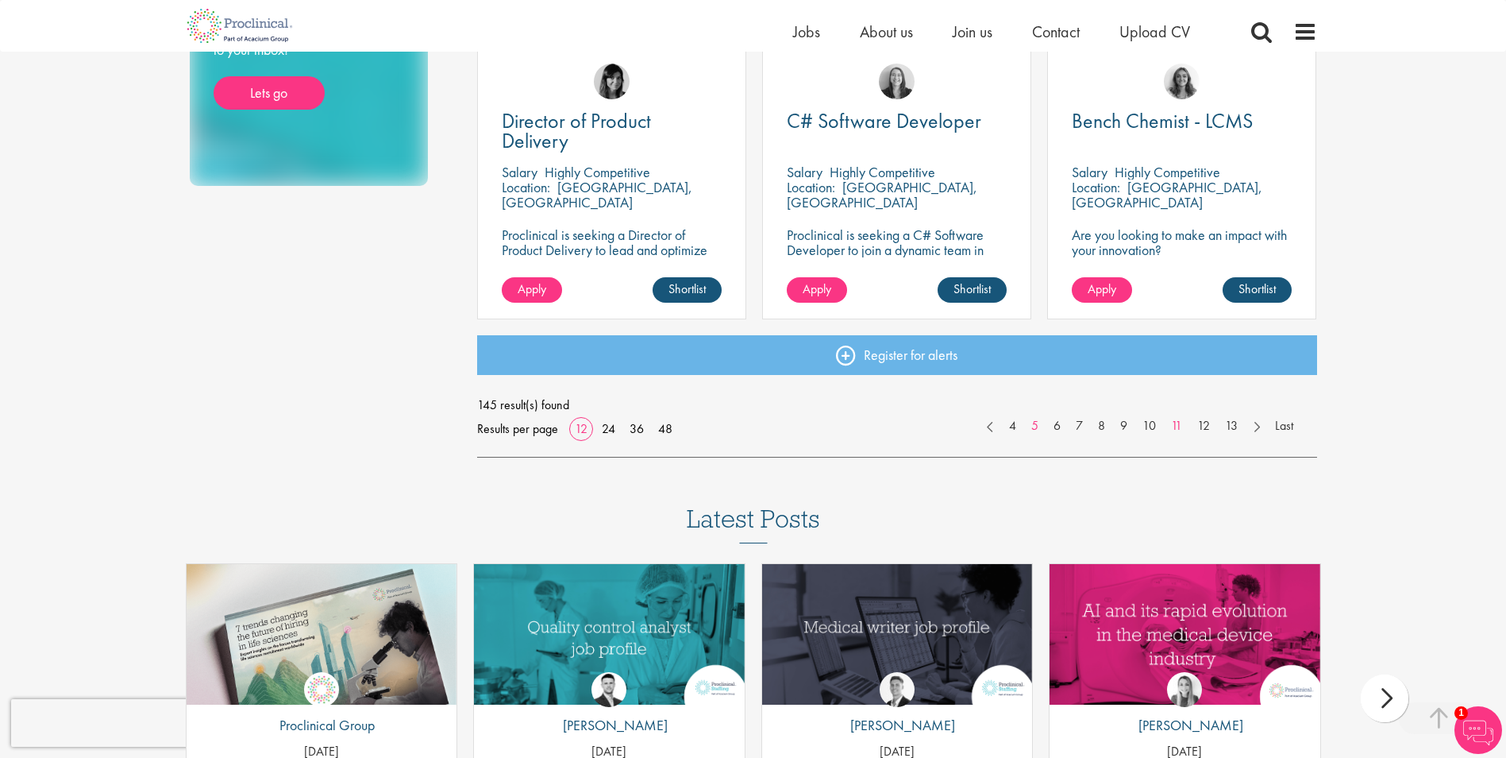
scroll to position [1191, 0]
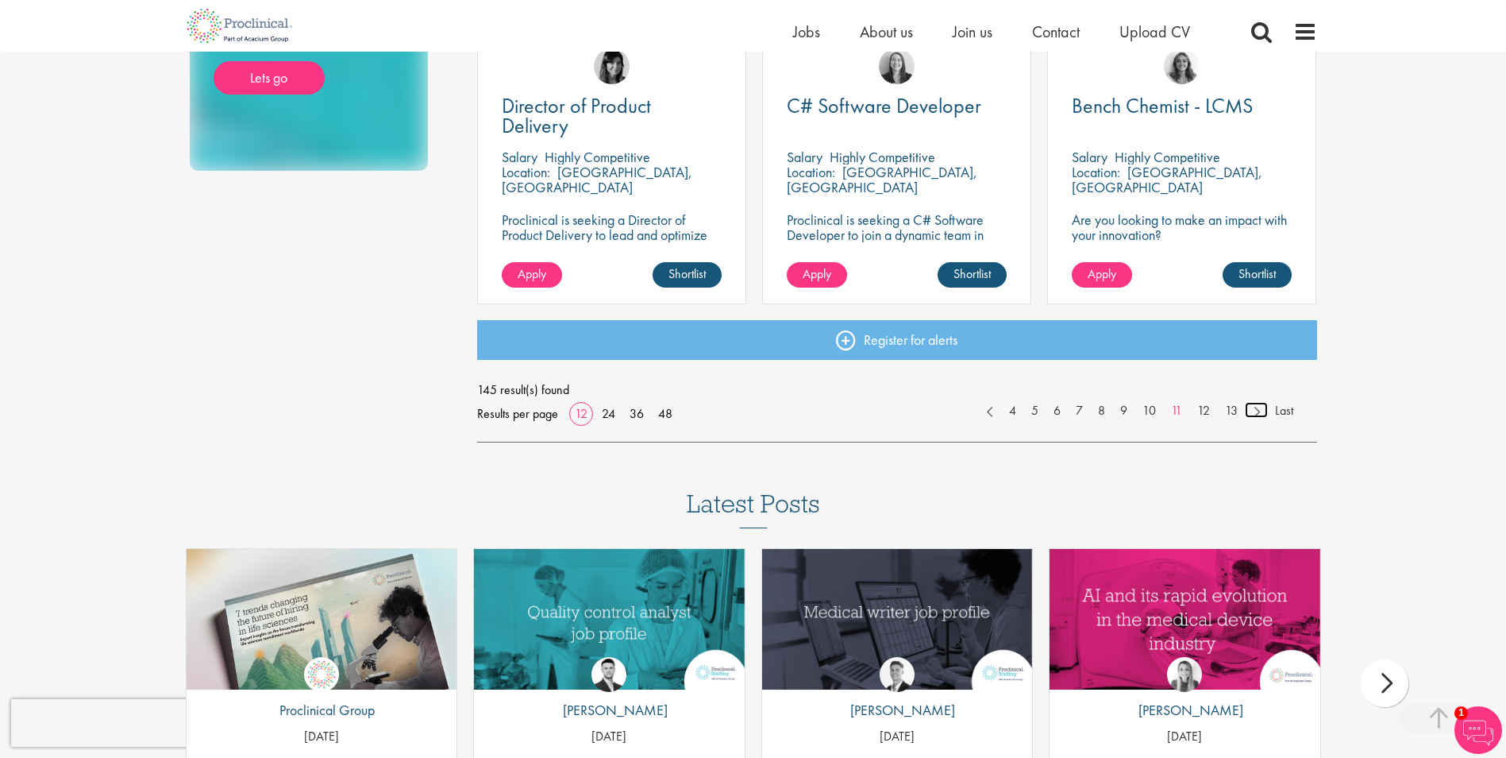
click at [1254, 413] on link at bounding box center [1256, 410] width 23 height 16
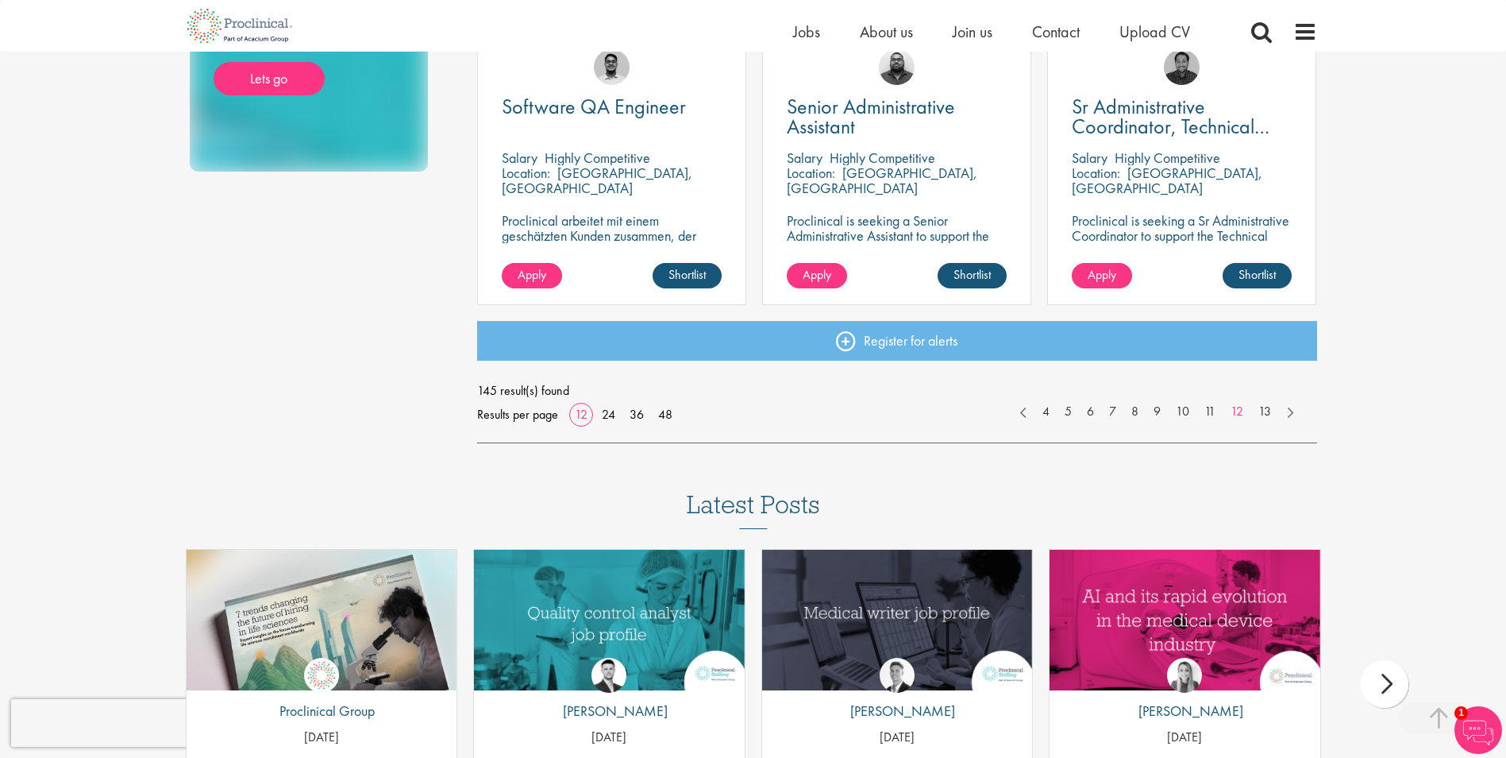
scroll to position [1191, 0]
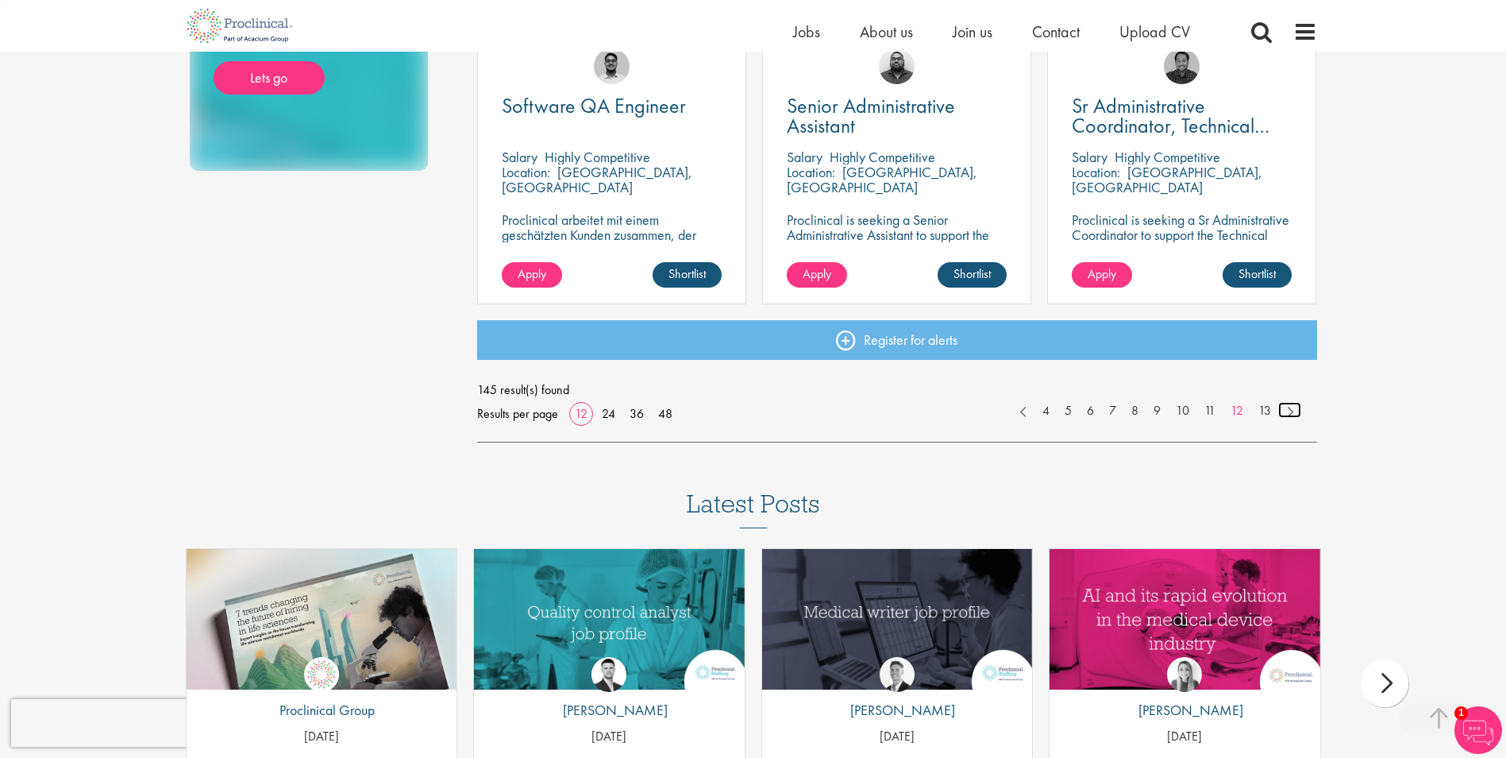
click at [1286, 409] on link at bounding box center [1290, 410] width 23 height 16
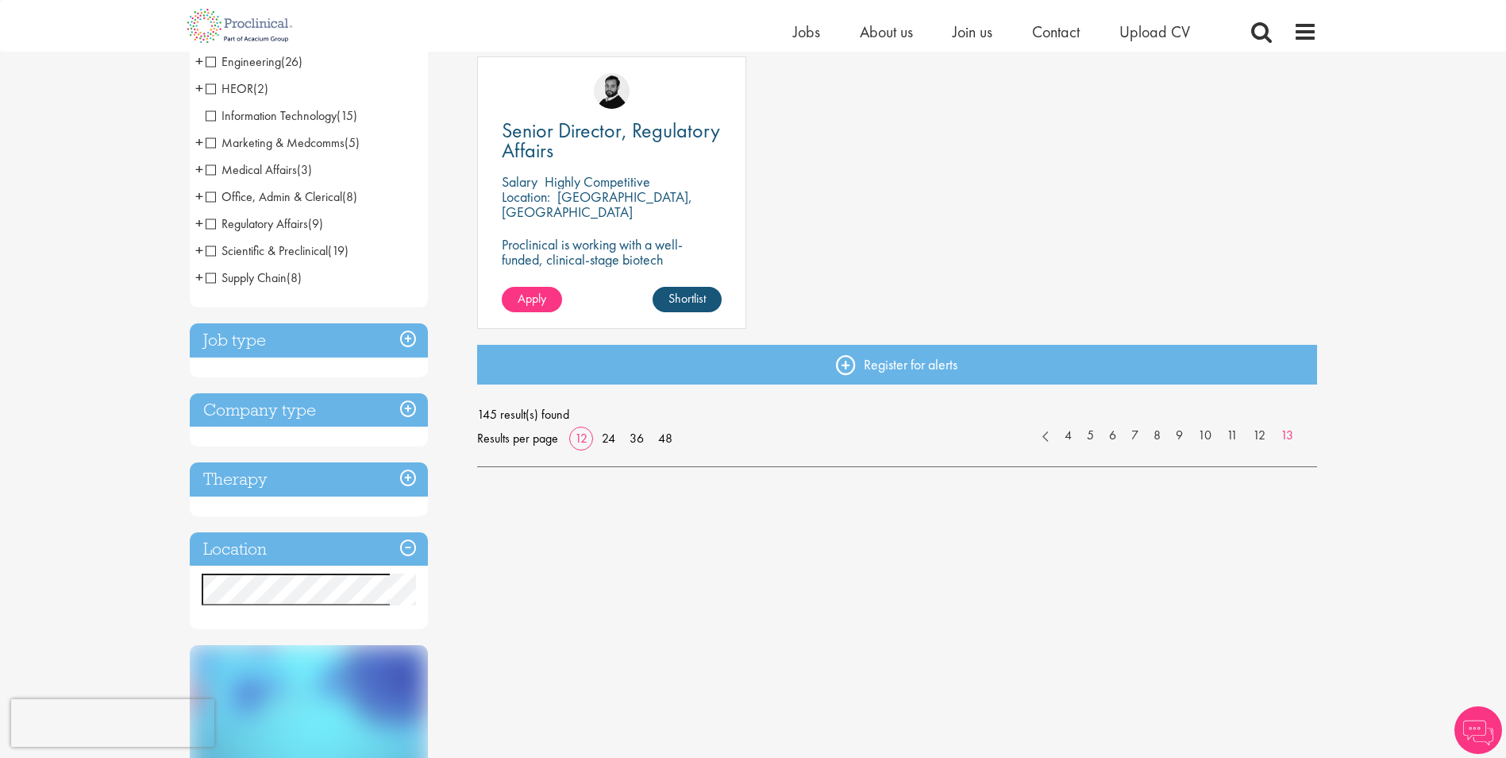
scroll to position [397, 0]
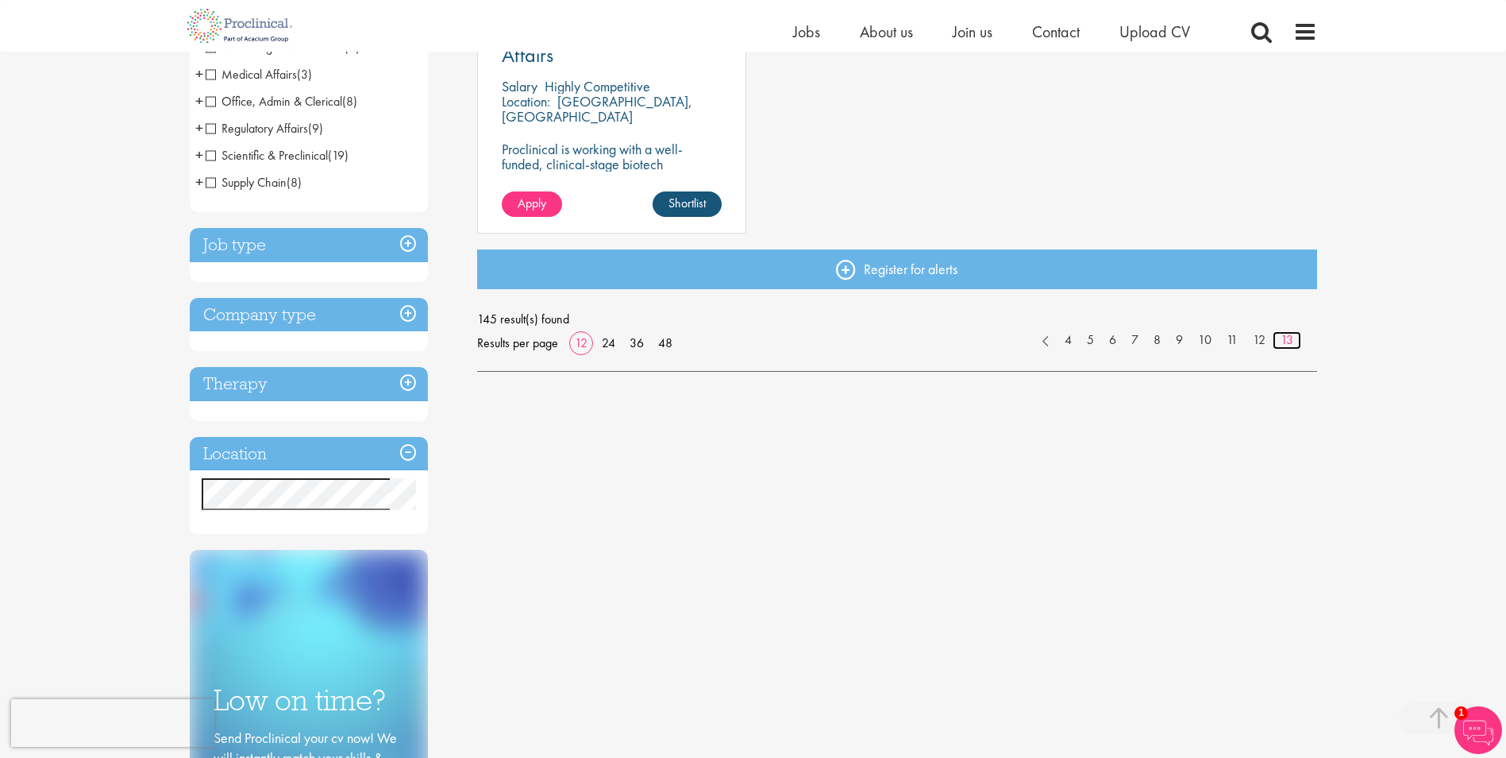
click at [1285, 339] on link "13" at bounding box center [1287, 340] width 29 height 18
